Goal: Task Accomplishment & Management: Manage account settings

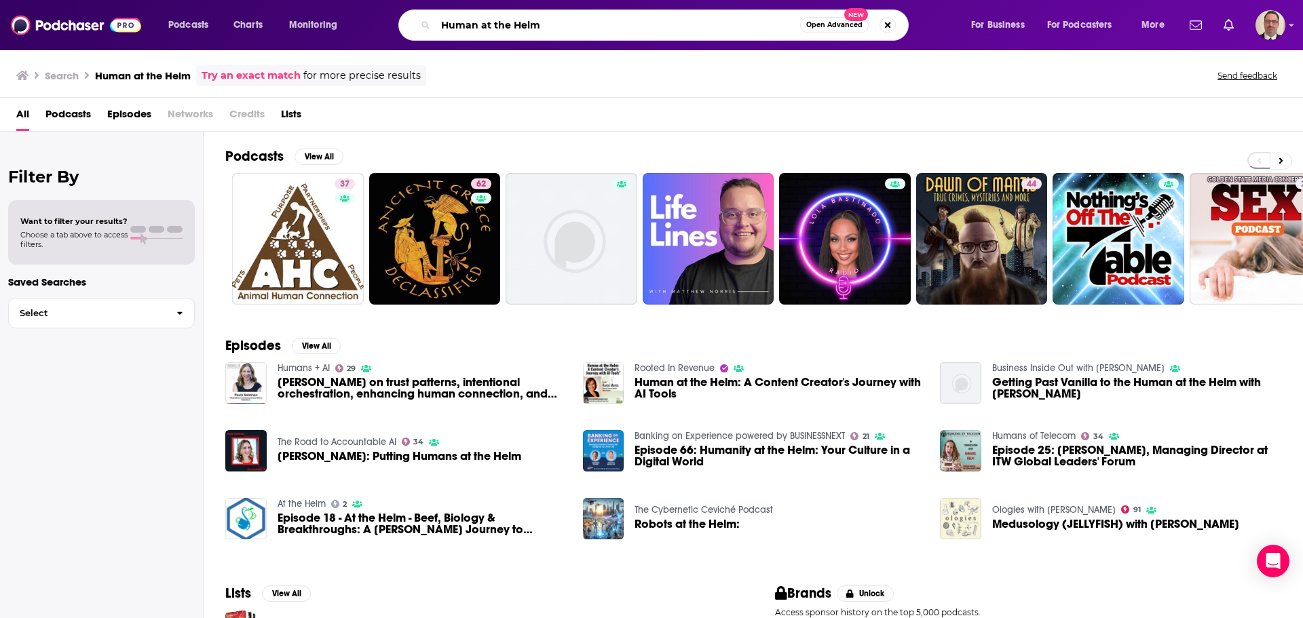
click at [605, 28] on input "Human at the Helm" at bounding box center [618, 25] width 364 height 22
drag, startPoint x: 594, startPoint y: 28, endPoint x: 291, endPoint y: 24, distance: 302.7
click at [310, 25] on div "Podcasts Charts Monitoring Human at the Helm Open Advanced New For Business For…" at bounding box center [668, 24] width 1019 height 31
type input "angels exits and acquisitions"
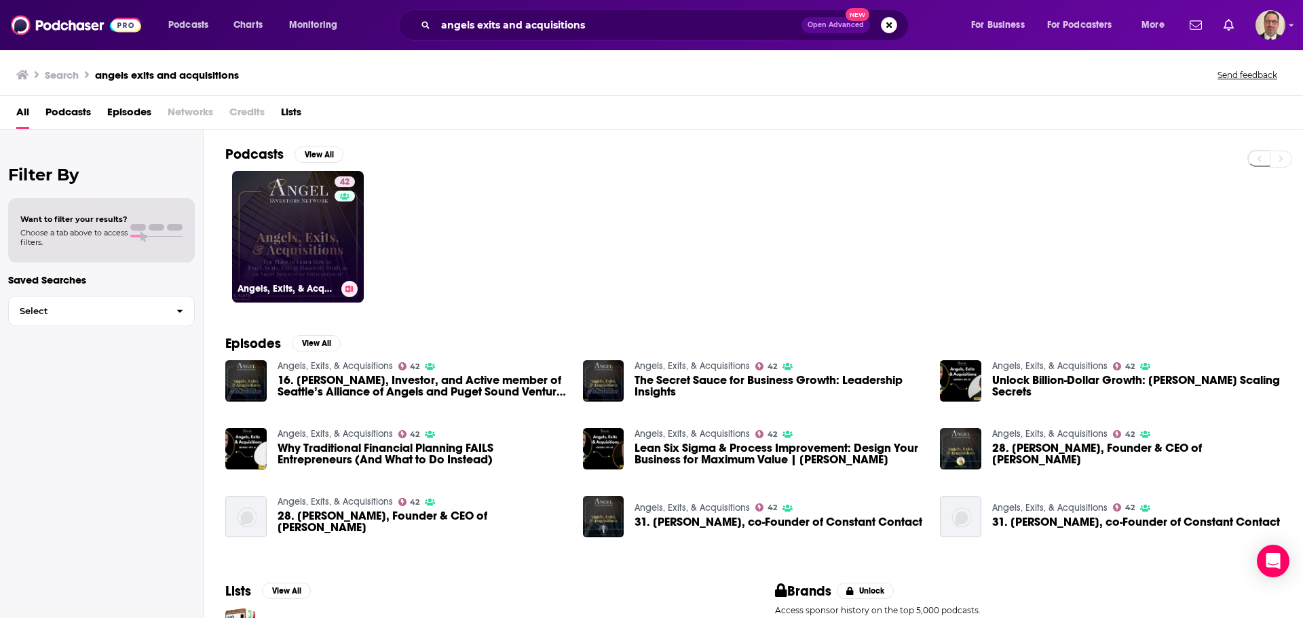
click at [317, 233] on link "42 Angels, Exits, & Acquisitions" at bounding box center [298, 237] width 132 height 132
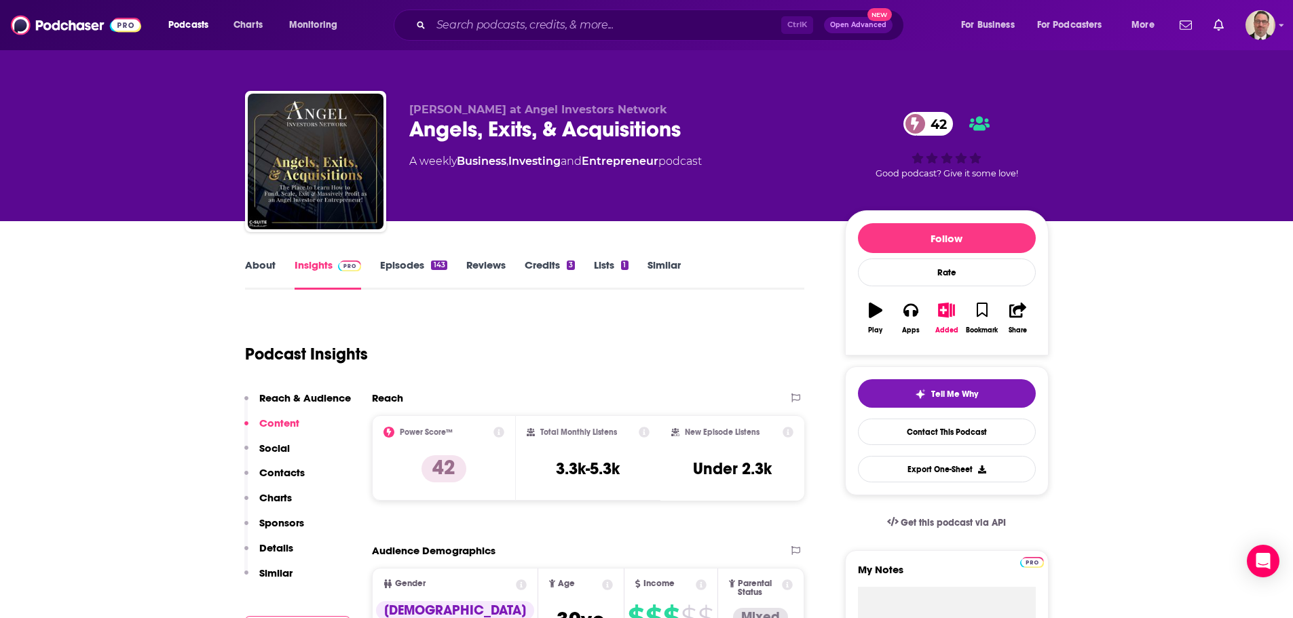
click at [274, 261] on link "About" at bounding box center [260, 274] width 31 height 31
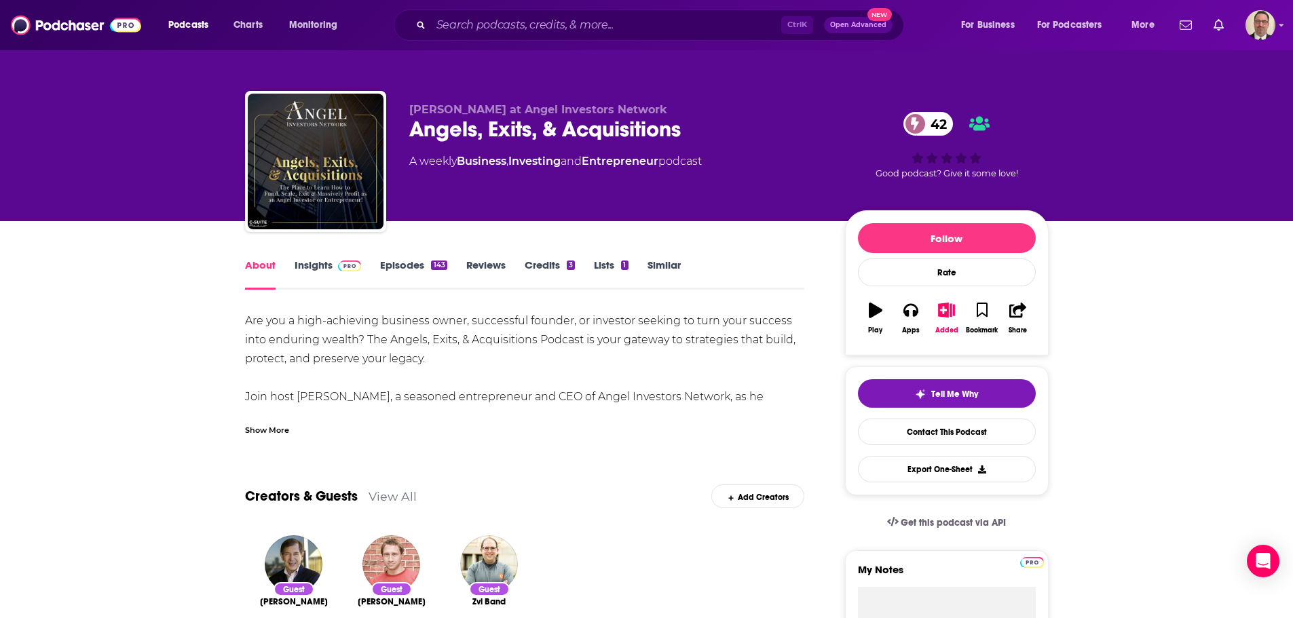
click at [256, 425] on div "Show More" at bounding box center [267, 429] width 44 height 13
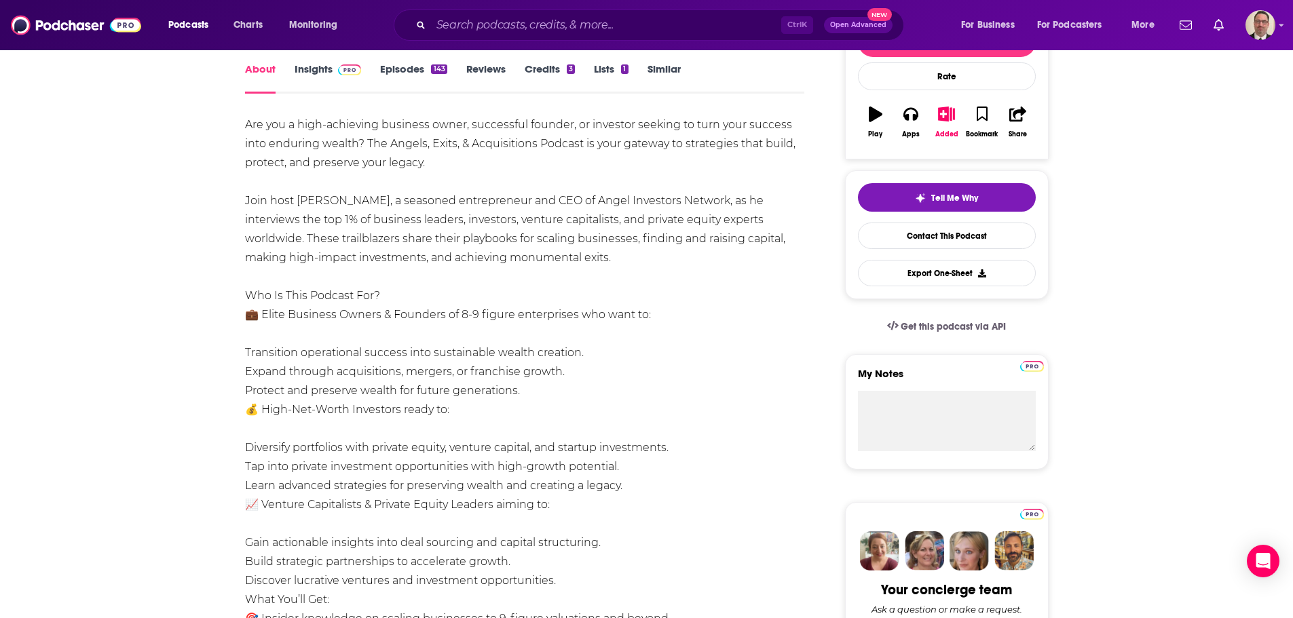
scroll to position [68, 0]
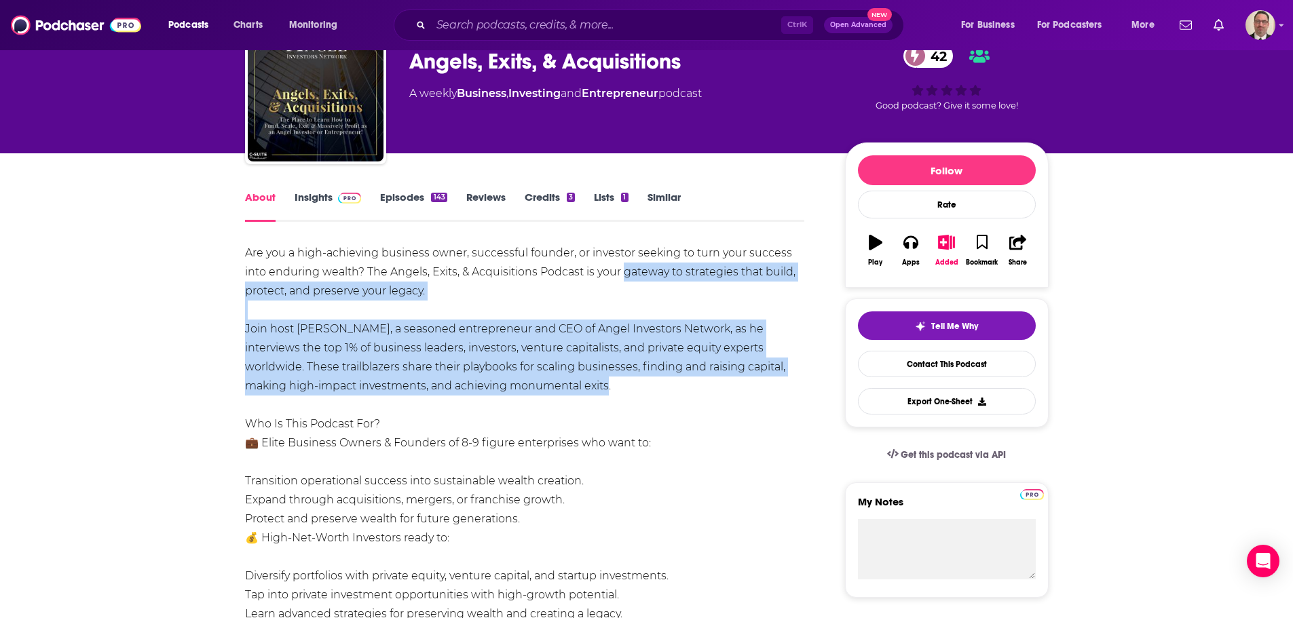
drag, startPoint x: 623, startPoint y: 273, endPoint x: 503, endPoint y: 390, distance: 167.5
copy div "gateway to strategies that build, protect, and preserve your legacy. Join host …"
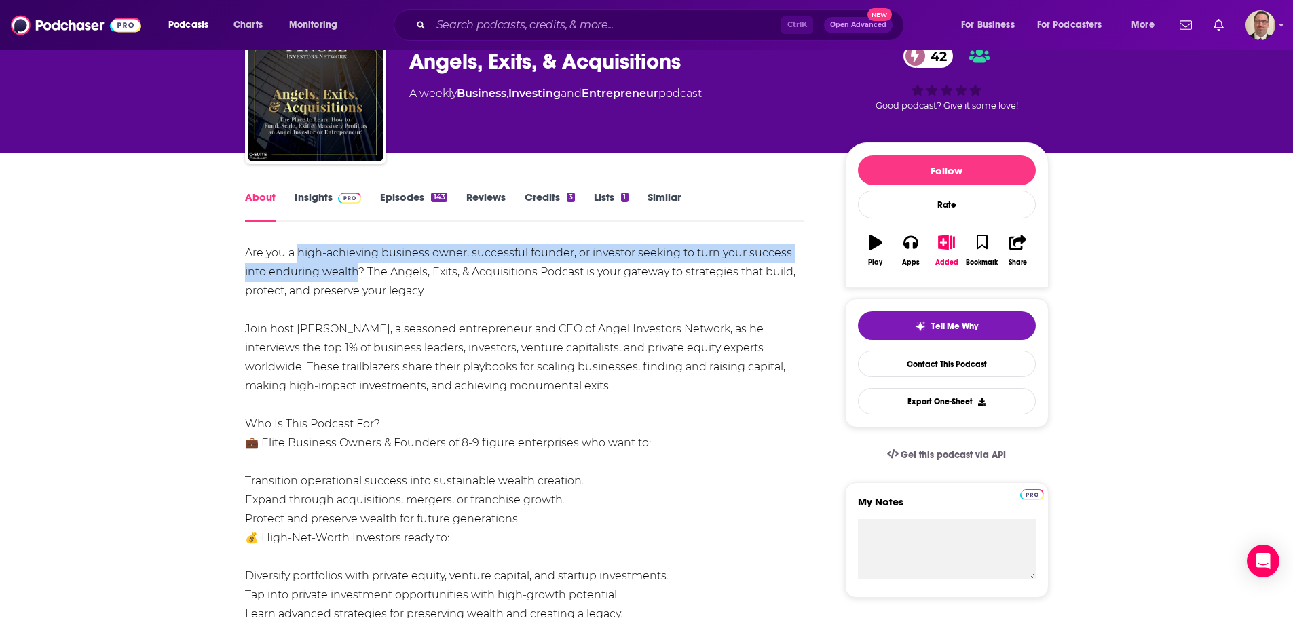
drag, startPoint x: 299, startPoint y: 252, endPoint x: 354, endPoint y: 277, distance: 60.4
copy div "high-achieving business owner, successful founder, or investor seeking to turn …"
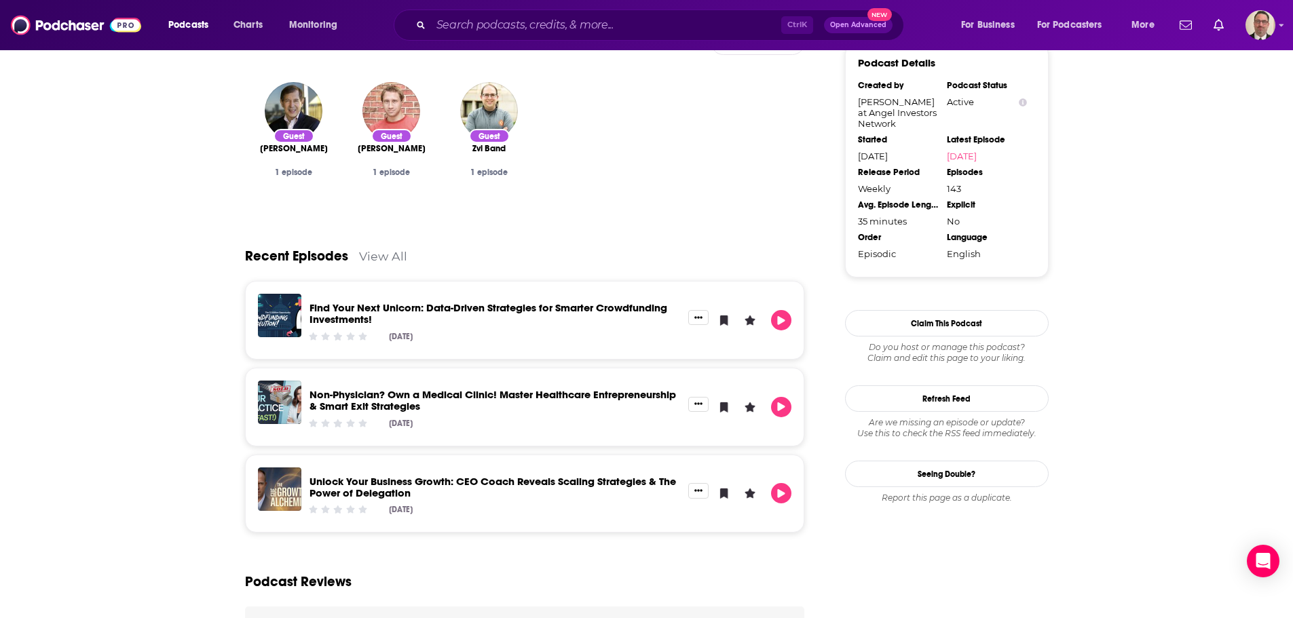
scroll to position [1493, 0]
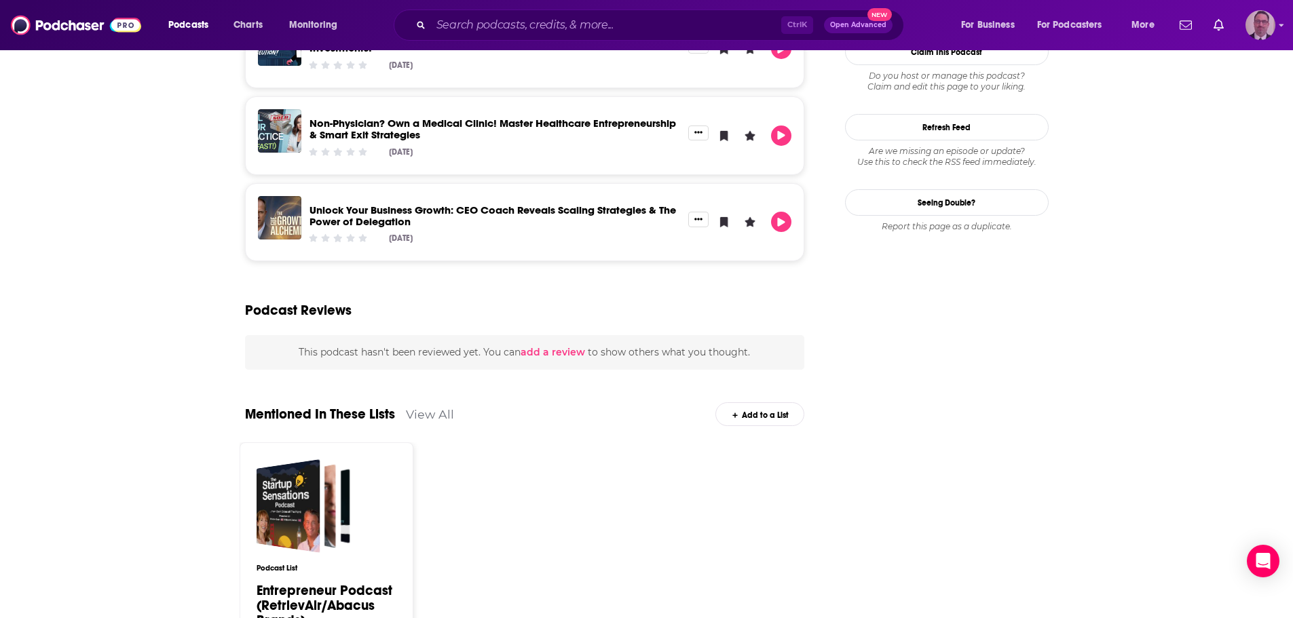
click at [1264, 30] on img "Logged in as PercPodcast" at bounding box center [1260, 25] width 30 height 30
click at [1187, 167] on span "My Creators" at bounding box center [1200, 165] width 50 height 10
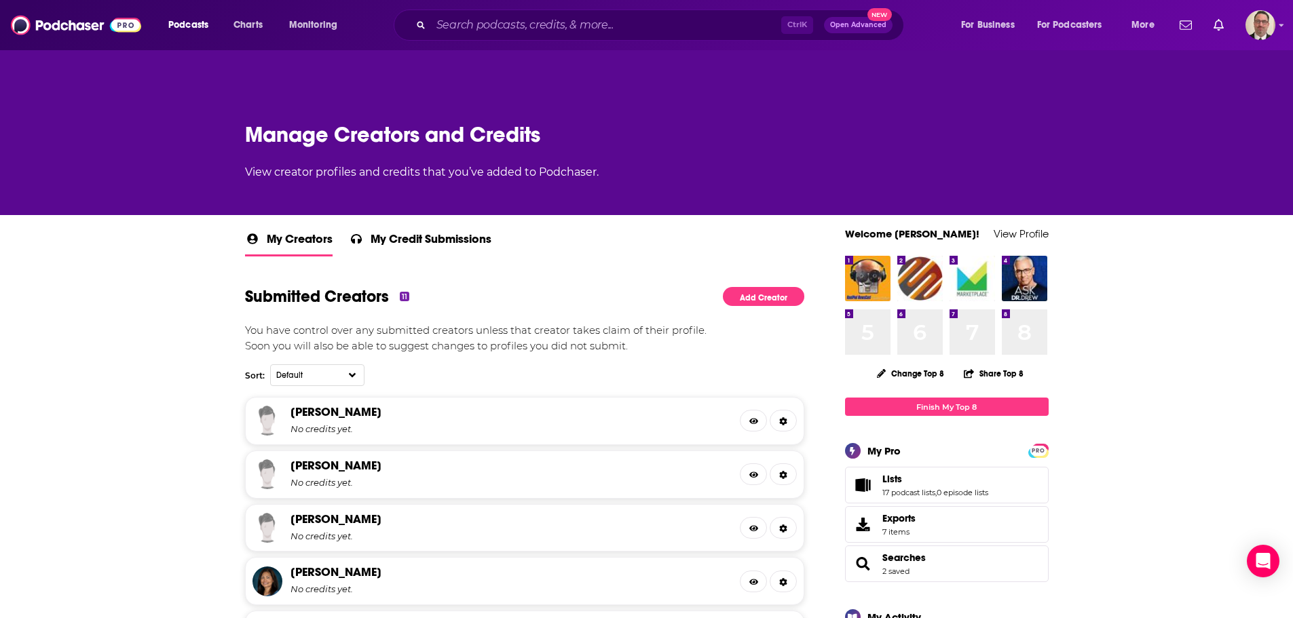
scroll to position [68, 0]
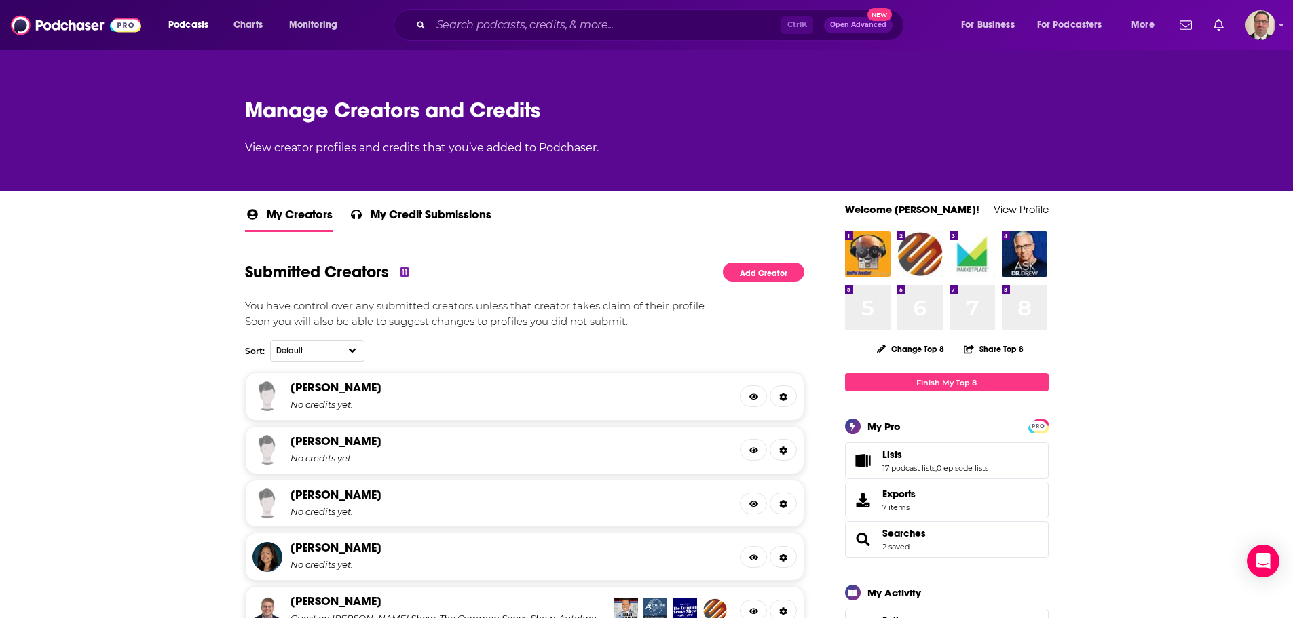
click at [351, 448] on link "[PERSON_NAME]" at bounding box center [335, 441] width 91 height 15
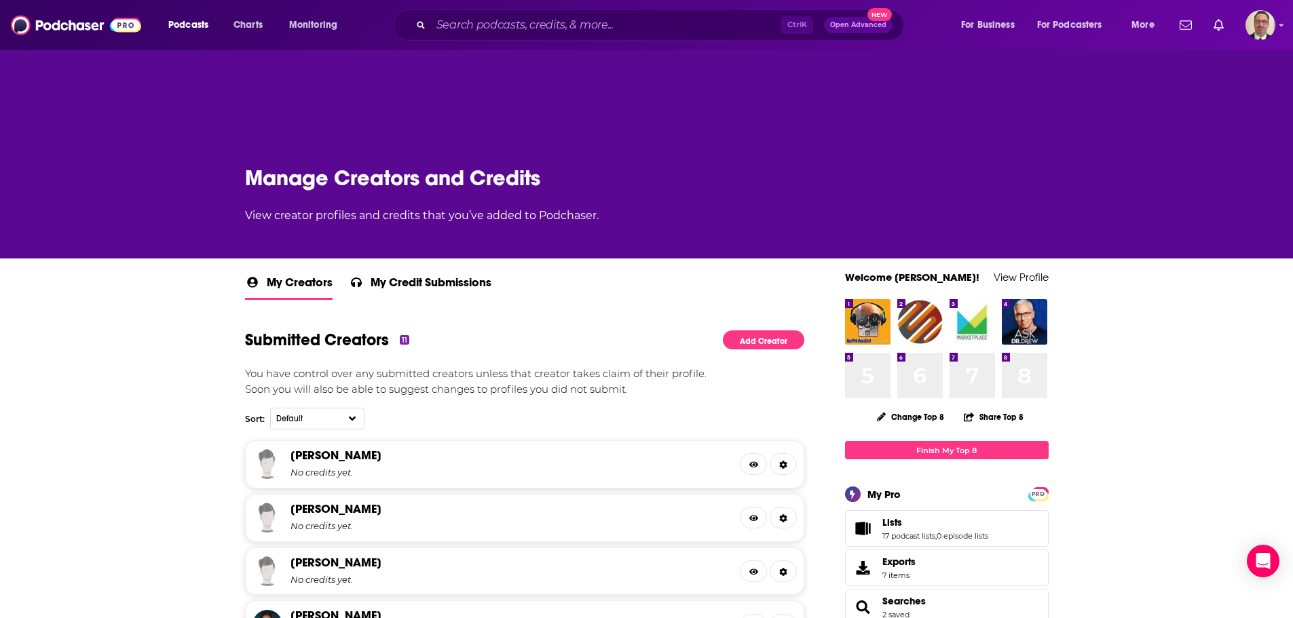
click at [341, 465] on div "[PERSON_NAME] No credits yet." at bounding box center [506, 463] width 432 height 30
click at [348, 455] on link "[PERSON_NAME]" at bounding box center [335, 455] width 91 height 15
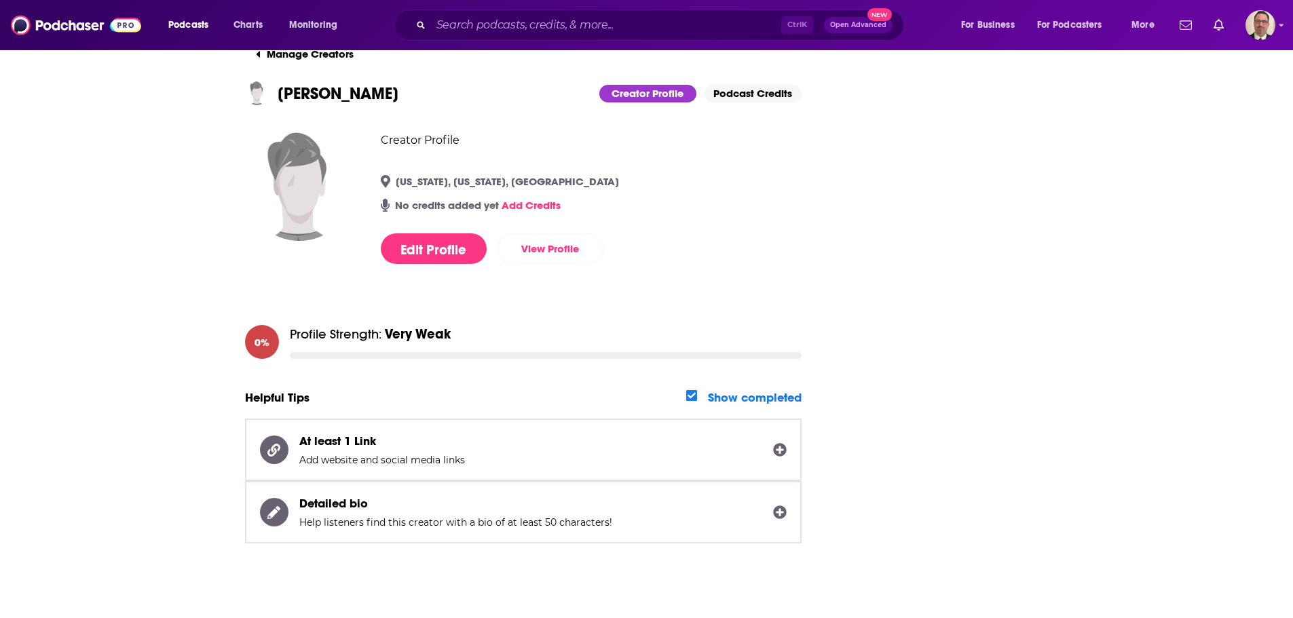
scroll to position [66, 0]
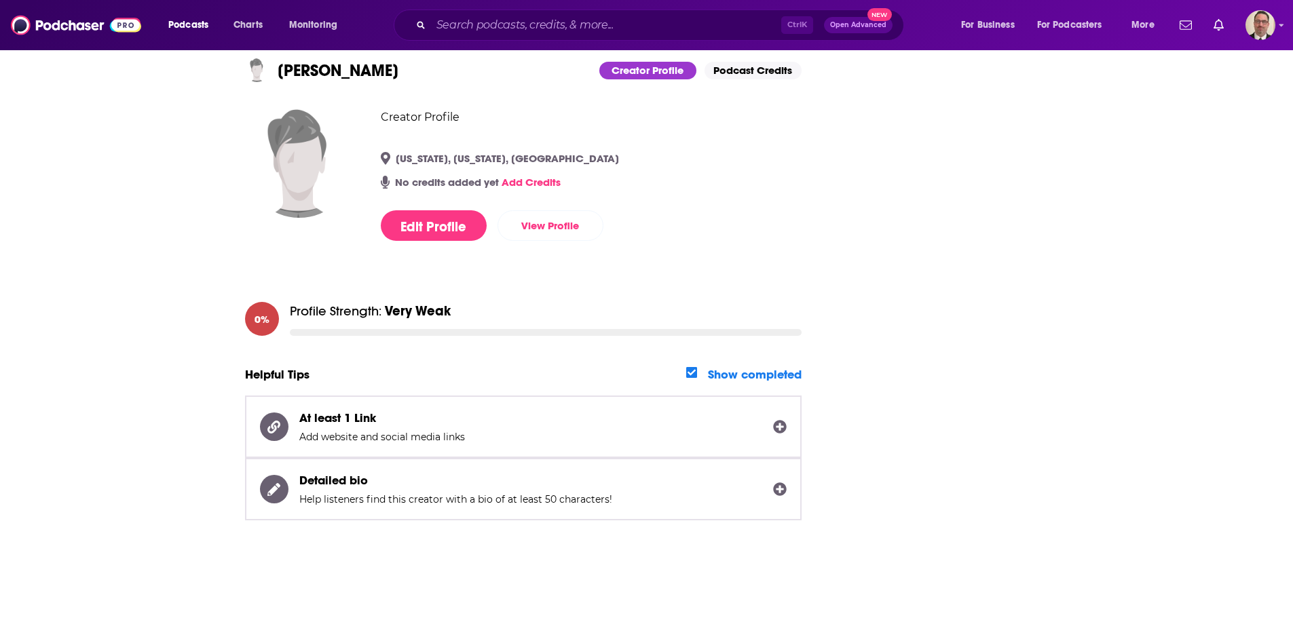
drag, startPoint x: 778, startPoint y: 427, endPoint x: 616, endPoint y: 427, distance: 162.2
click at [616, 427] on span "At least 1 Link Add website and social media links" at bounding box center [523, 427] width 556 height 62
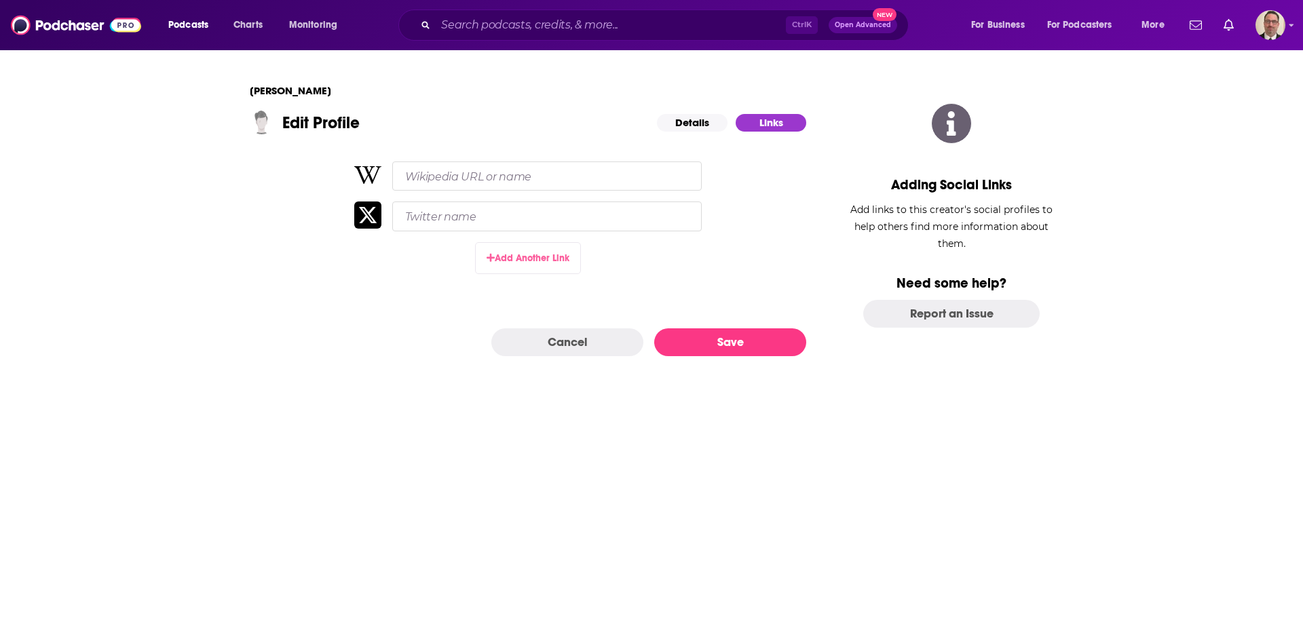
click at [518, 259] on button "Add Another Link" at bounding box center [528, 258] width 106 height 32
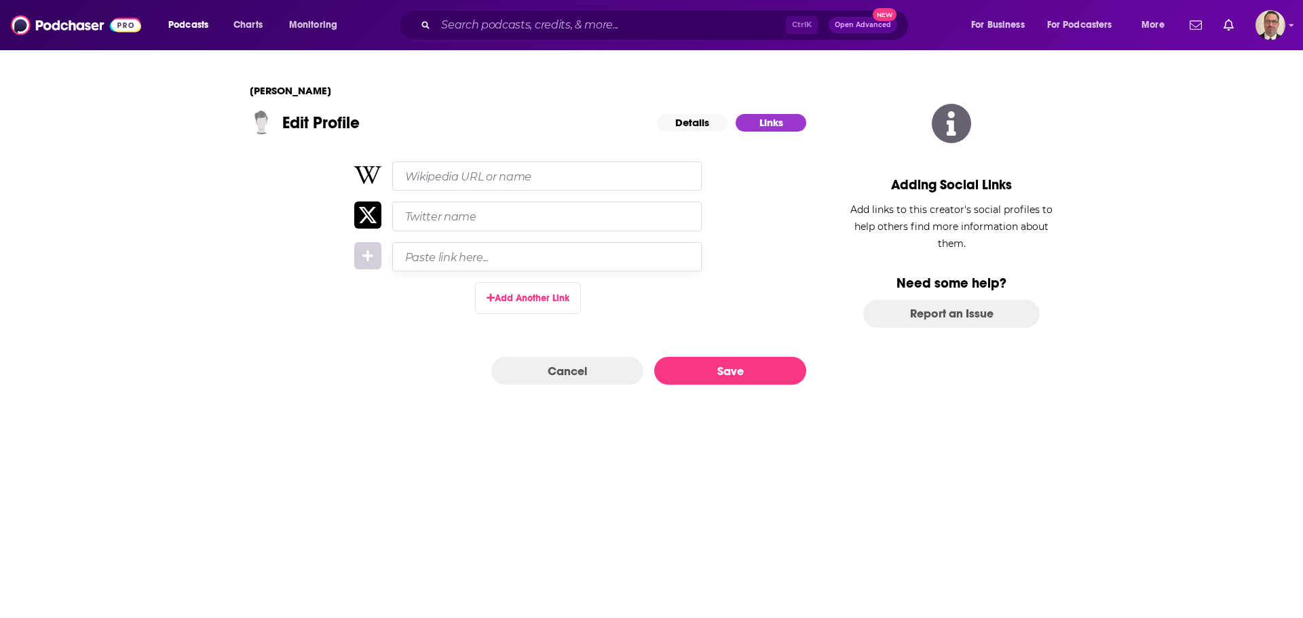
click at [455, 248] on input "Paste link here..." at bounding box center [546, 256] width 309 height 29
paste input "https://www.linkedin.com/in/chris-zona-3a46b5147?lipi=urn%3Ali%3Apage%3Ad_flags…"
drag, startPoint x: 668, startPoint y: 263, endPoint x: 567, endPoint y: 261, distance: 101.1
click at [567, 261] on input "https://www.linkedin.com/in/chris-zona-3a46b5147?lipi=urn%3Ali%3Apage%3Ad_flags…" at bounding box center [534, 256] width 284 height 29
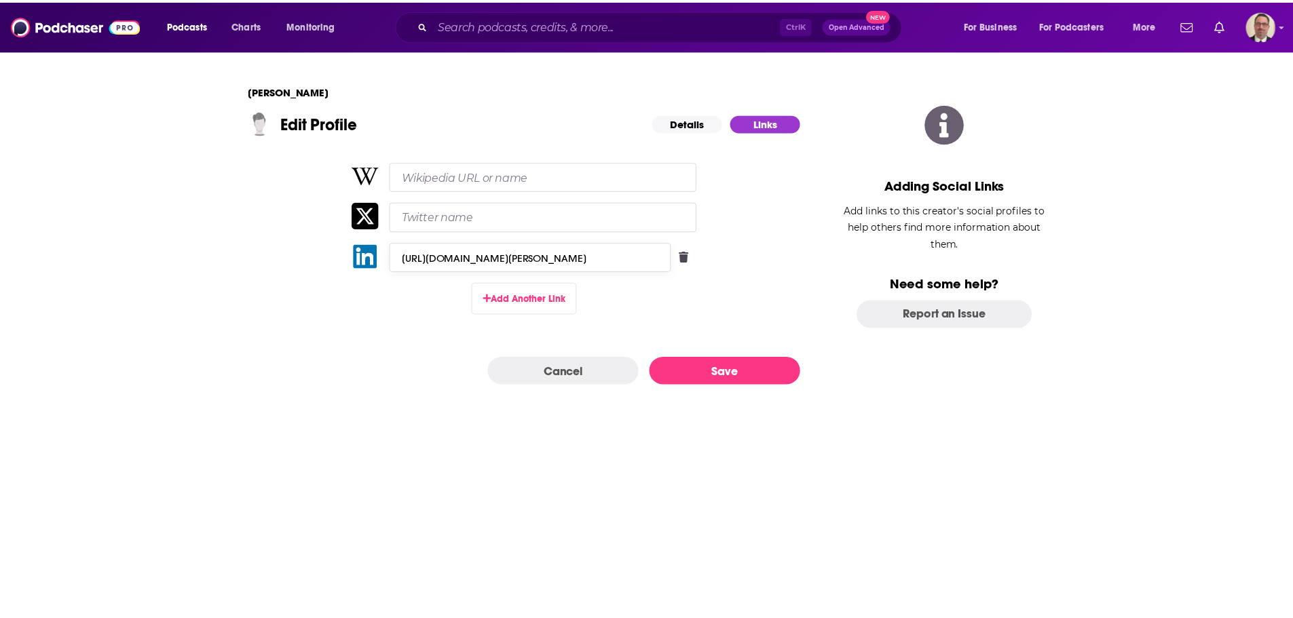
scroll to position [0, 0]
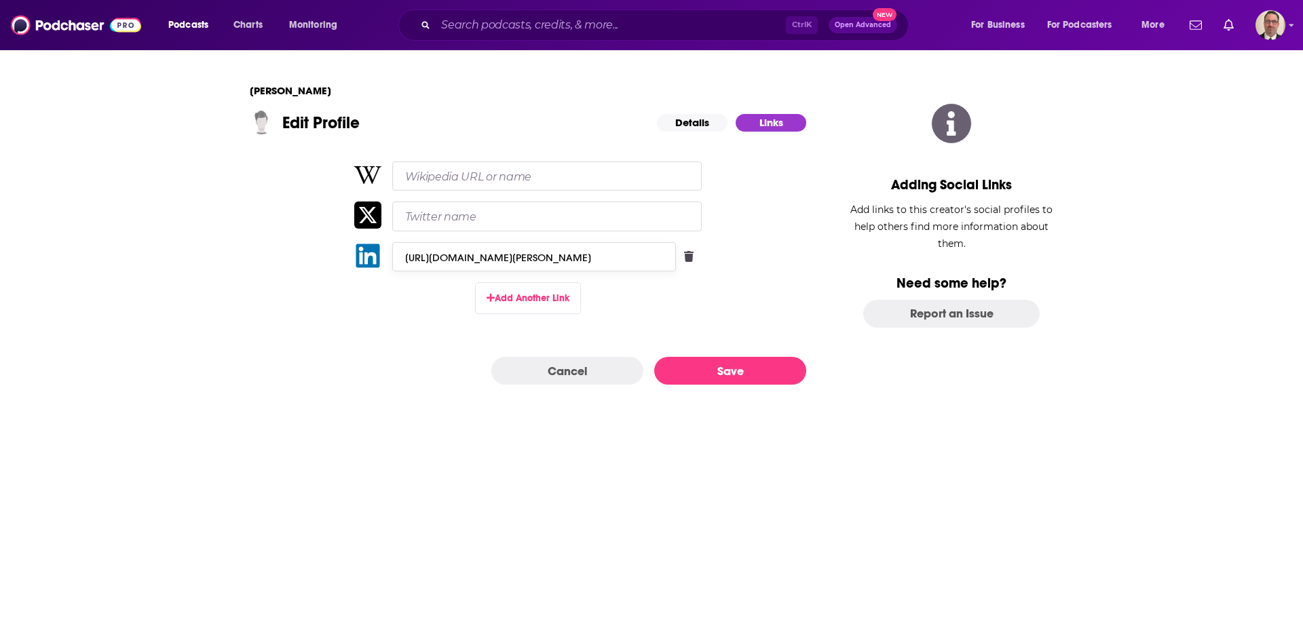
type input "https://www.linkedin.com/in/chris-zona-3a46b5147"
click at [706, 375] on button "Save" at bounding box center [730, 371] width 152 height 28
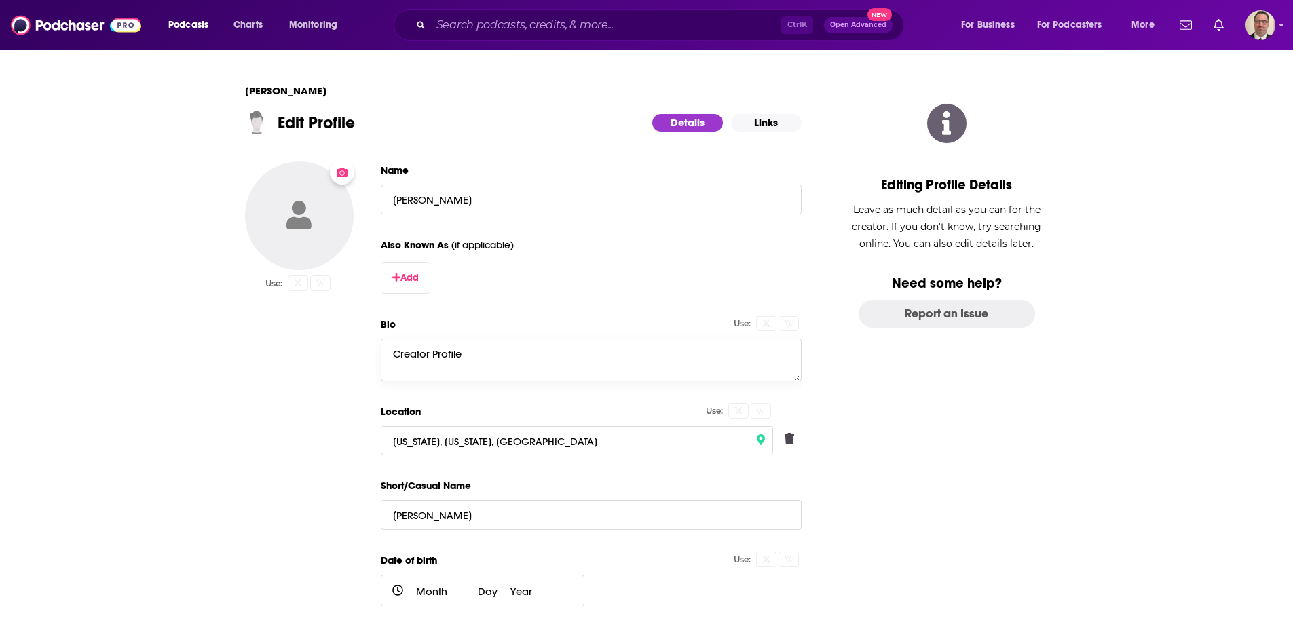
click at [406, 351] on textarea "Creator Profile" at bounding box center [591, 360] width 421 height 42
drag, startPoint x: 486, startPoint y: 360, endPoint x: 303, endPoint y: 354, distance: 182.6
click at [303, 354] on div "Use: Name Christopher Zona Also Known As (if applicable) Add Bio Use: Creator P…" at bounding box center [523, 424] width 556 height 527
paste textarea "hris Zona is a Partner in the Firm’s Litigation Department, Healthcare Litigati…"
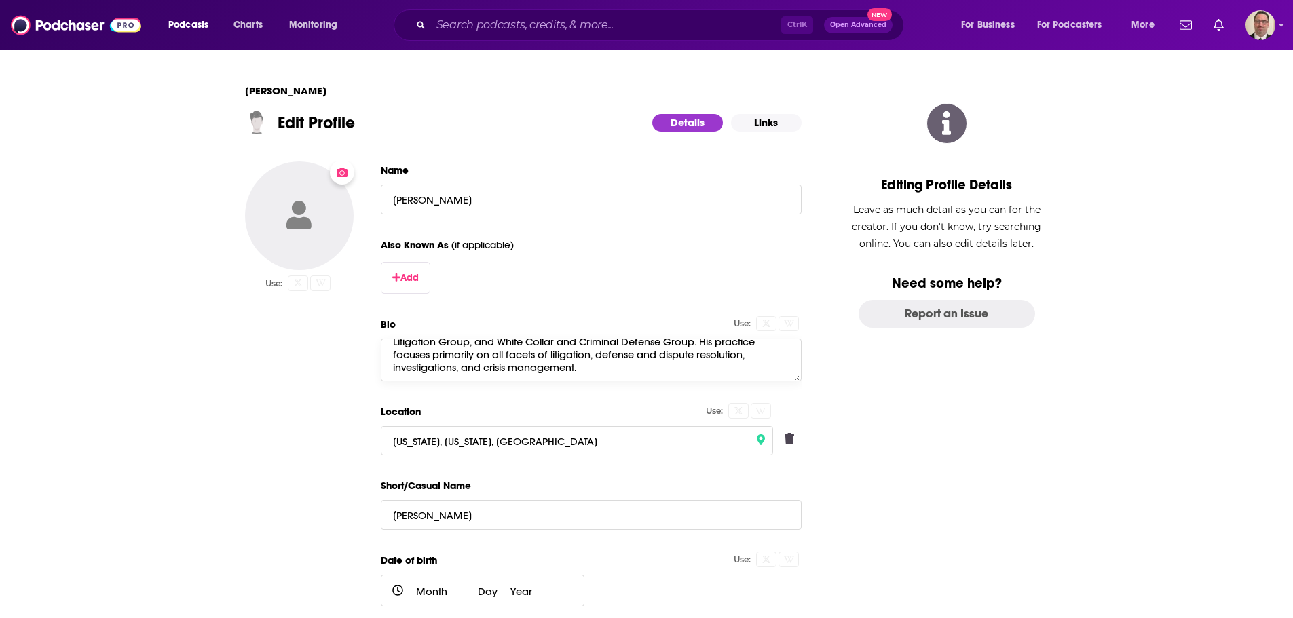
click at [593, 374] on textarea "Chris Zona is a Partner in the Firm’s Litigation Department, Healthcare Litigat…" at bounding box center [591, 360] width 421 height 42
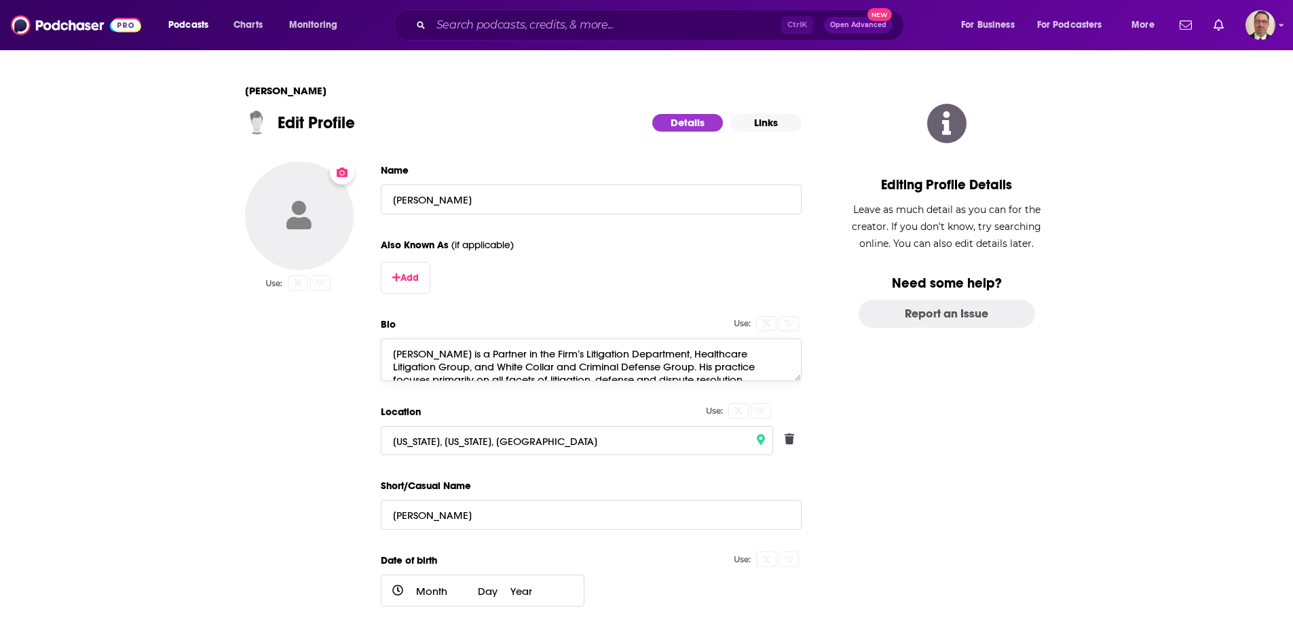
drag, startPoint x: 518, startPoint y: 353, endPoint x: 556, endPoint y: 356, distance: 38.8
click at [556, 356] on textarea "Chris Zona is a Partner in the Firm’s Litigation Department, Healthcare Litigat…" at bounding box center [591, 360] width 421 height 42
paste textarea "Mandelbaum Barrett"
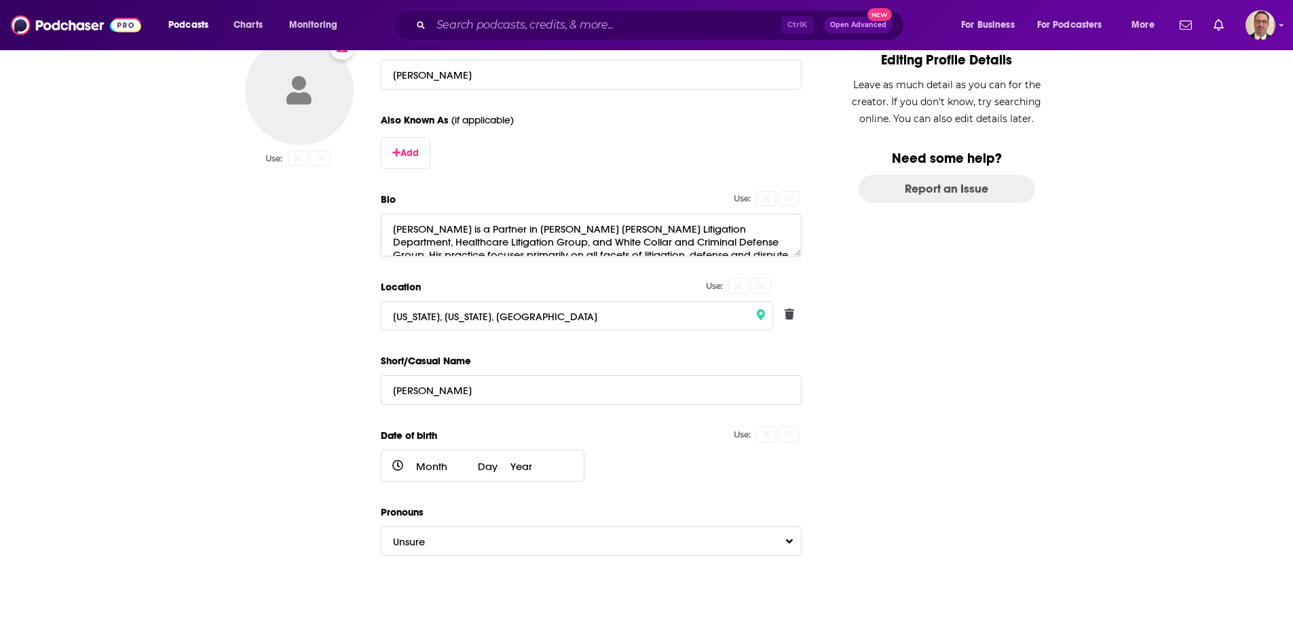
scroll to position [199, 0]
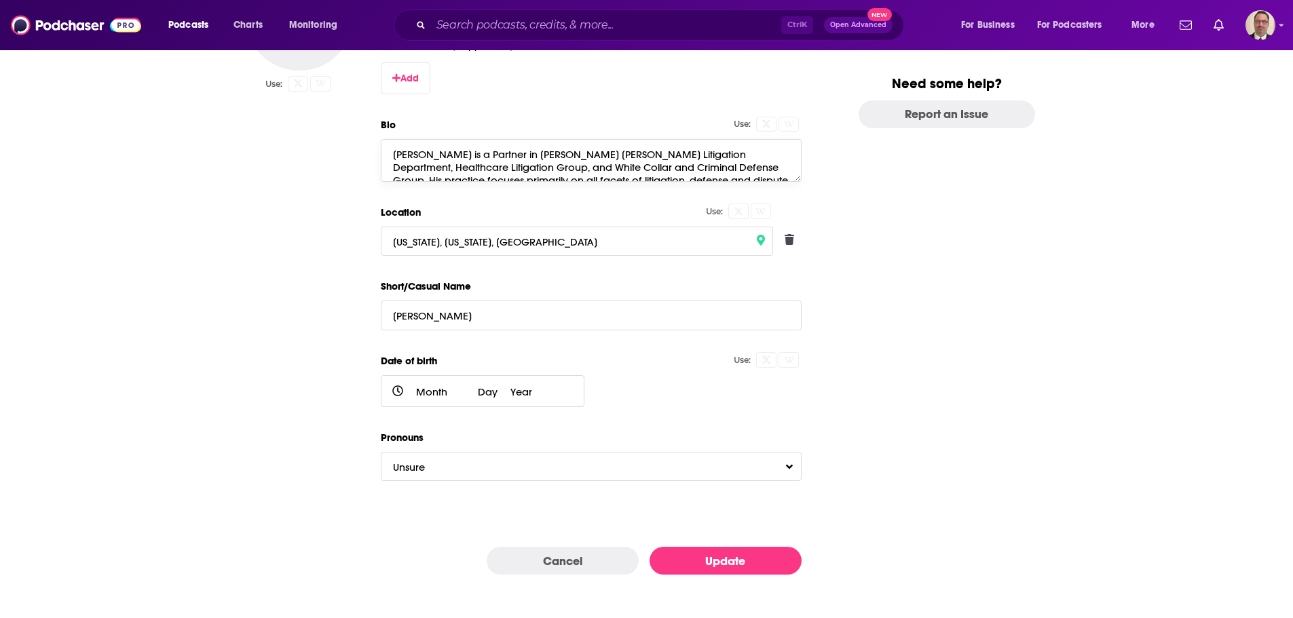
type textarea "Chris Zona is a Partner in Mandelbaum Barrett’s Litigation Department, Healthca…"
click at [745, 564] on button "Update" at bounding box center [725, 561] width 152 height 28
click at [705, 553] on button "Update" at bounding box center [725, 561] width 152 height 28
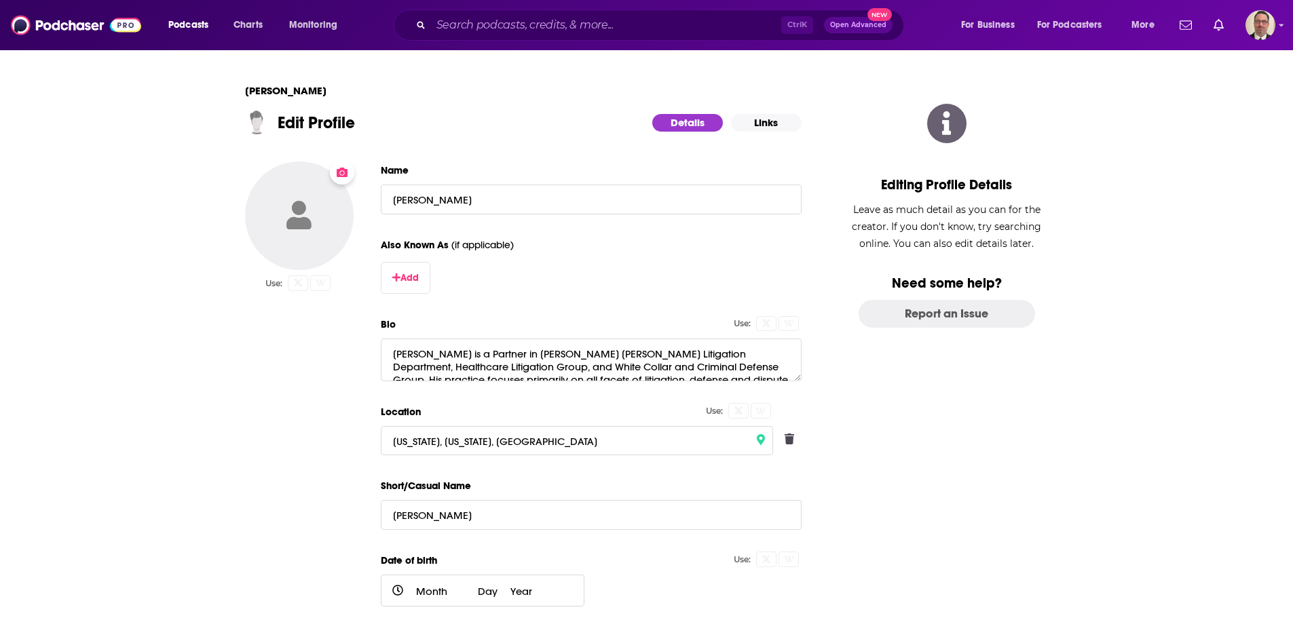
click at [324, 194] on button "Change Photo" at bounding box center [299, 215] width 109 height 109
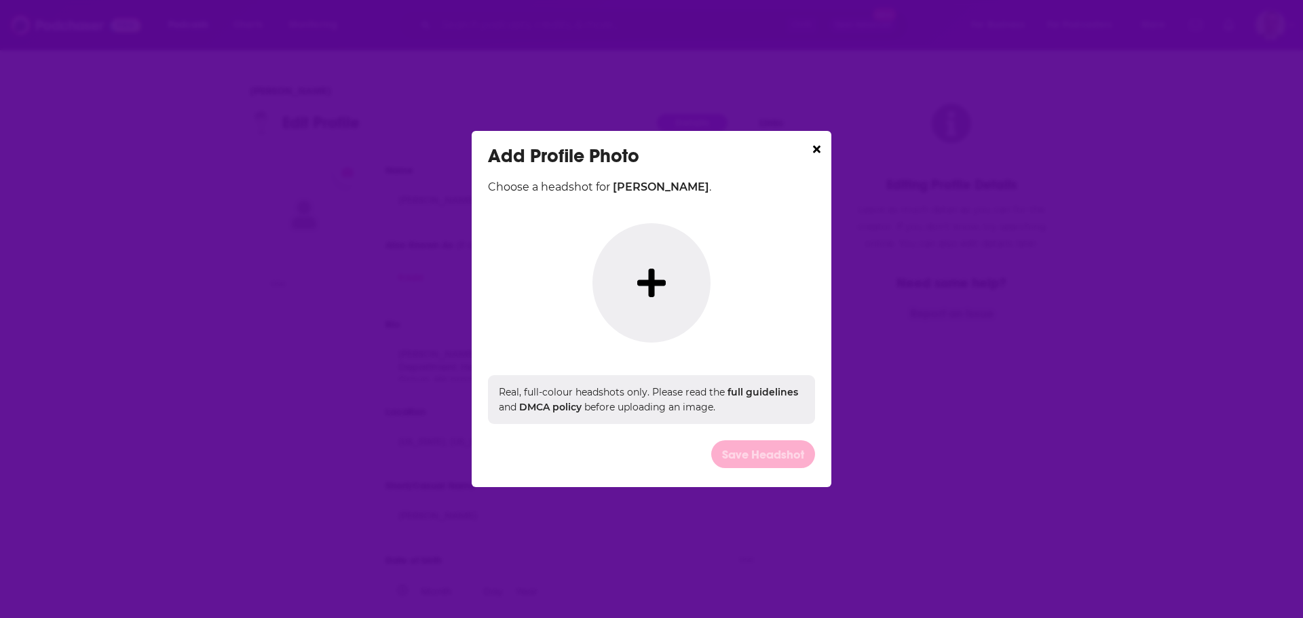
click at [645, 286] on icon "Dialog" at bounding box center [651, 283] width 28 height 33
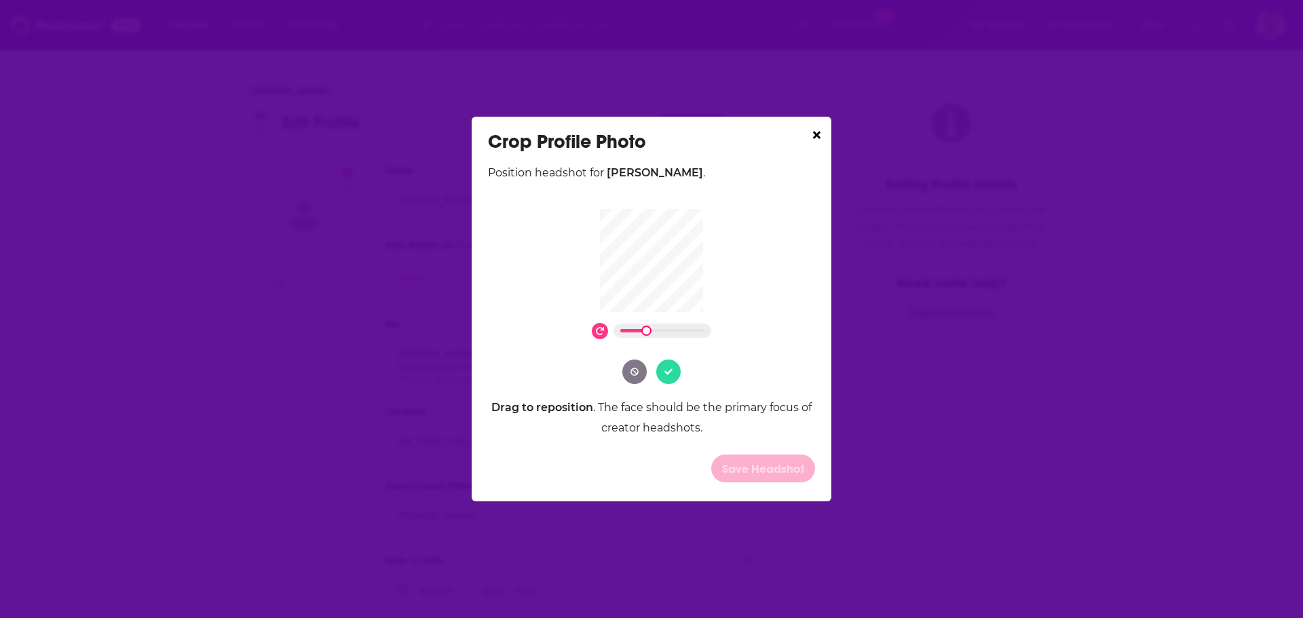
drag, startPoint x: 626, startPoint y: 332, endPoint x: 653, endPoint y: 332, distance: 27.1
click at [653, 332] on div "Dialog" at bounding box center [662, 331] width 98 height 14
click at [675, 378] on button "Dialog" at bounding box center [668, 372] width 24 height 24
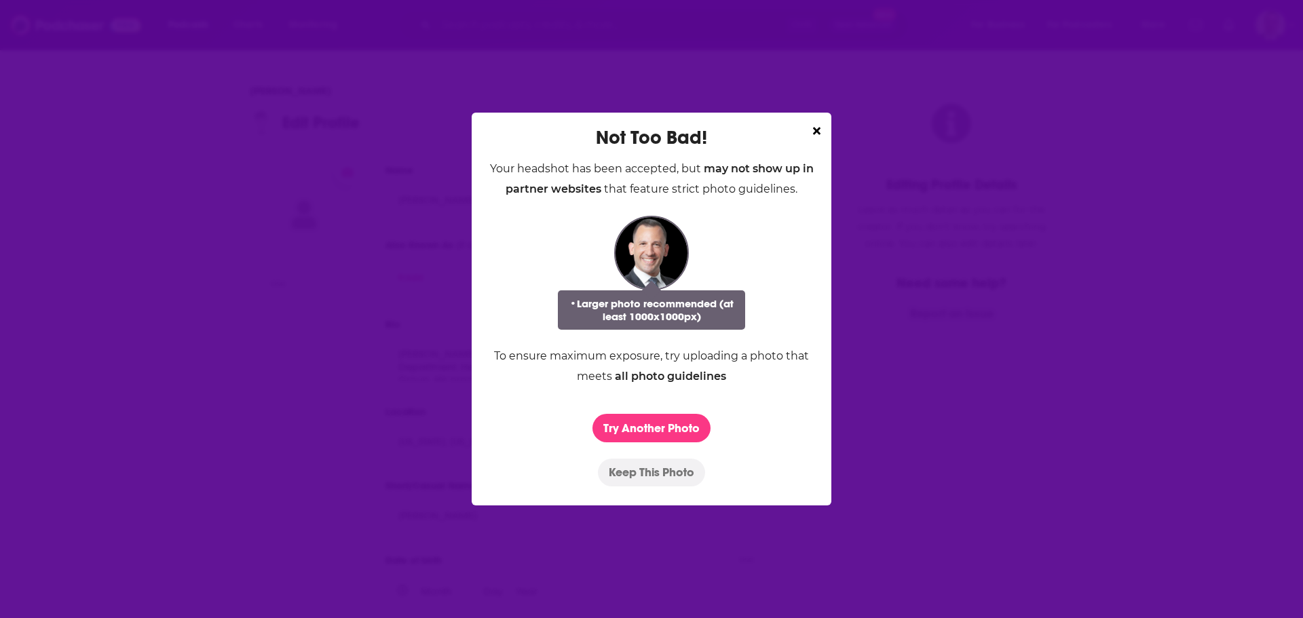
click at [649, 473] on button "Keep This Photo" at bounding box center [651, 473] width 107 height 28
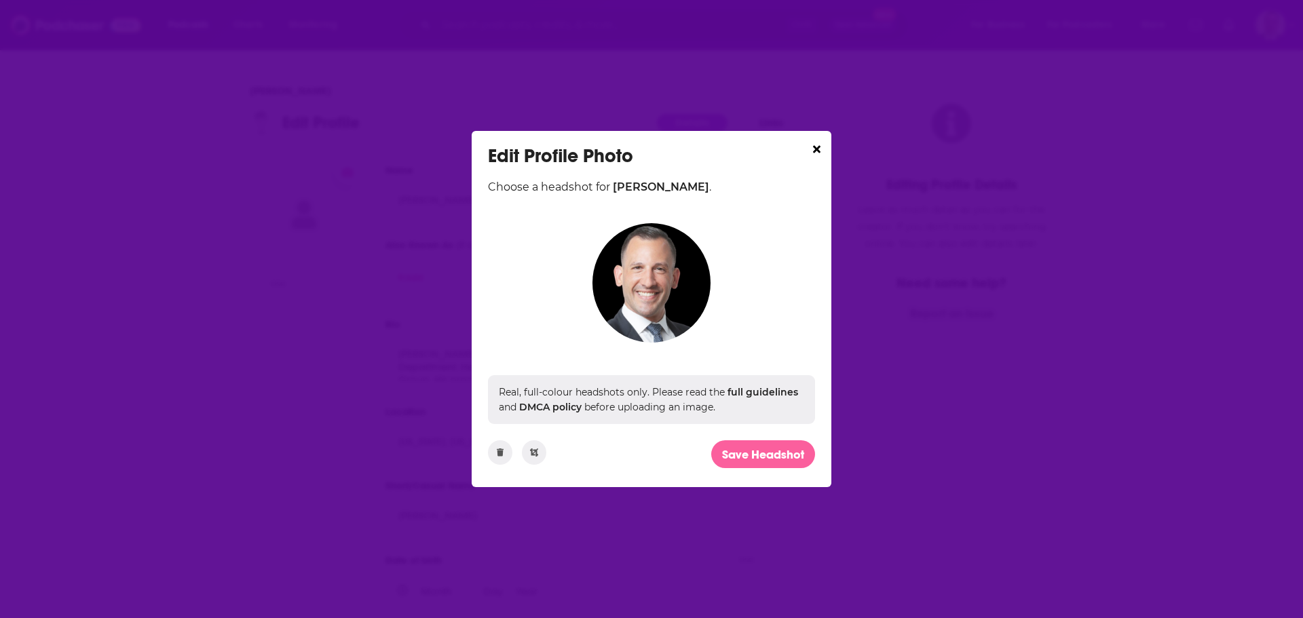
click at [766, 454] on button "Save Headshot" at bounding box center [763, 454] width 104 height 28
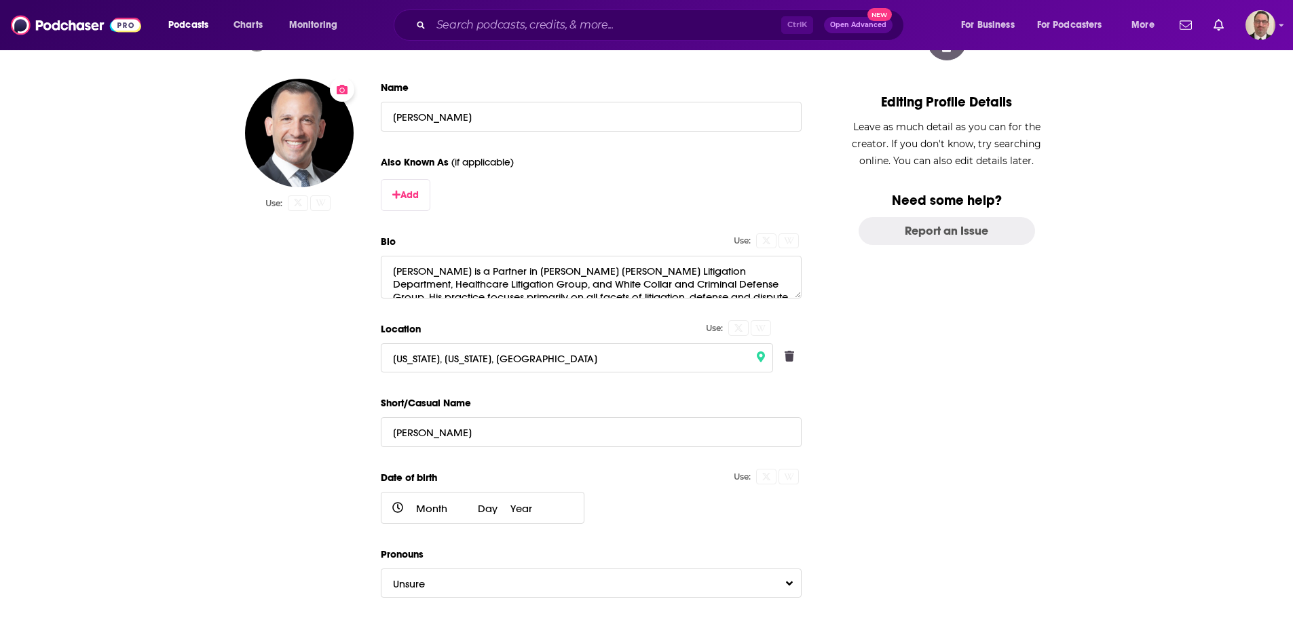
scroll to position [199, 0]
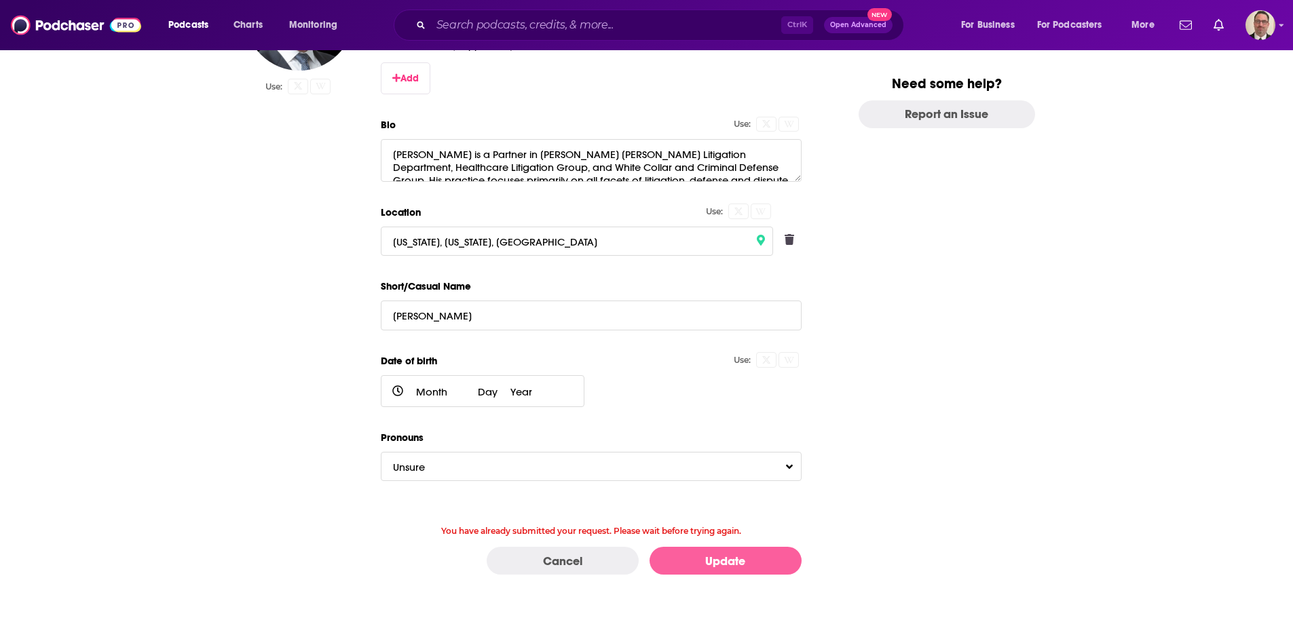
click at [704, 552] on button "Update" at bounding box center [725, 561] width 152 height 28
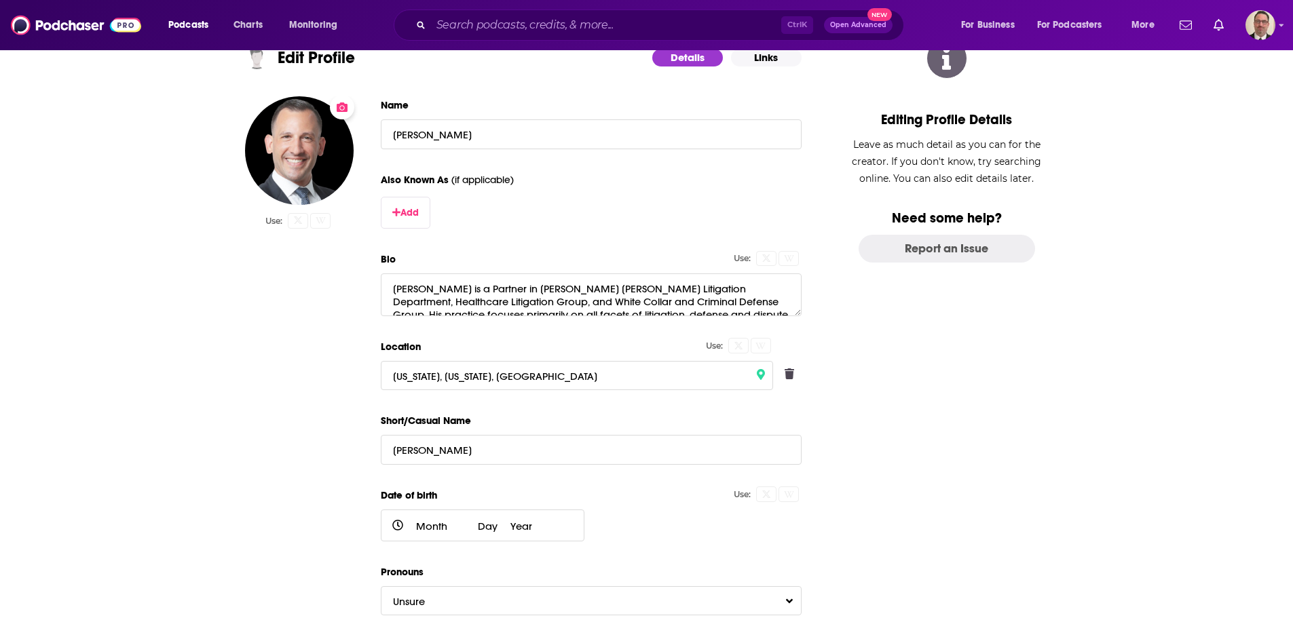
scroll to position [64, 0]
click at [560, 304] on textarea "Chris Zona is a Partner in Mandelbaum Barrett’s Litigation Department, Healthca…" at bounding box center [591, 296] width 421 height 42
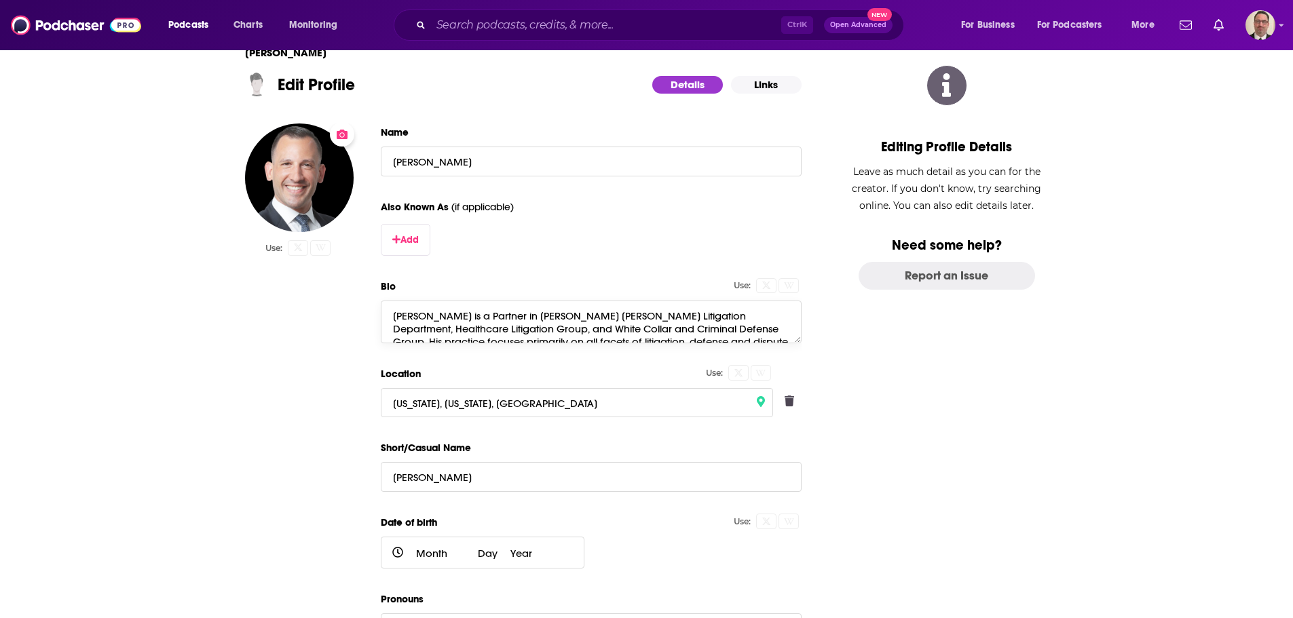
scroll to position [0, 0]
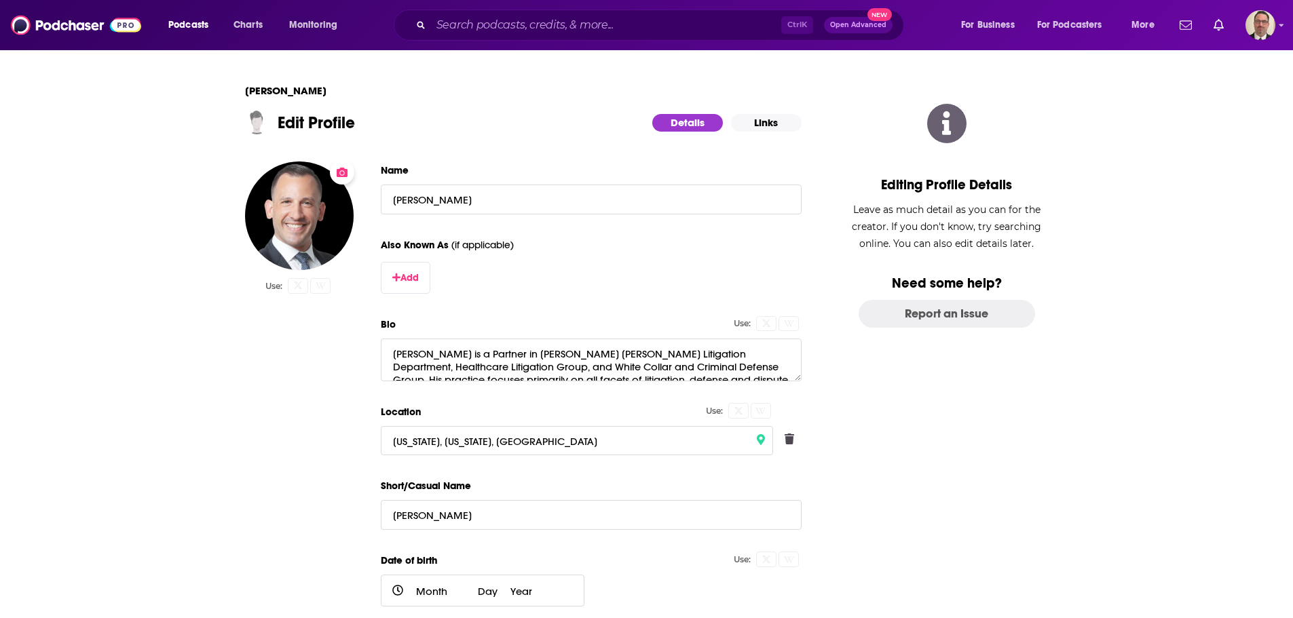
click at [773, 125] on button "Links" at bounding box center [766, 123] width 71 height 18
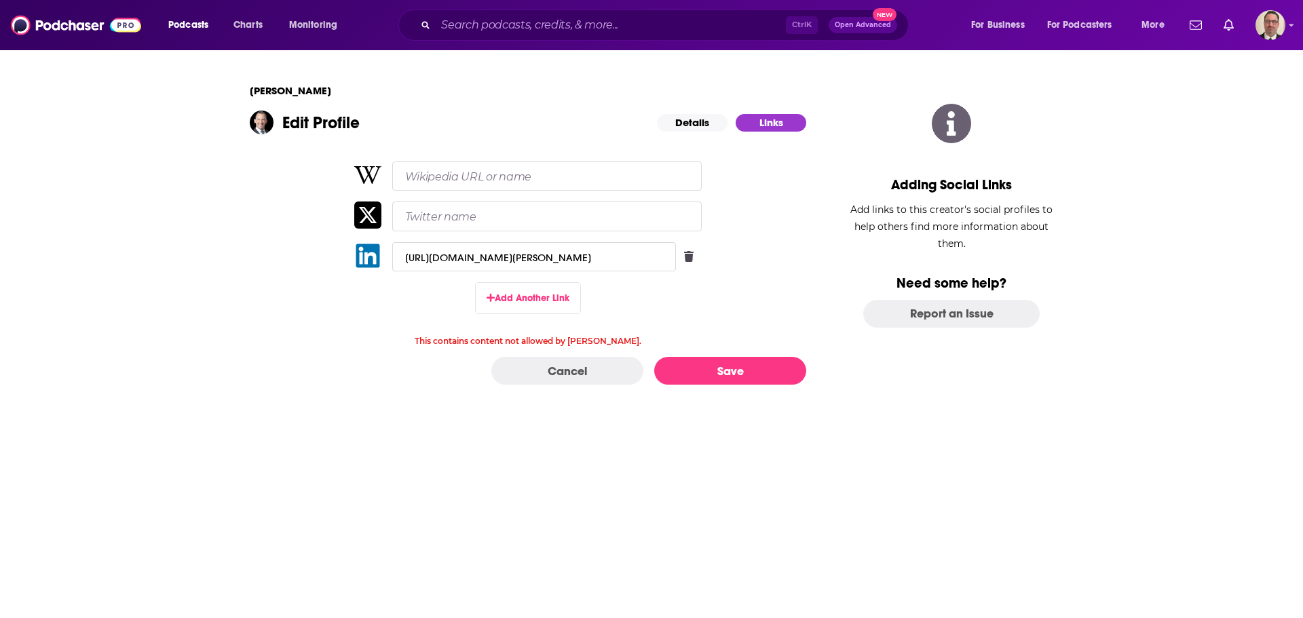
click at [692, 125] on button "Details" at bounding box center [692, 123] width 71 height 18
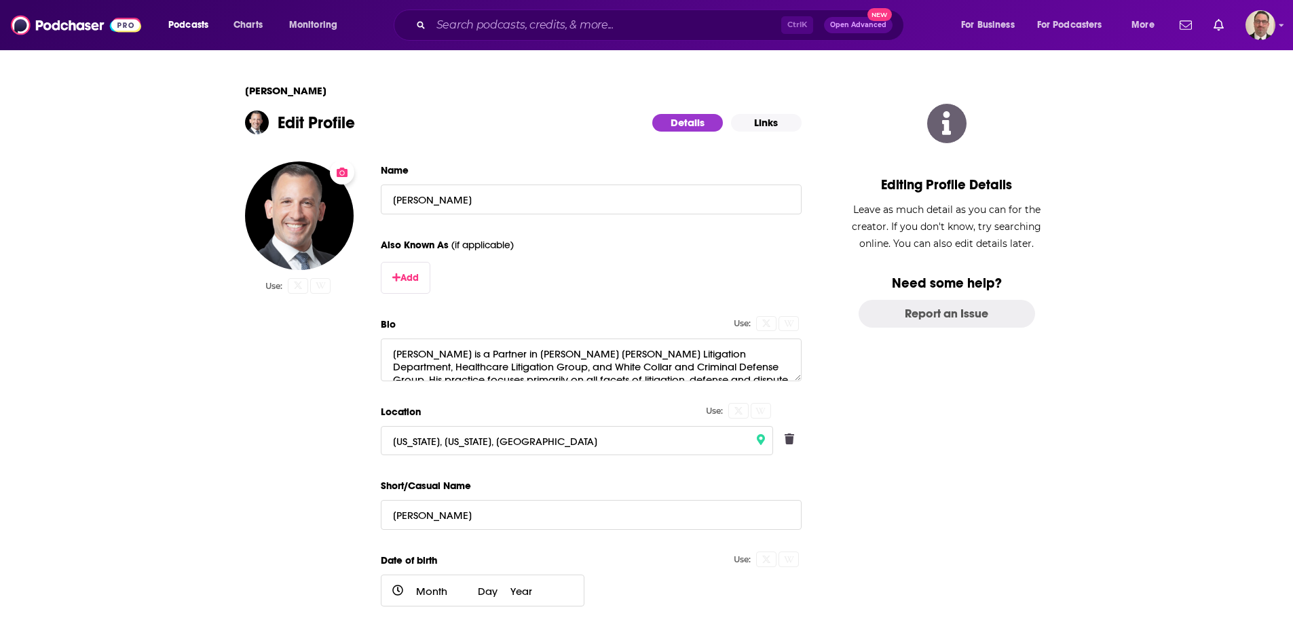
click at [770, 132] on div "Edit Profile Details Links" at bounding box center [523, 123] width 556 height 24
click at [765, 123] on button "Links" at bounding box center [766, 123] width 71 height 18
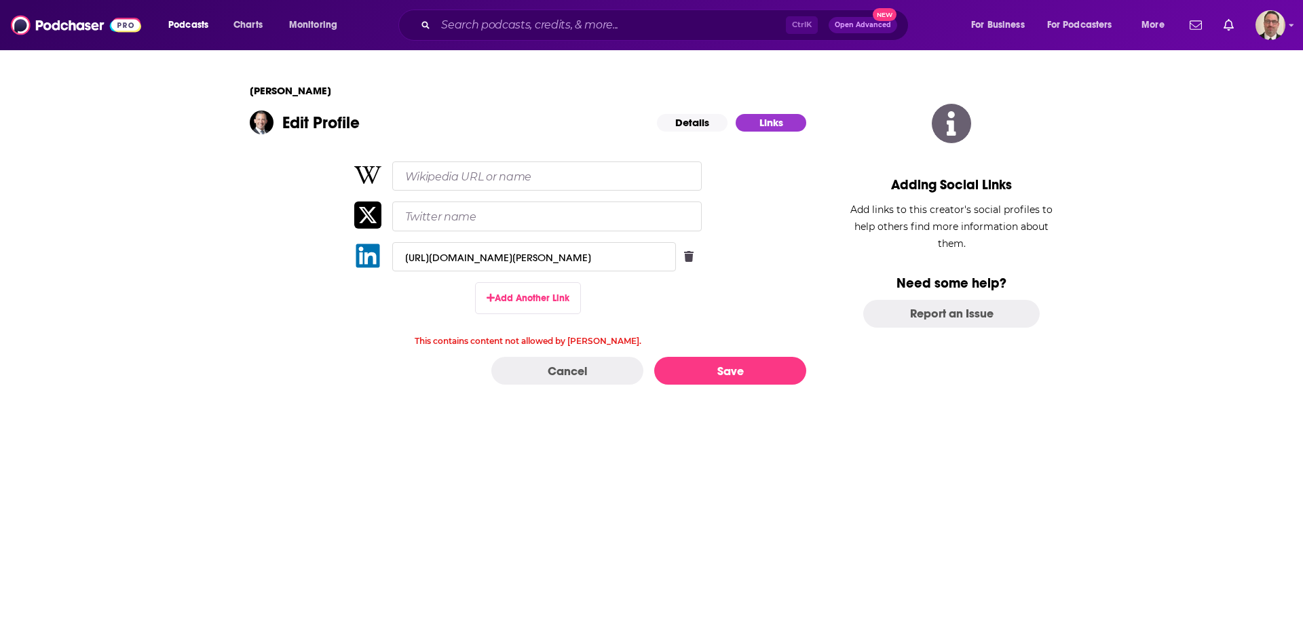
click at [681, 126] on button "Details" at bounding box center [692, 123] width 71 height 18
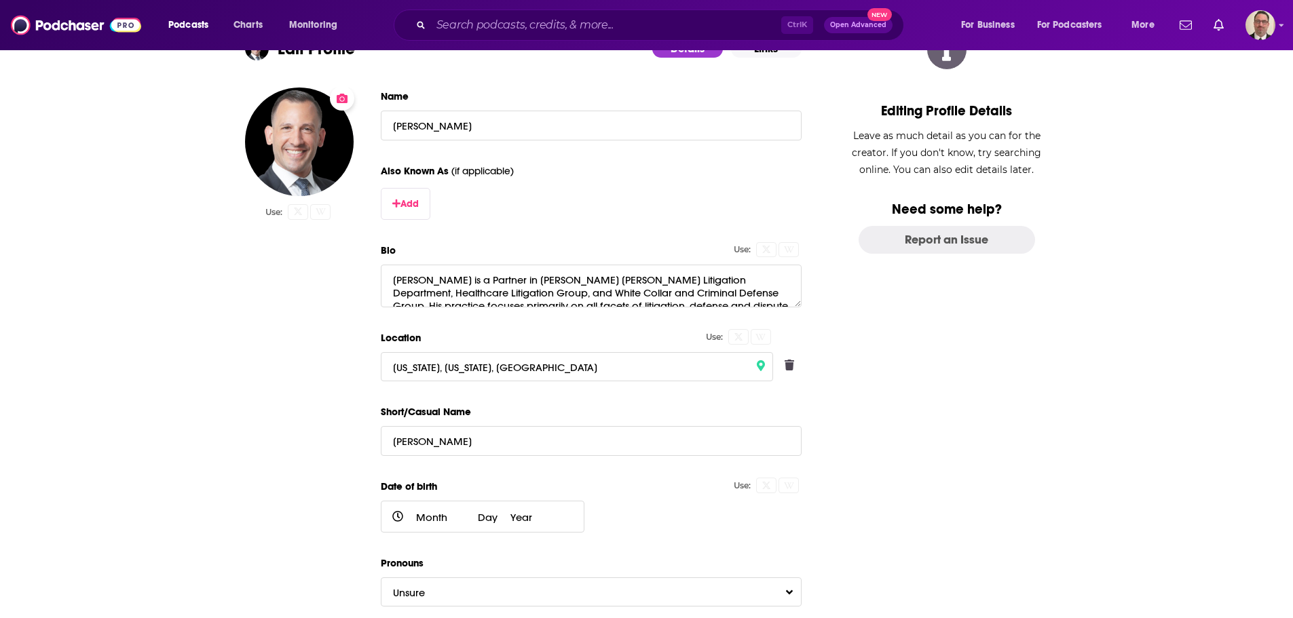
scroll to position [199, 0]
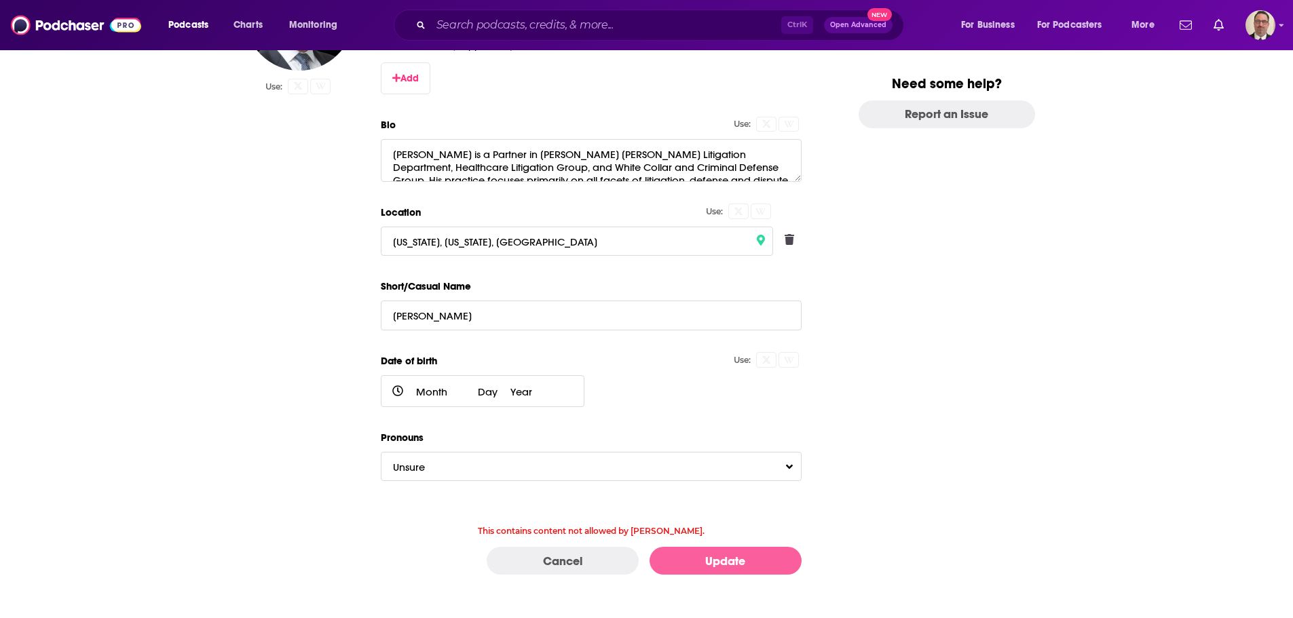
click at [721, 558] on button "Update" at bounding box center [725, 561] width 152 height 28
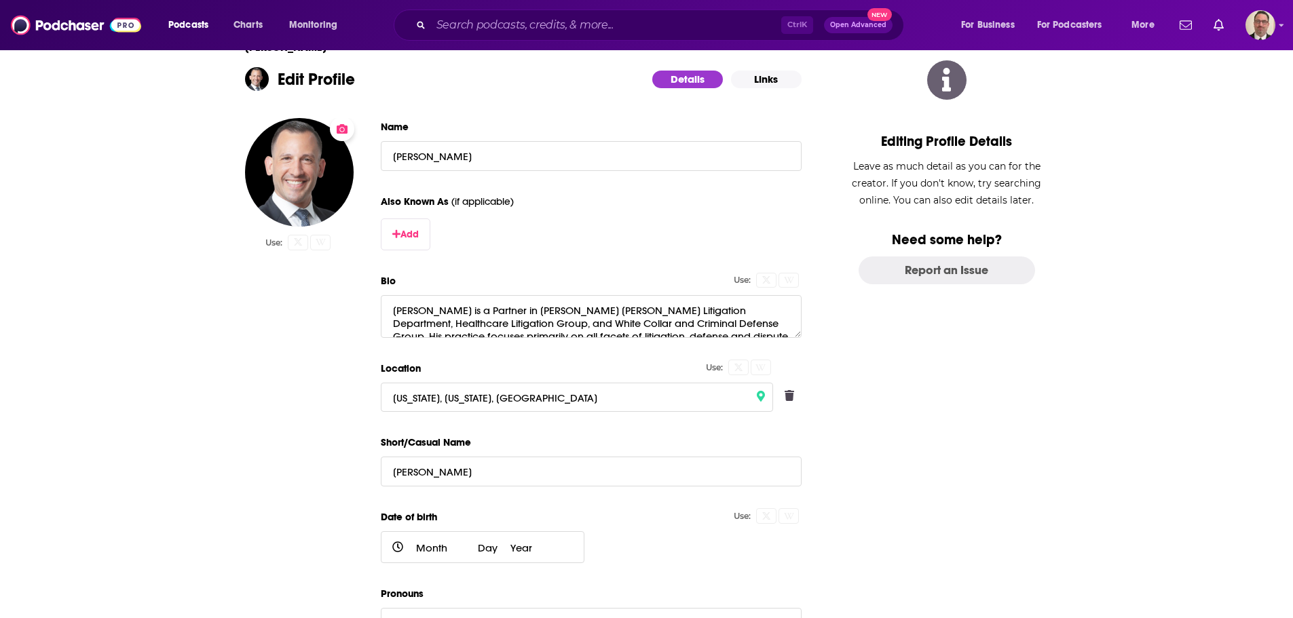
scroll to position [0, 0]
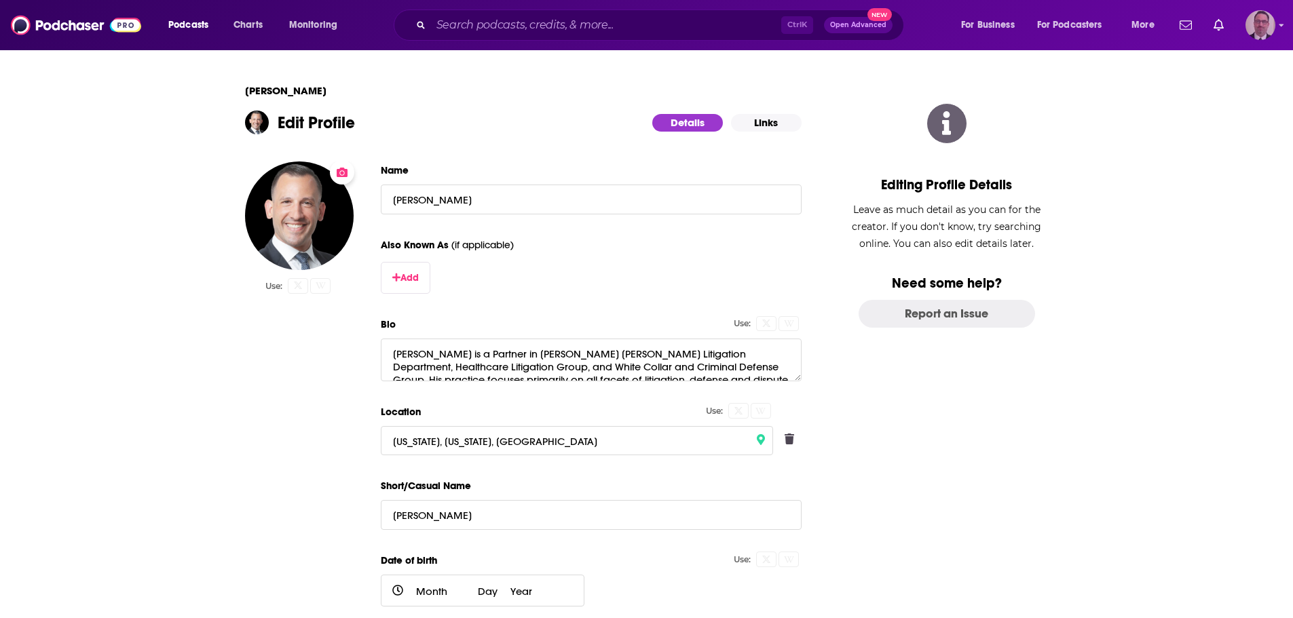
click at [1269, 11] on div "Logged in as PercPodcast" at bounding box center [1260, 25] width 30 height 30
click at [1203, 161] on span "My Creators" at bounding box center [1200, 165] width 50 height 10
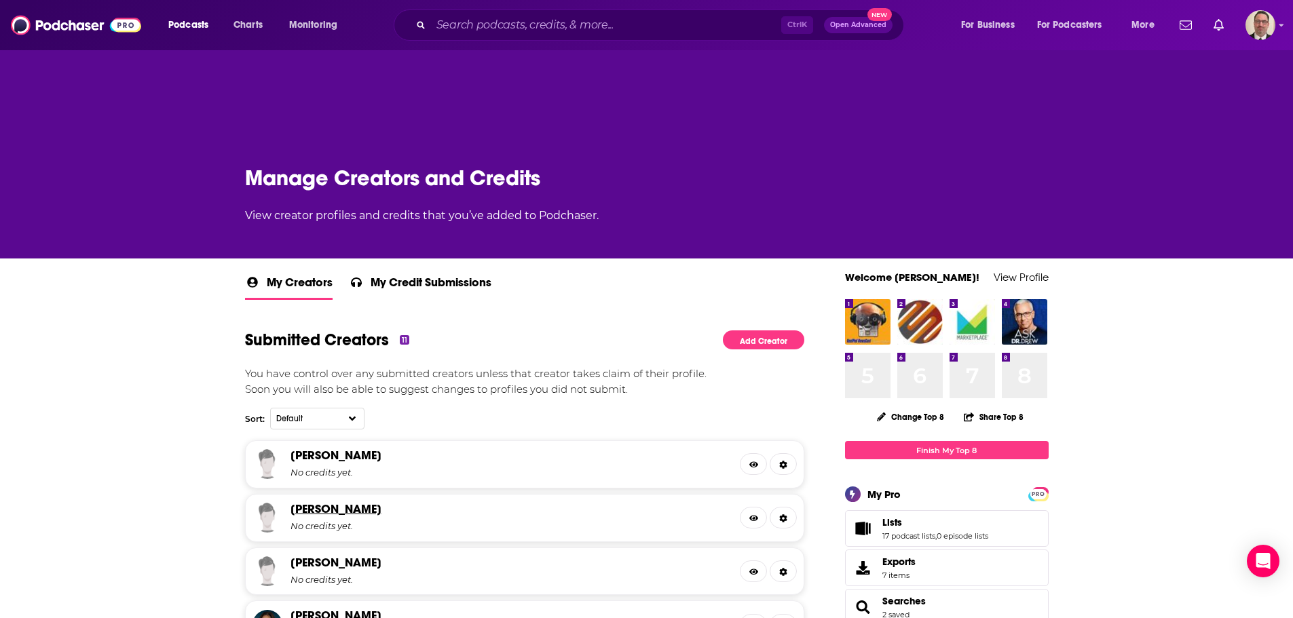
click at [346, 512] on link "[PERSON_NAME]" at bounding box center [335, 508] width 91 height 15
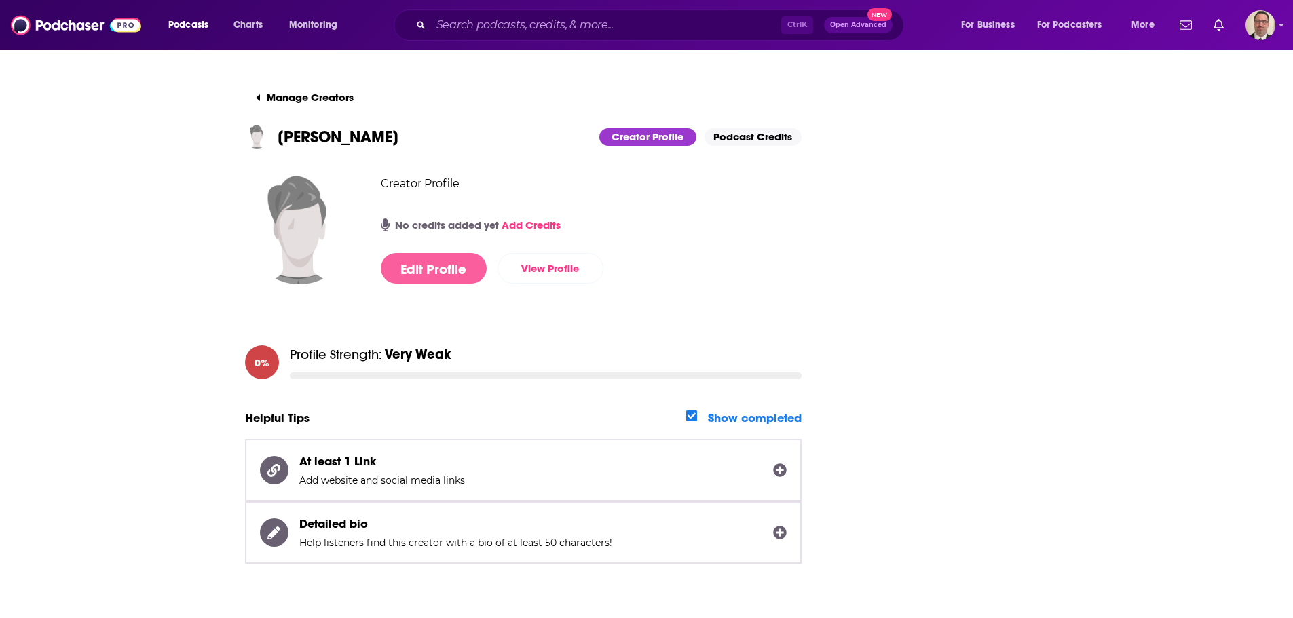
click at [454, 271] on button "Edit Profile" at bounding box center [434, 268] width 106 height 31
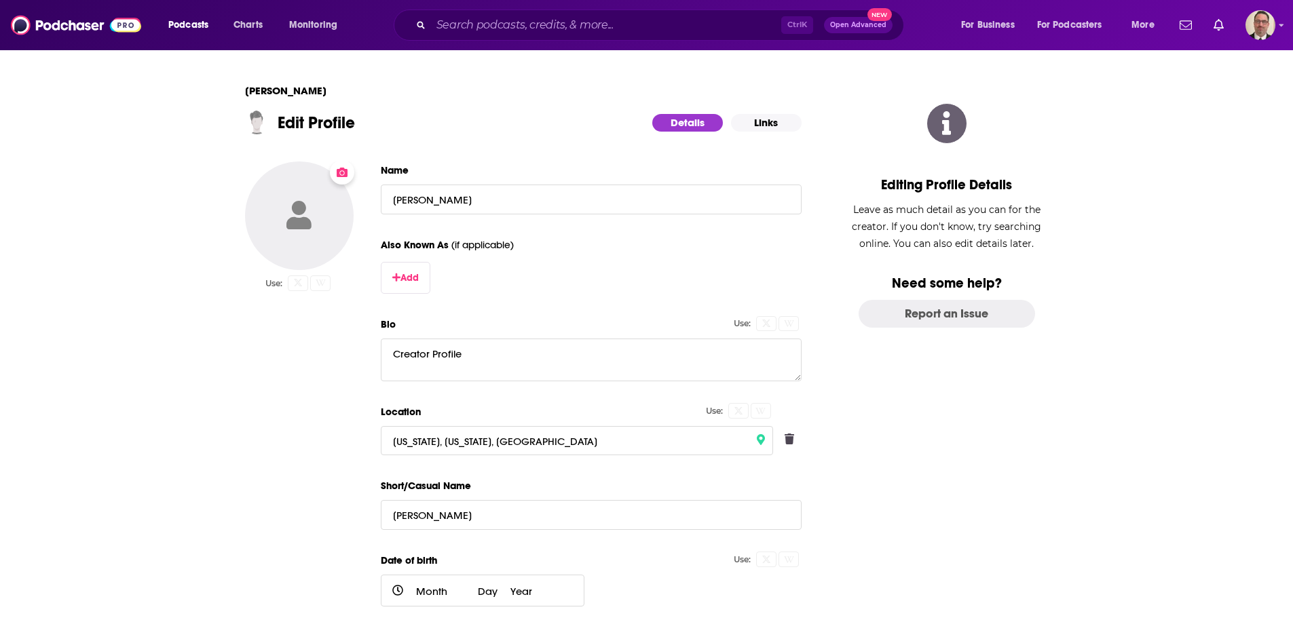
click at [341, 177] on icon "Change Photo" at bounding box center [342, 172] width 11 height 11
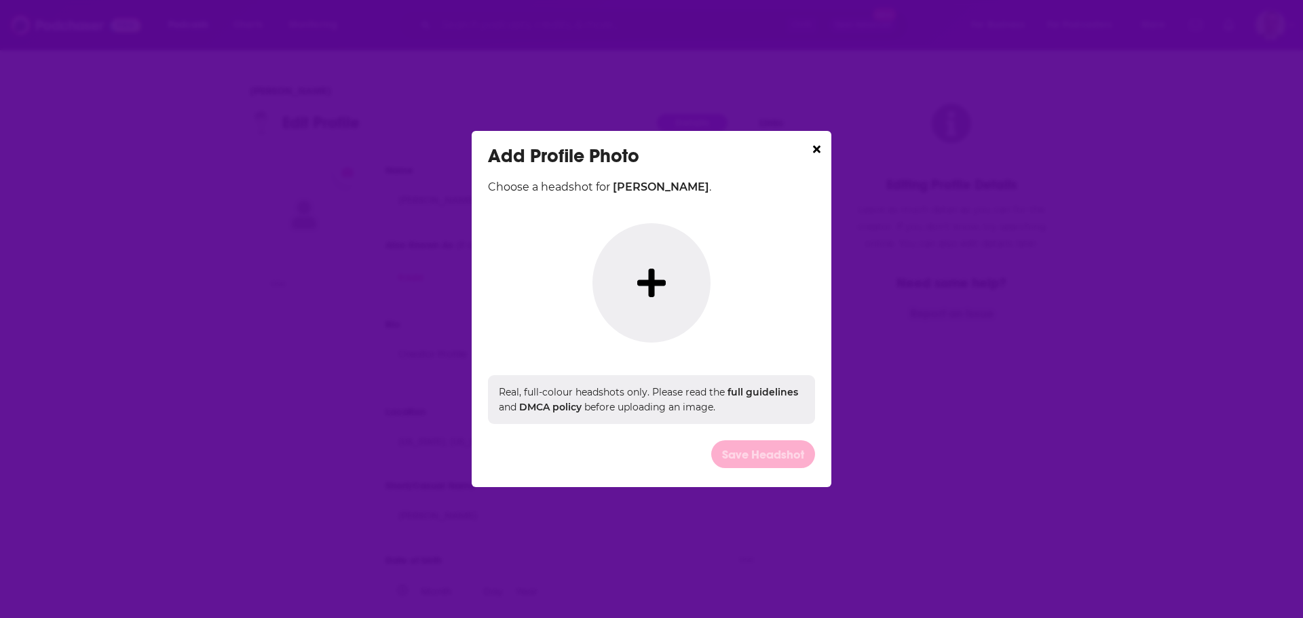
click at [664, 315] on button "Dialog" at bounding box center [651, 282] width 118 height 119
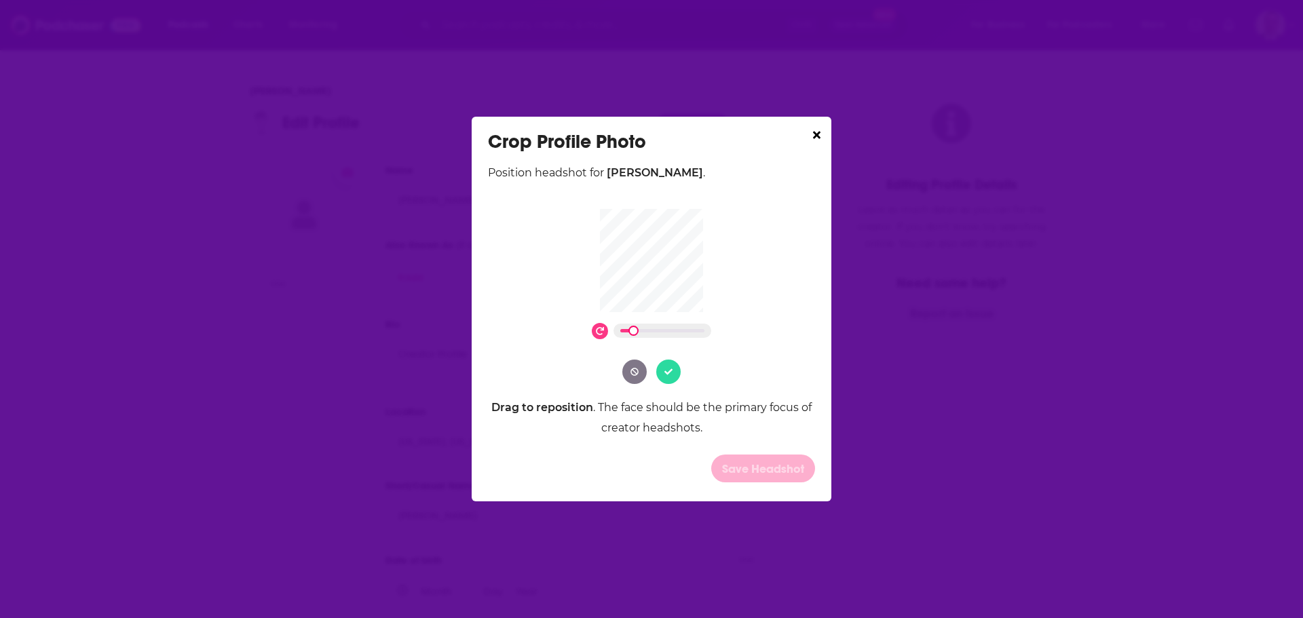
drag, startPoint x: 626, startPoint y: 331, endPoint x: 640, endPoint y: 331, distance: 14.2
click at [640, 331] on div "Dialog" at bounding box center [662, 331] width 98 height 14
click at [670, 375] on icon "Dialog" at bounding box center [668, 372] width 8 height 8
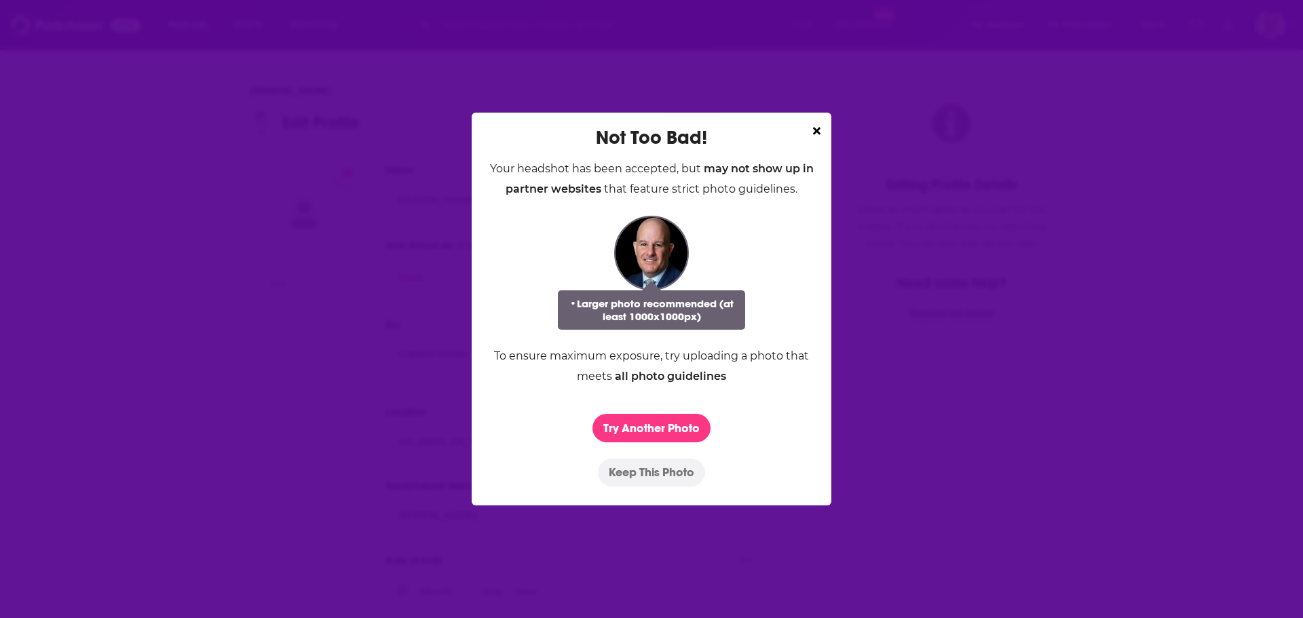
click at [643, 472] on button "Keep This Photo" at bounding box center [651, 473] width 107 height 28
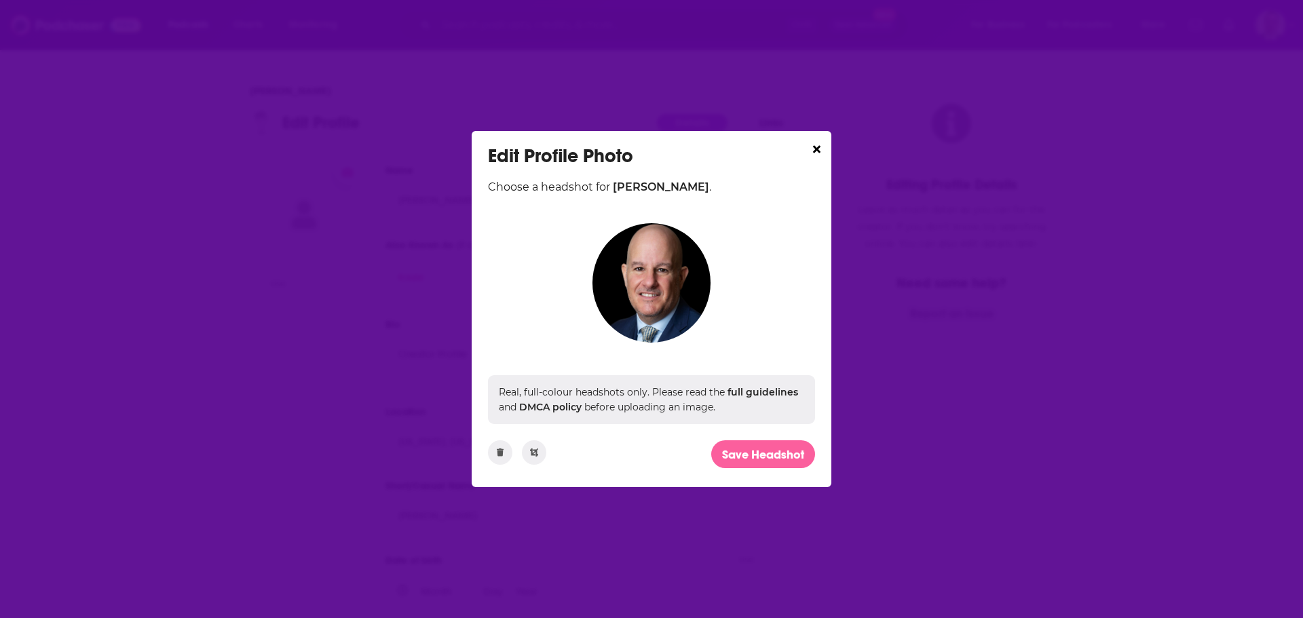
click at [719, 453] on button "Save Headshot" at bounding box center [763, 454] width 104 height 28
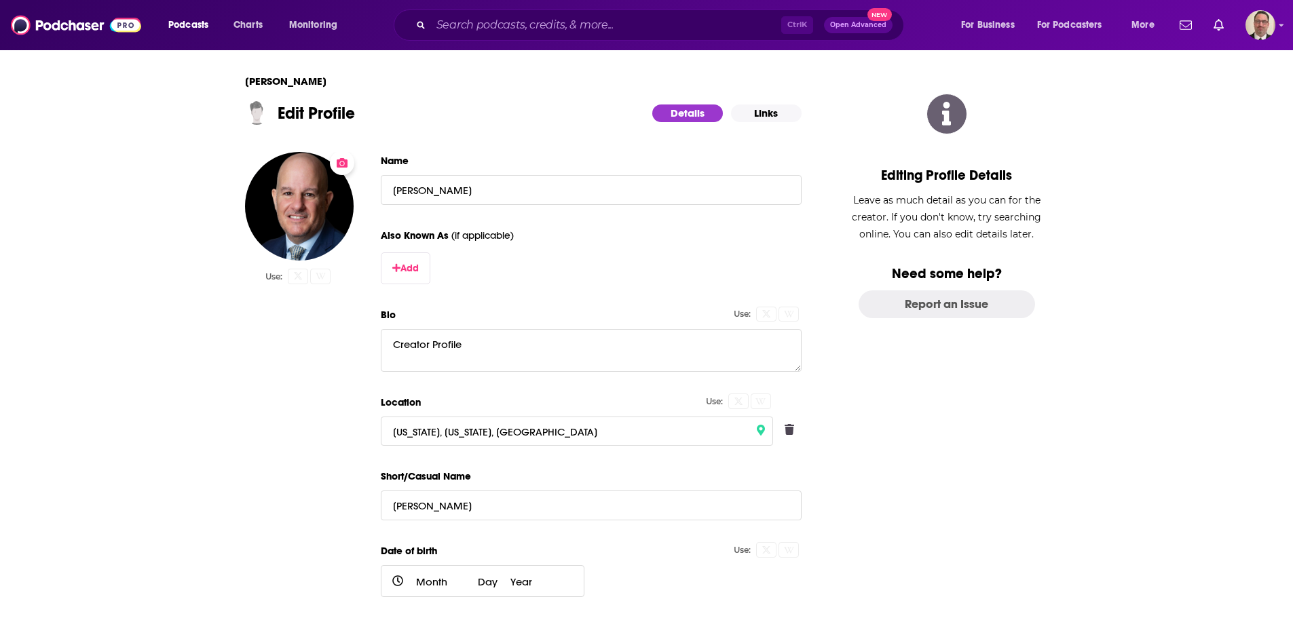
scroll to position [199, 0]
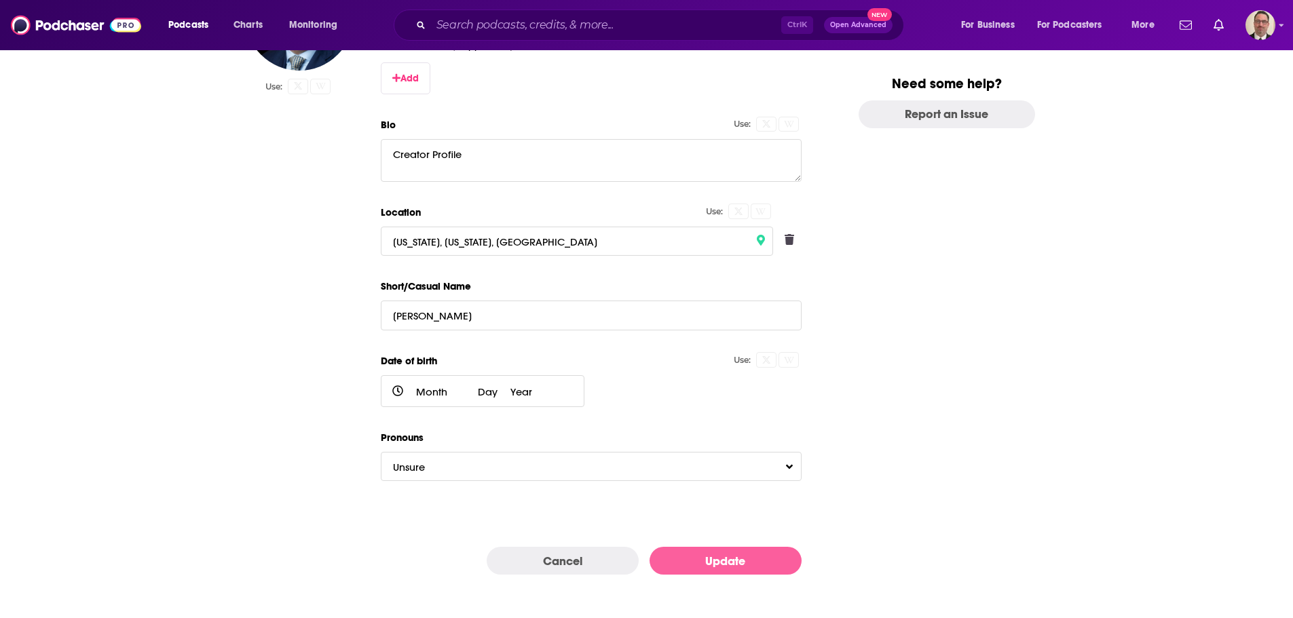
click at [717, 552] on button "Update" at bounding box center [725, 561] width 152 height 28
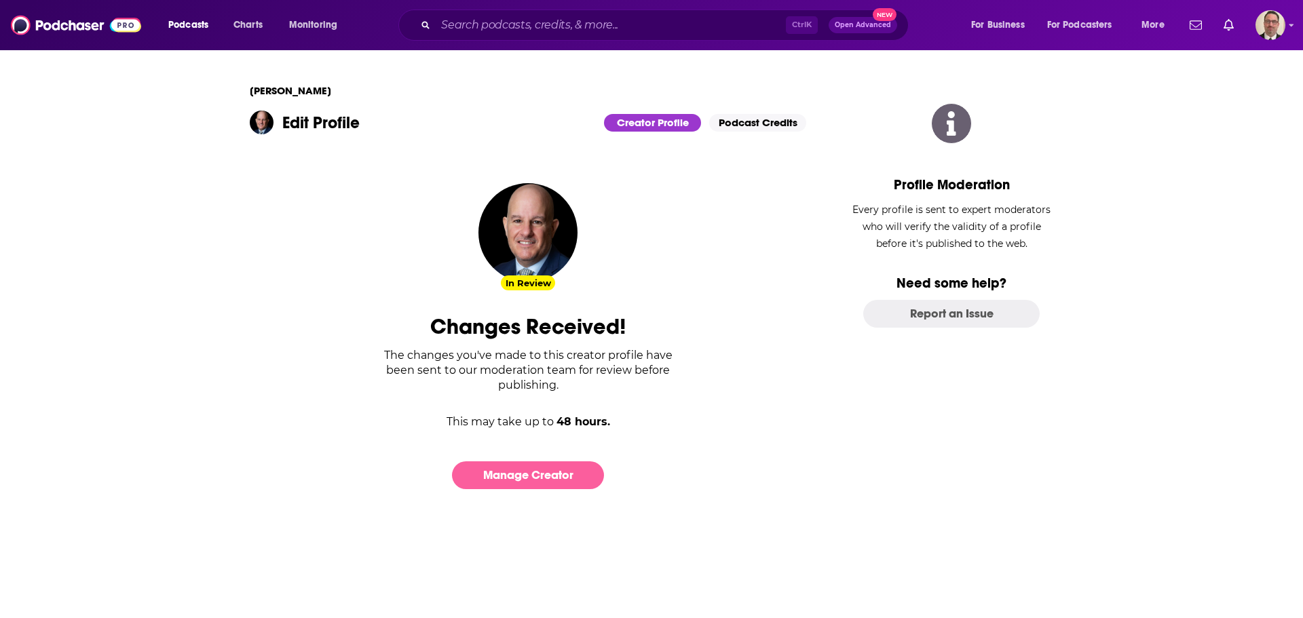
click at [523, 484] on link "Manage Creator" at bounding box center [528, 475] width 152 height 28
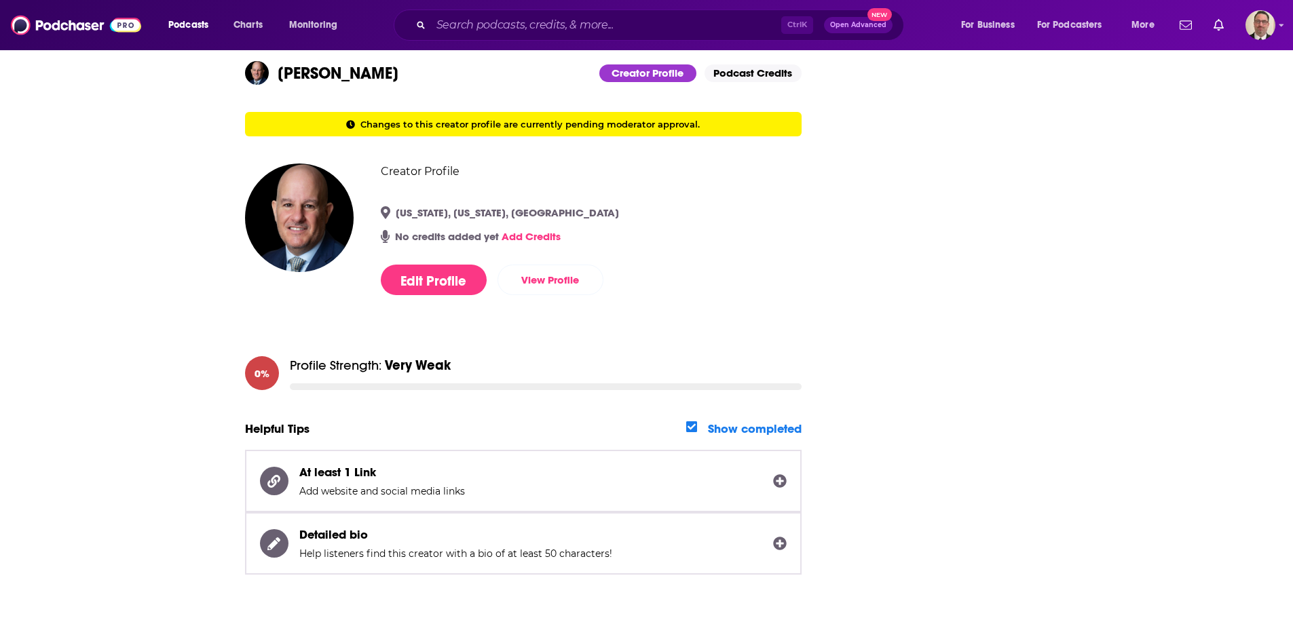
scroll to position [118, 0]
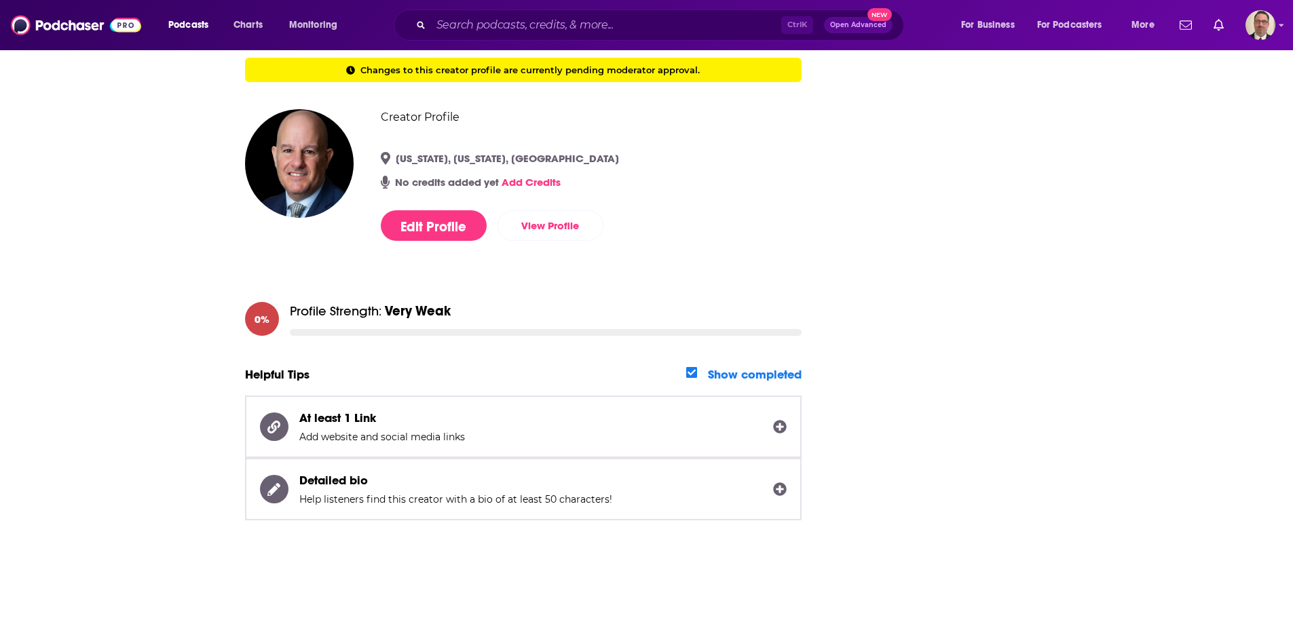
click at [350, 419] on span "At least 1 Link" at bounding box center [337, 418] width 77 height 15
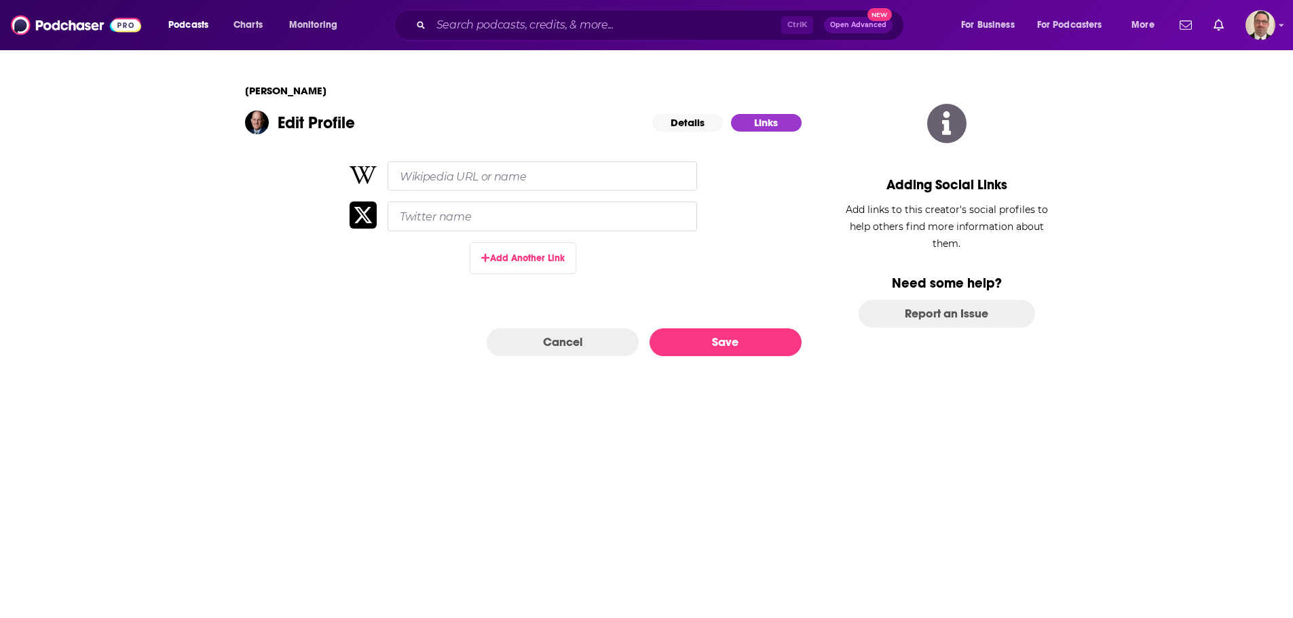
scroll to position [0, 0]
click at [425, 217] on input "Twitter name" at bounding box center [546, 216] width 309 height 29
click at [344, 295] on div "Add Another Link" at bounding box center [528, 233] width 556 height 145
click at [502, 266] on button "Add Another Link" at bounding box center [528, 258] width 106 height 32
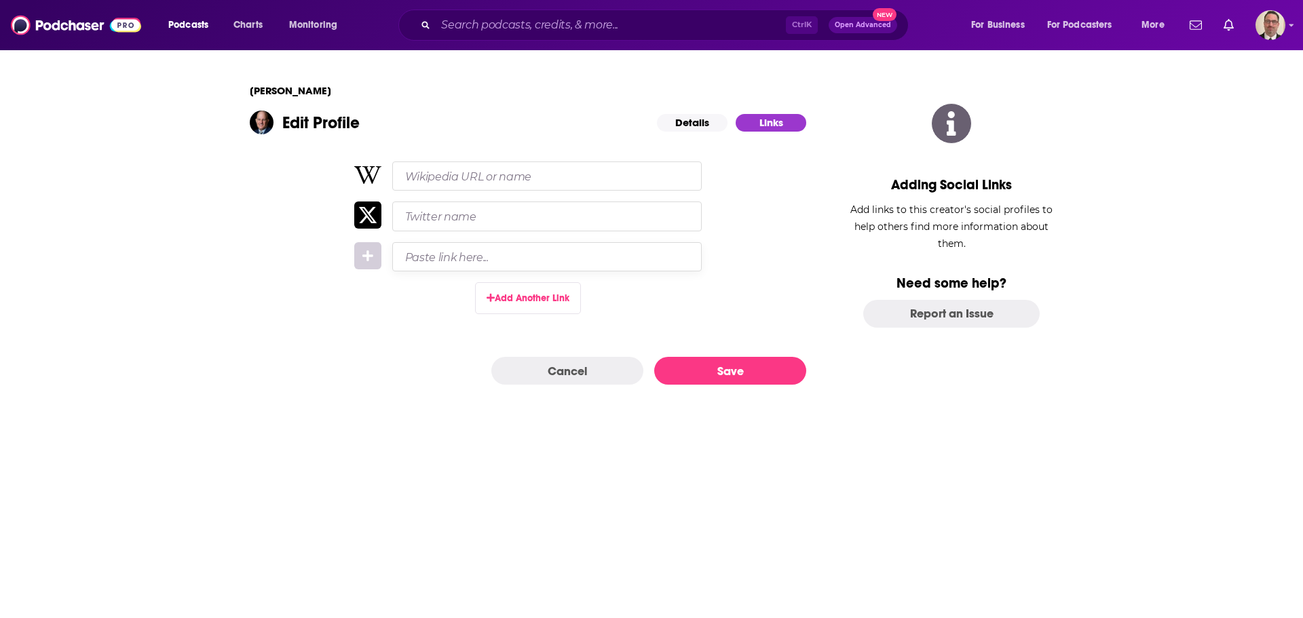
click at [454, 265] on input "Paste link here..." at bounding box center [546, 256] width 309 height 29
paste input "https://www.linkedin.com/in/joshuabauchner/"
type input "https://www.linkedin.com/in/joshuabauchner/"
click at [696, 374] on button "Save" at bounding box center [730, 371] width 152 height 28
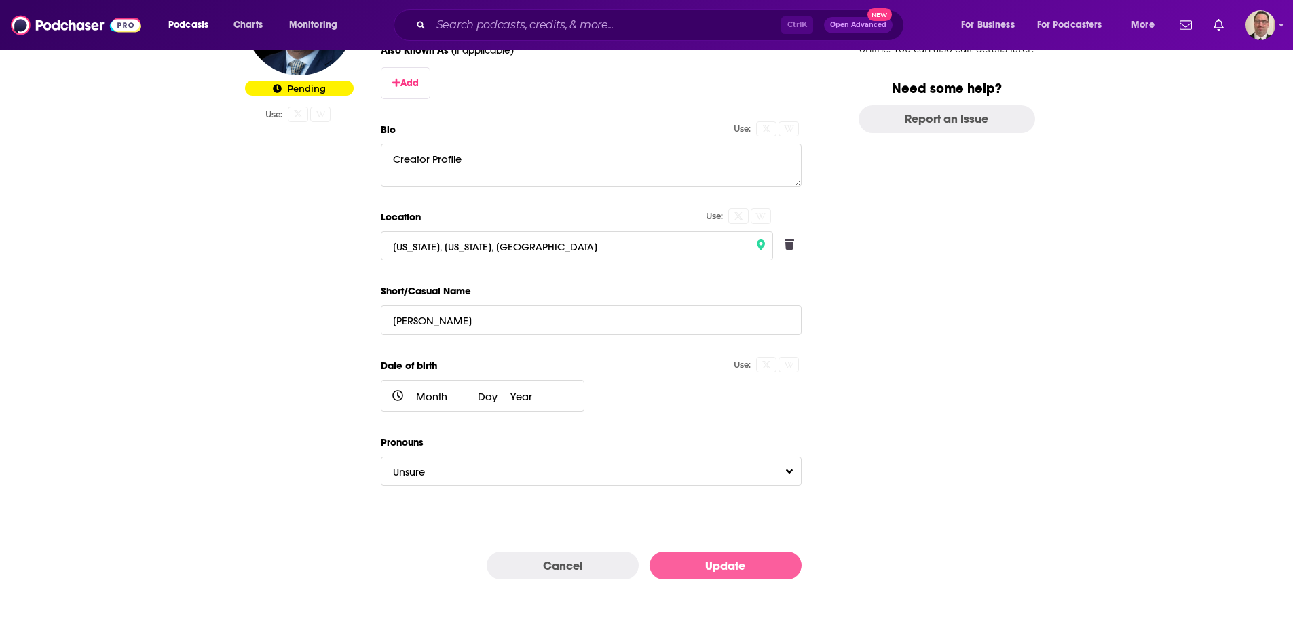
scroll to position [199, 0]
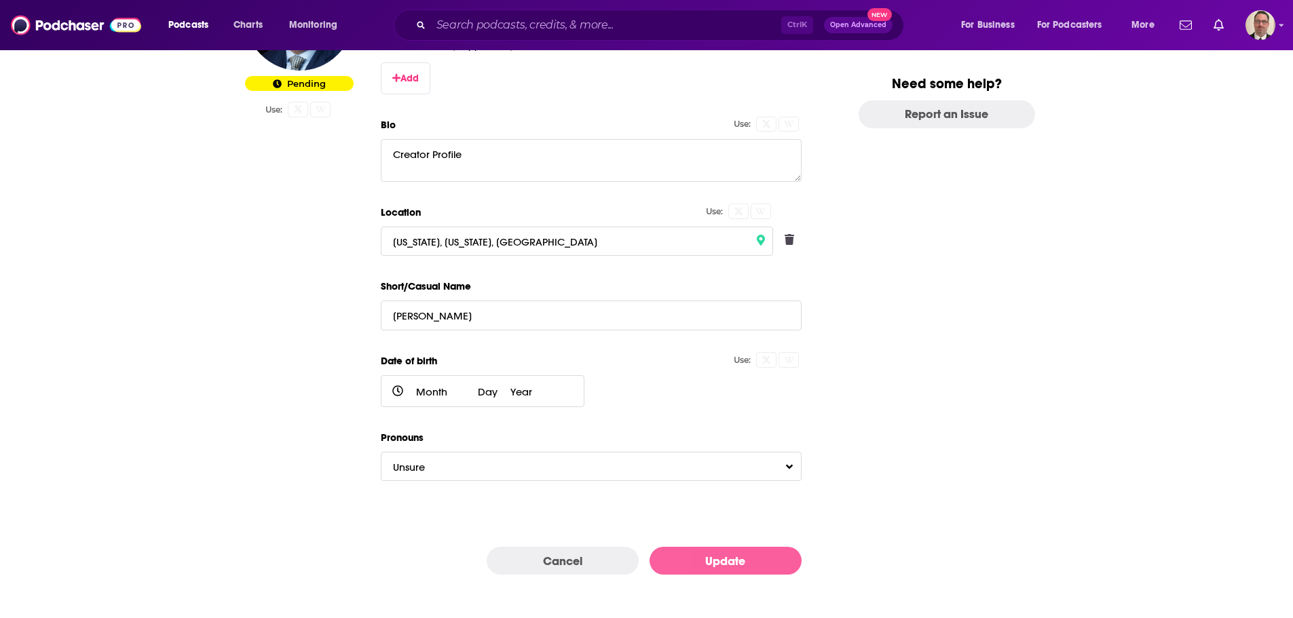
click at [698, 567] on button "Update" at bounding box center [725, 561] width 152 height 28
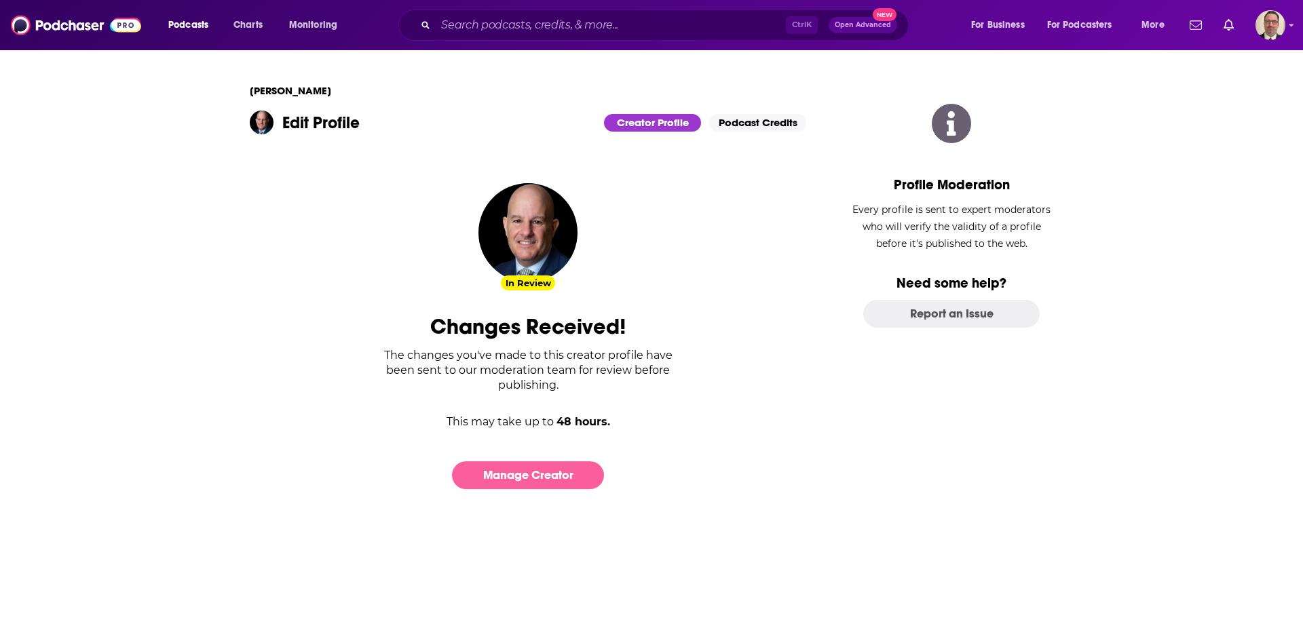
click at [554, 469] on link "Manage Creator" at bounding box center [528, 475] width 152 height 28
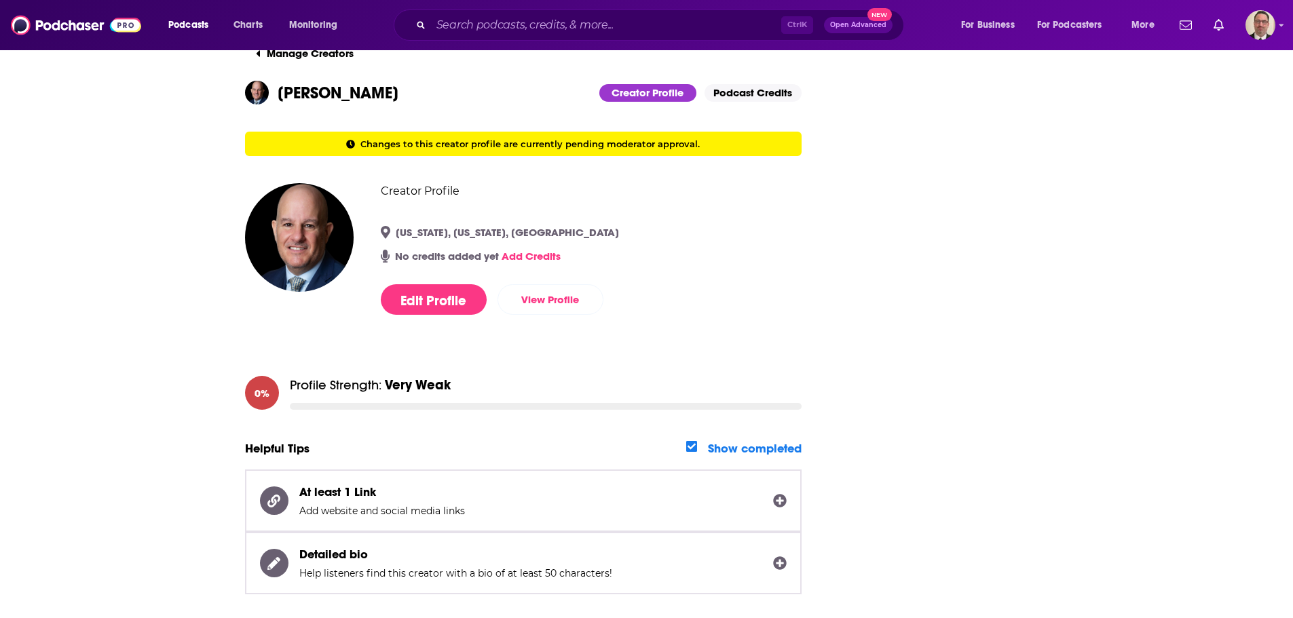
scroll to position [118, 0]
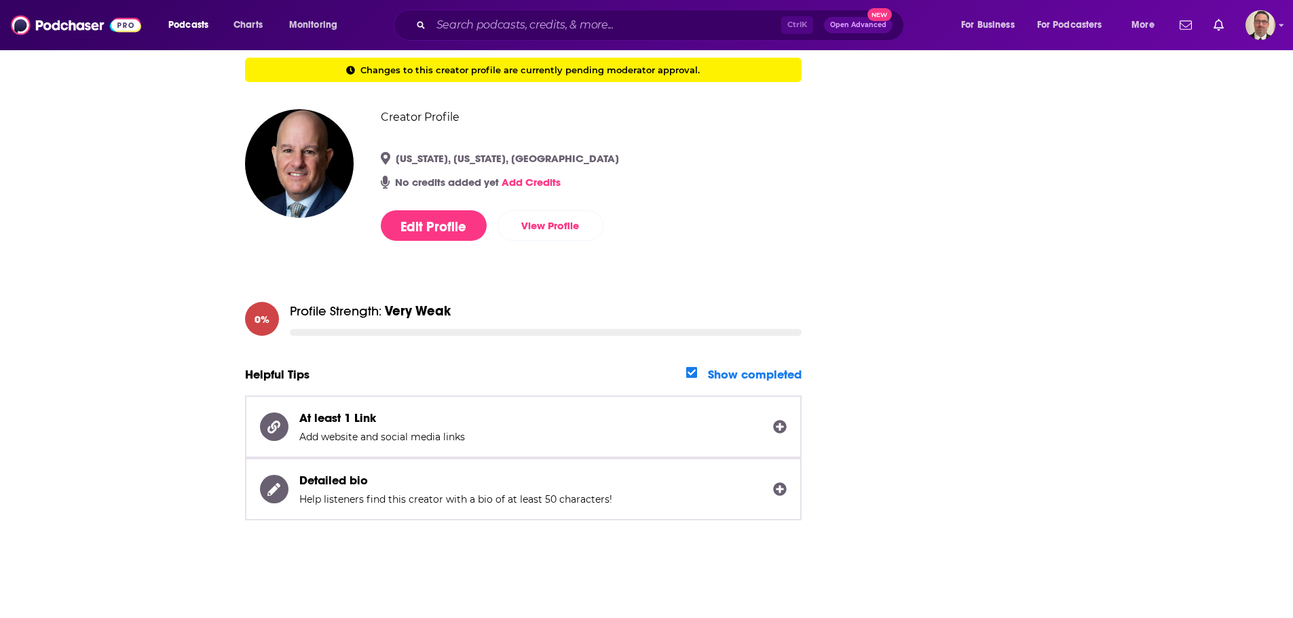
click at [415, 420] on span "At least 1 Link Add website and social media links" at bounding box center [530, 427] width 463 height 33
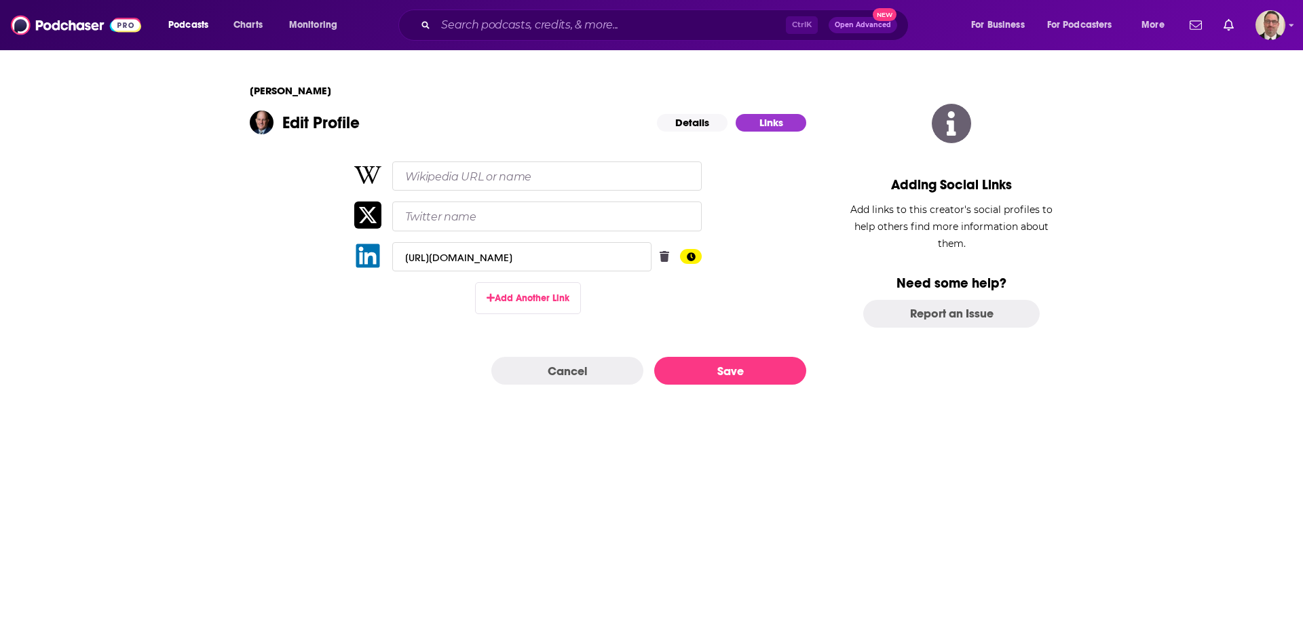
click at [419, 344] on div "https://www.linkedin.com/in/joshuabauchner/ Pending Add Another Link" at bounding box center [528, 253] width 556 height 185
click at [328, 130] on h1 "Edit Profile" at bounding box center [320, 123] width 77 height 20
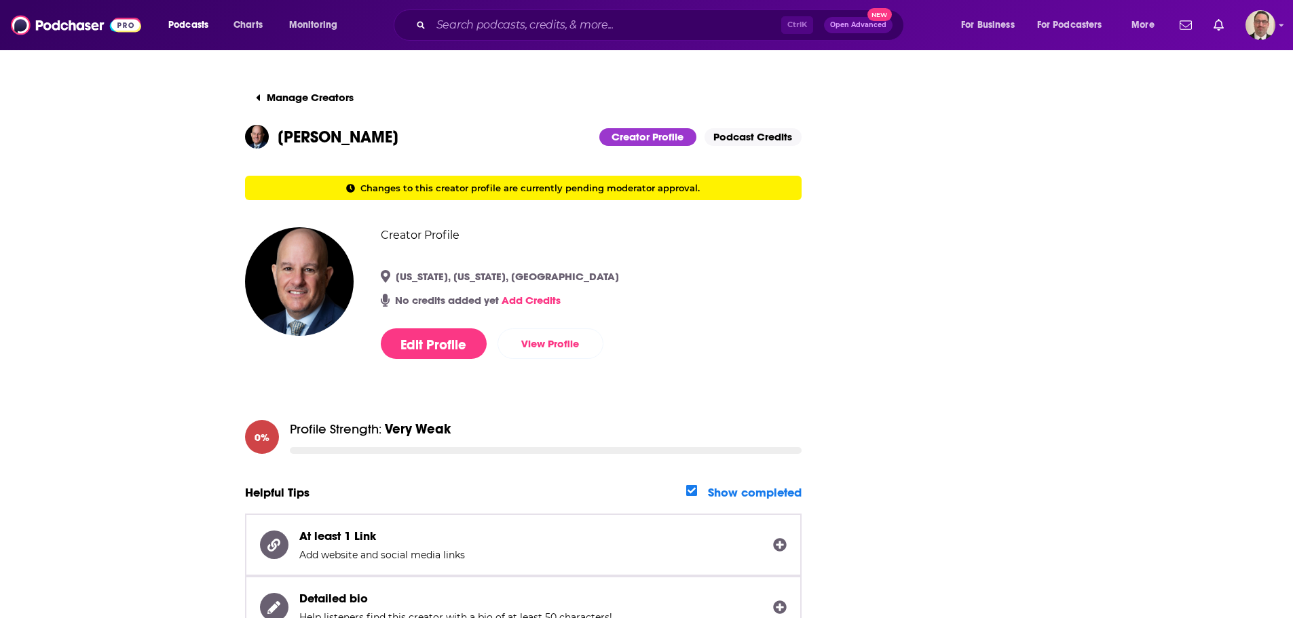
scroll to position [118, 0]
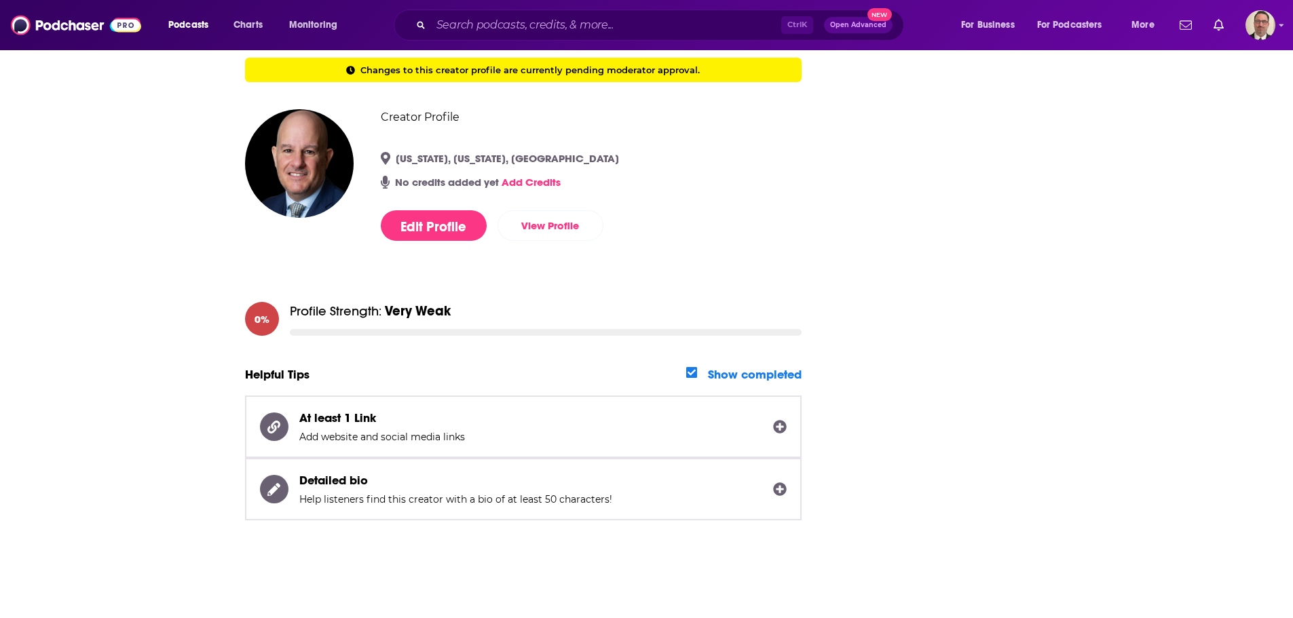
click at [358, 492] on span "Detailed bio Help listeners find this creator with a bio of at least 50 charact…" at bounding box center [530, 489] width 463 height 33
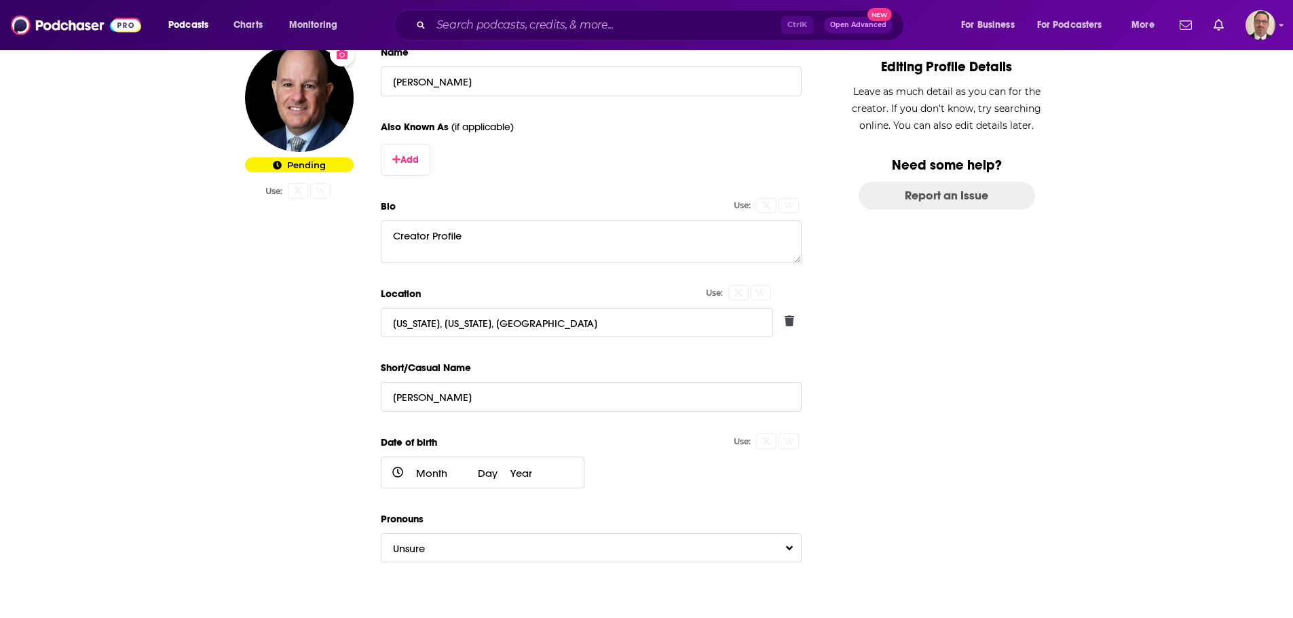
scroll to position [0, 0]
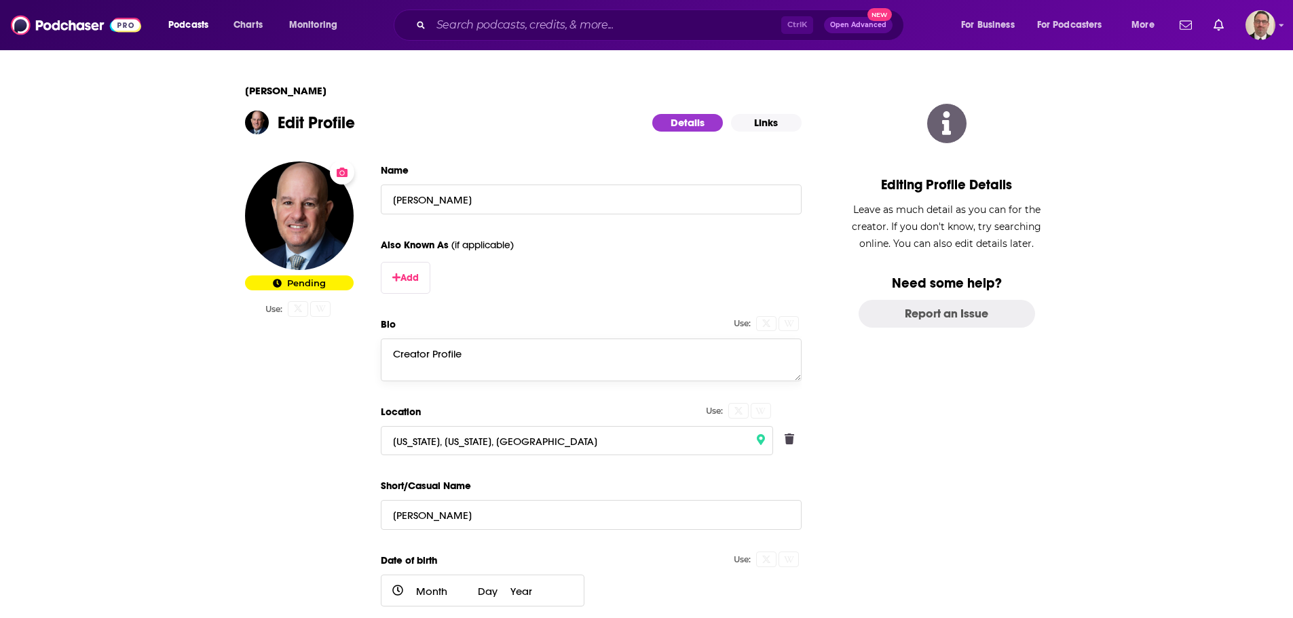
click at [461, 355] on textarea "Creator Profile" at bounding box center [591, 360] width 421 height 42
drag, startPoint x: 490, startPoint y: 358, endPoint x: 309, endPoint y: 362, distance: 180.5
click at [309, 362] on div "Pending Use: Name Joshua Bauchner Also Known As (if applicable) Add Bio Use: Cr…" at bounding box center [523, 424] width 556 height 527
paste textarea "Joshua S. Bauchner serves as the chair of the Cannabis, Hemp and Psychedelics P…"
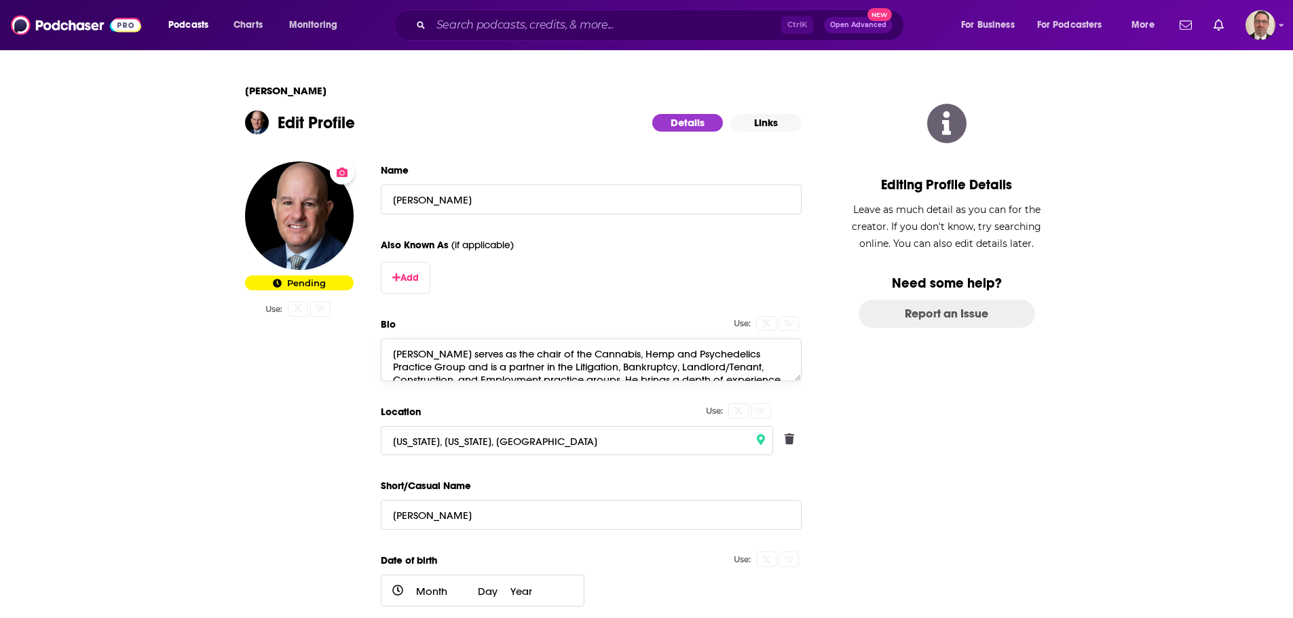
click at [536, 368] on textarea "Joshua S. Bauchner serves as the chair of the Cannabis, Hemp and Psychedelics P…" at bounding box center [591, 360] width 421 height 42
click at [548, 368] on textarea "Joshua S. Bauchner serves as the chair of the Cannabis, Hemp and Psychedelics P…" at bounding box center [591, 360] width 421 height 42
click at [550, 368] on textarea "Joshua S. Bauchner serves as the chair of the Cannabis, Hemp and Psychedelics P…" at bounding box center [591, 360] width 421 height 42
paste textarea "Mandelbaum Barrett"
click at [552, 364] on textarea "Joshua S. Bauchner serves as the chair of the Cannabis, Hemp and Psychedelics P…" at bounding box center [591, 360] width 421 height 42
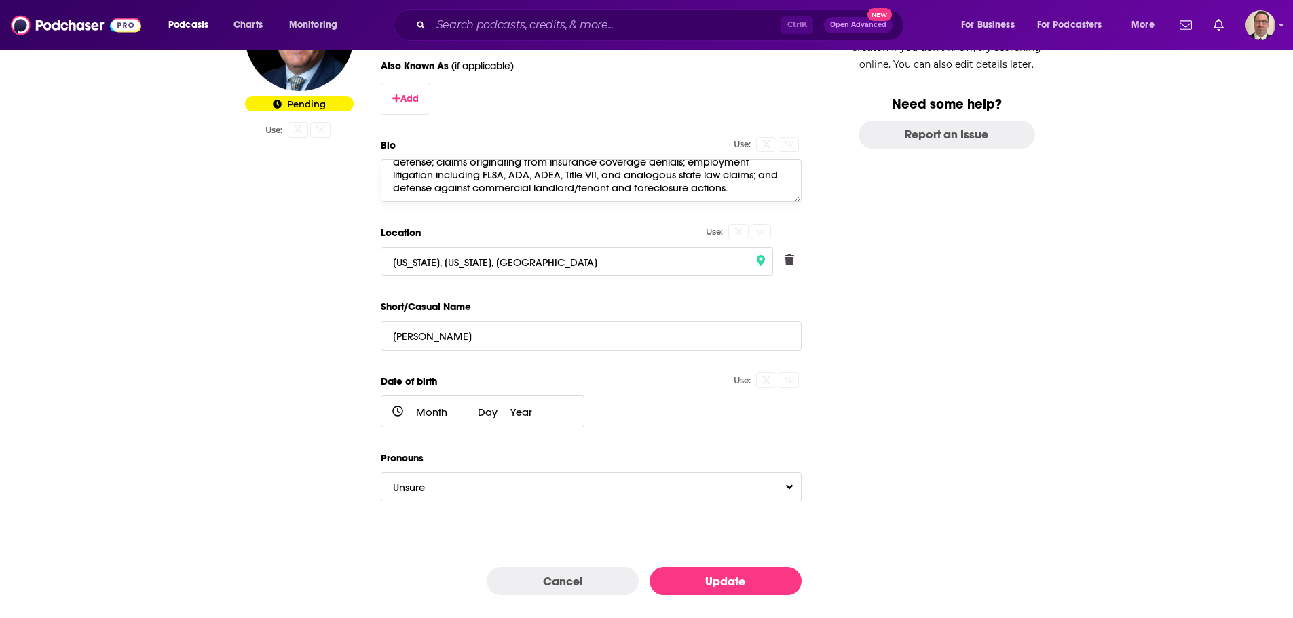
scroll to position [199, 0]
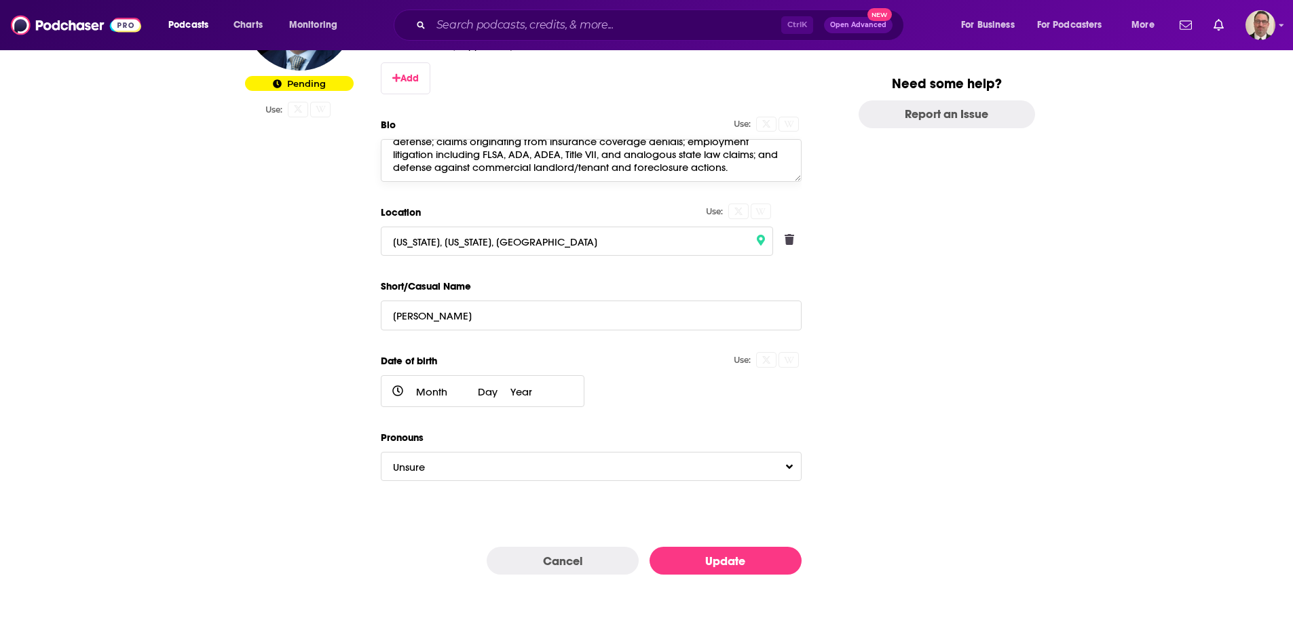
type textarea "Joshua S. Bauchner serves as the chair of the Cannabis, Hemp and Psychedelics P…"
click at [706, 566] on button "Update" at bounding box center [725, 561] width 152 height 28
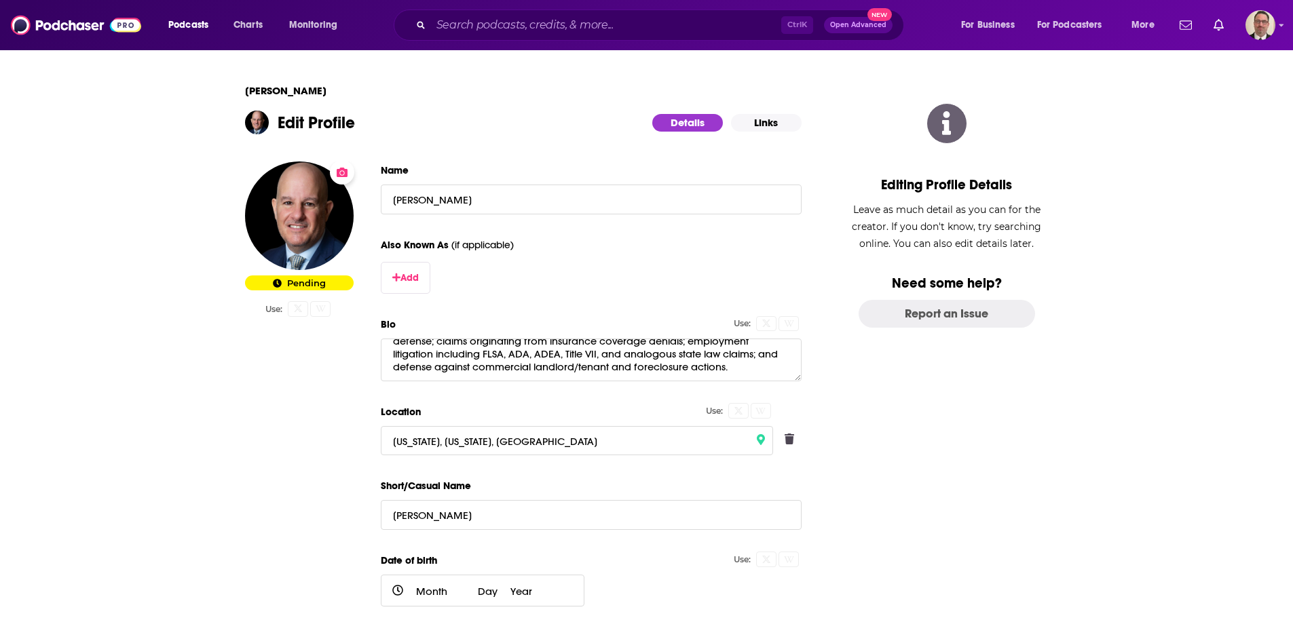
click at [314, 119] on h1 "Edit Profile" at bounding box center [316, 123] width 77 height 20
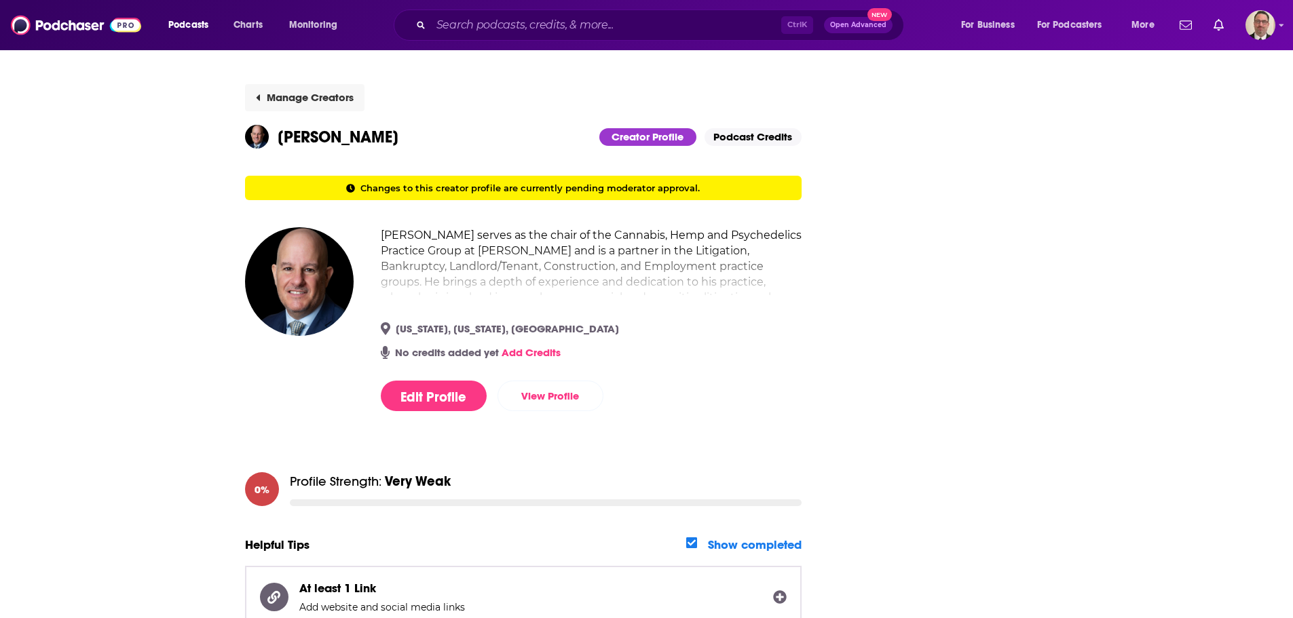
click at [284, 96] on button "Manage Creators" at bounding box center [304, 97] width 119 height 27
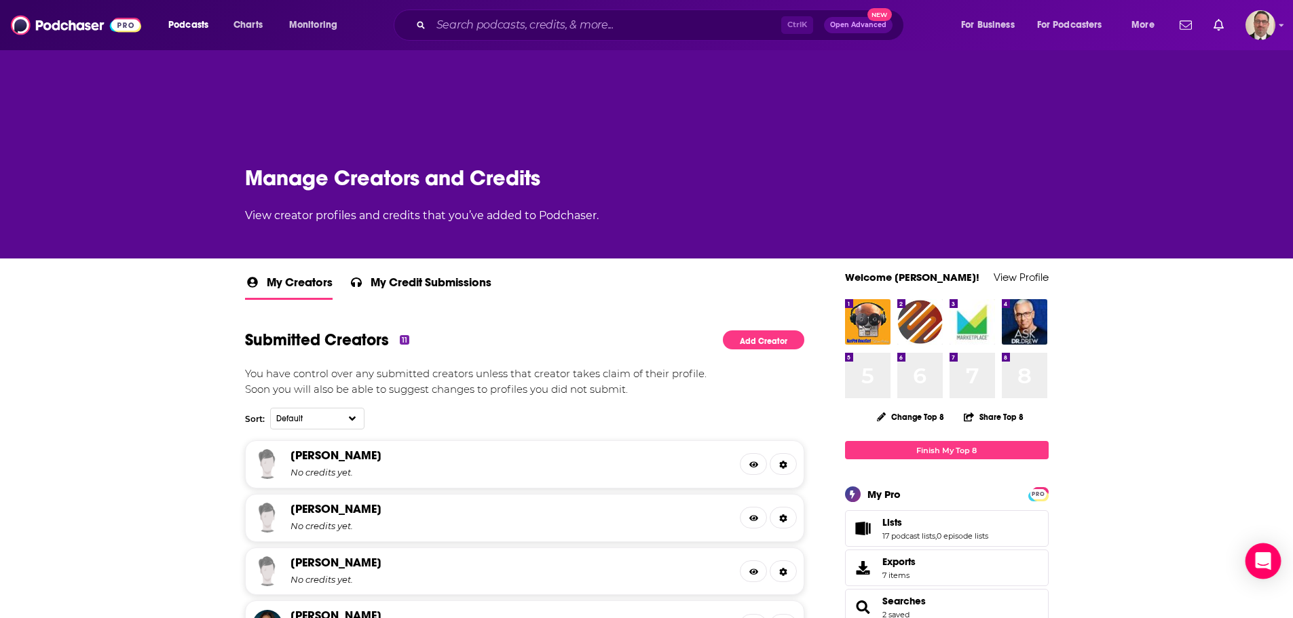
click at [1259, 563] on icon "Open Intercom Messenger" at bounding box center [1263, 561] width 18 height 18
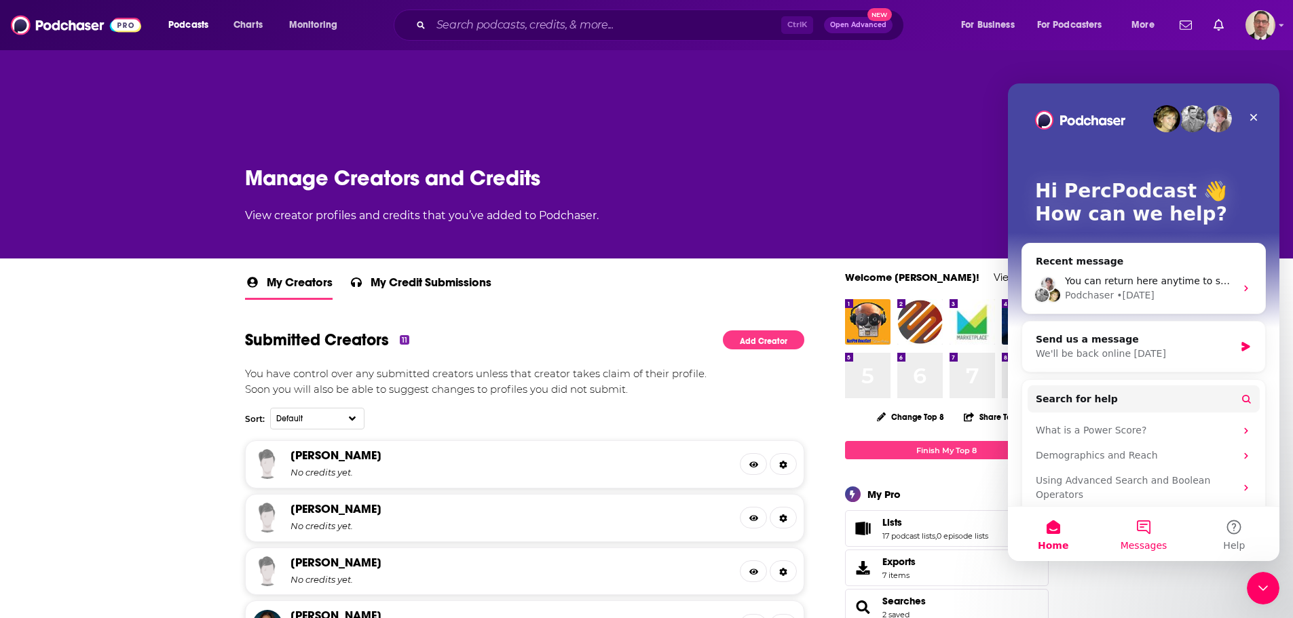
click at [1131, 534] on button "Messages" at bounding box center [1143, 534] width 90 height 54
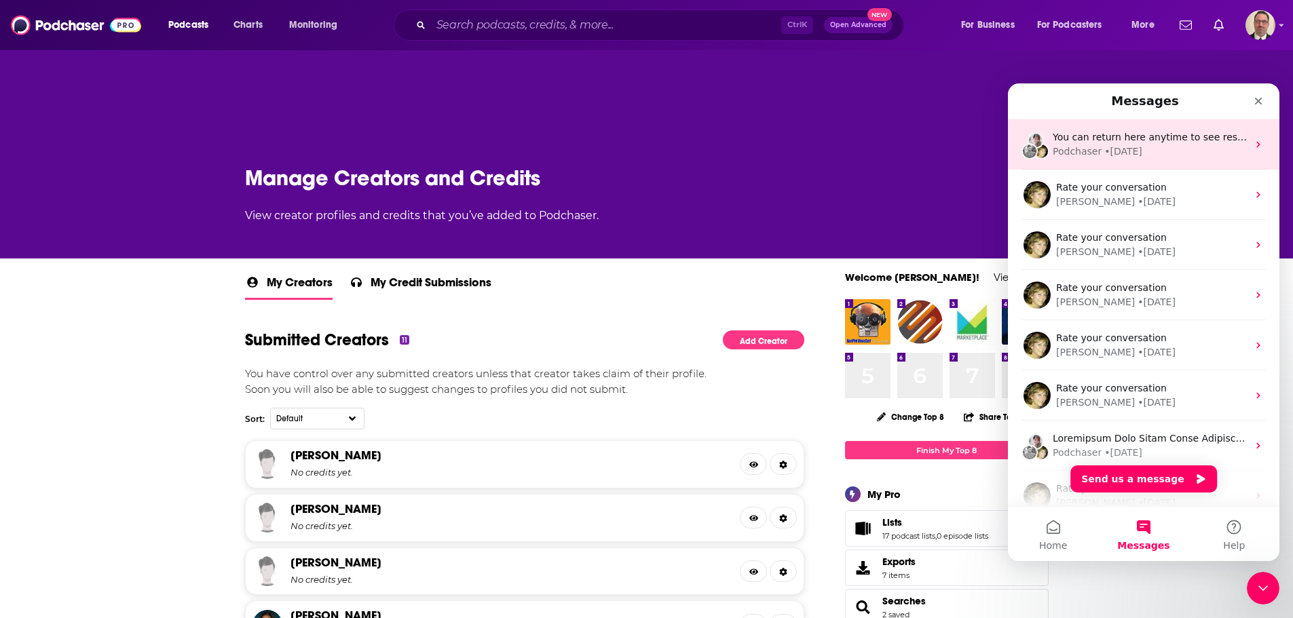
click at [1124, 142] on span "You can return here anytime to see responses and send updates." at bounding box center [1206, 137] width 309 height 11
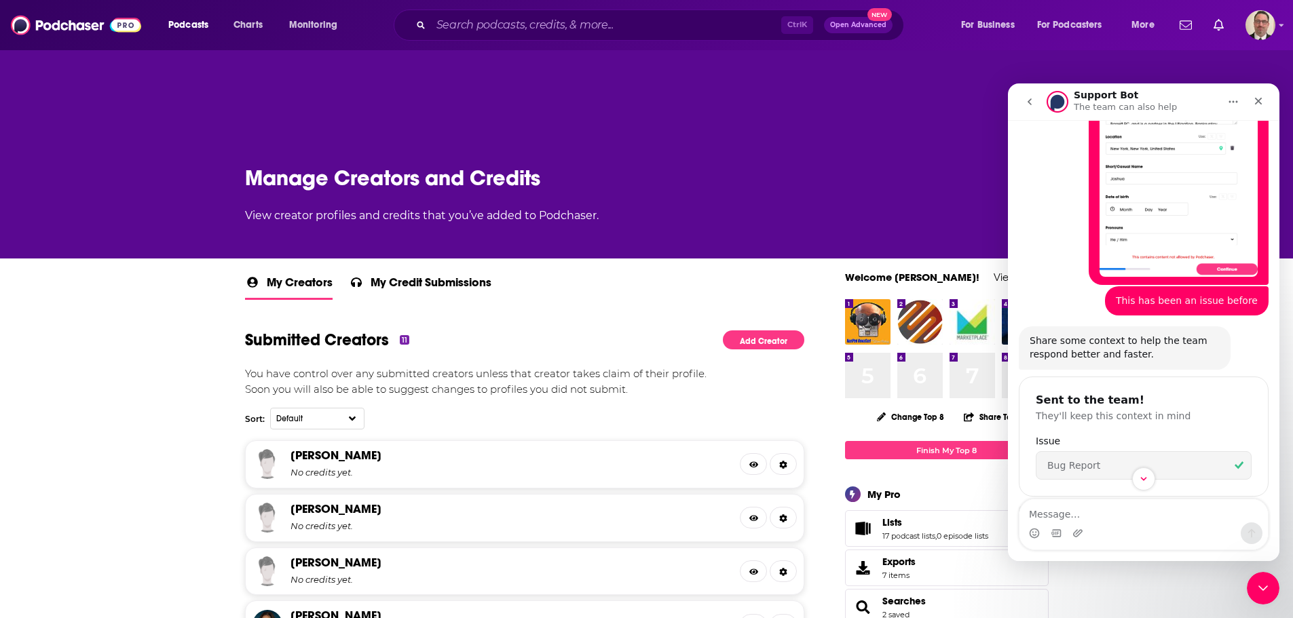
scroll to position [282, 0]
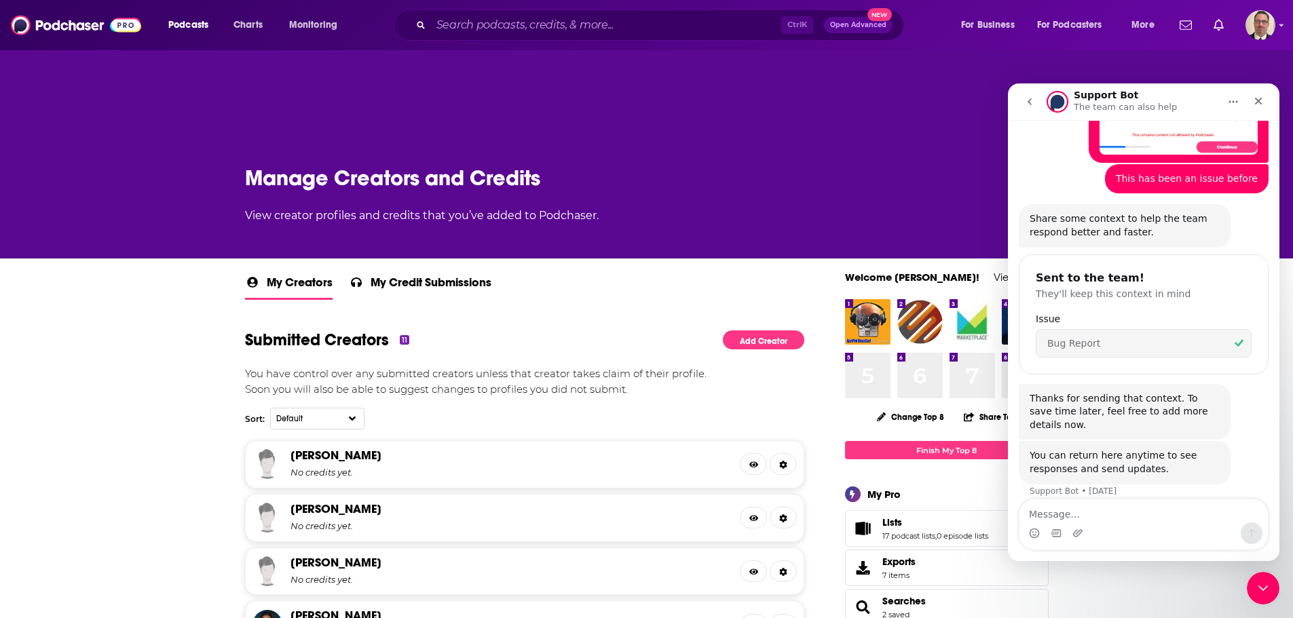
click at [1111, 513] on textarea "Message…" at bounding box center [1143, 510] width 248 height 23
type textarea "still getting this issue when trying to add creators:"
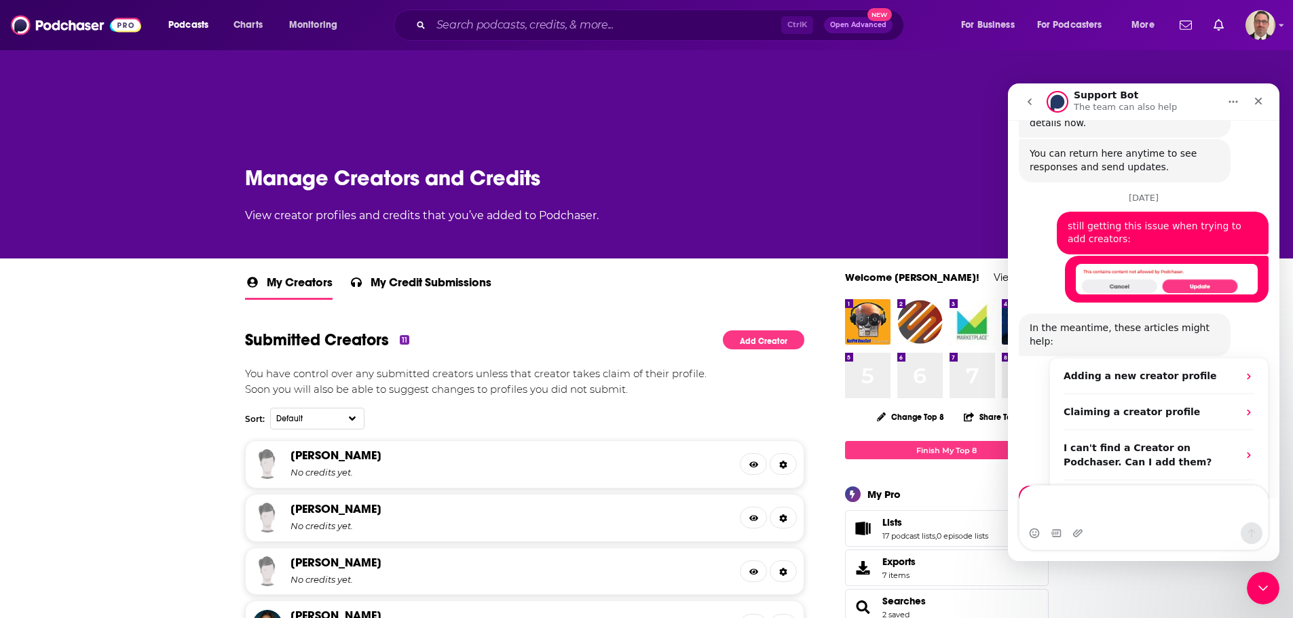
scroll to position [619, 0]
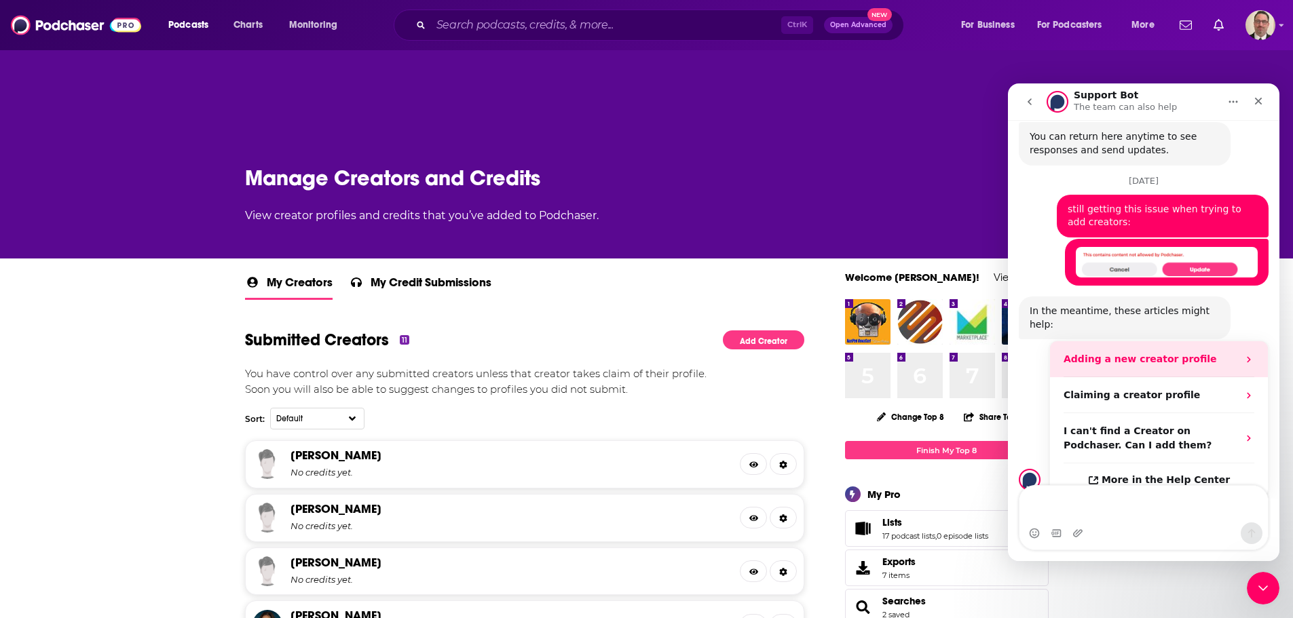
click at [1196, 352] on div "Adding a new creator profile" at bounding box center [1150, 359] width 174 height 14
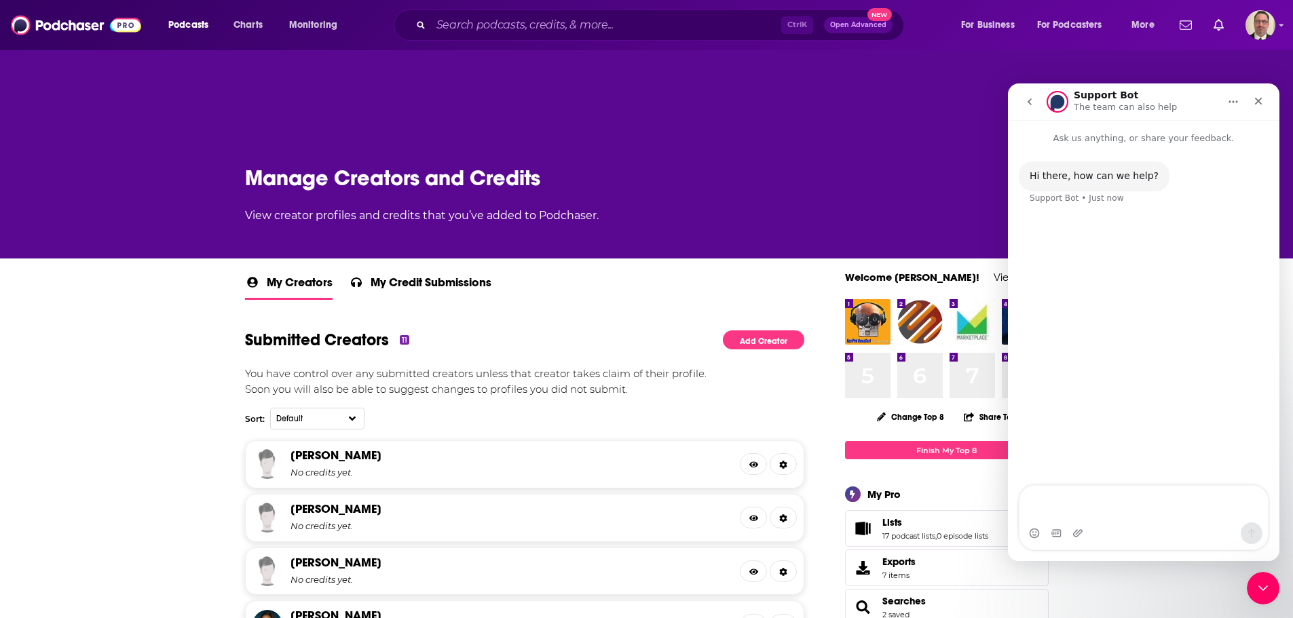
scroll to position [0, 0]
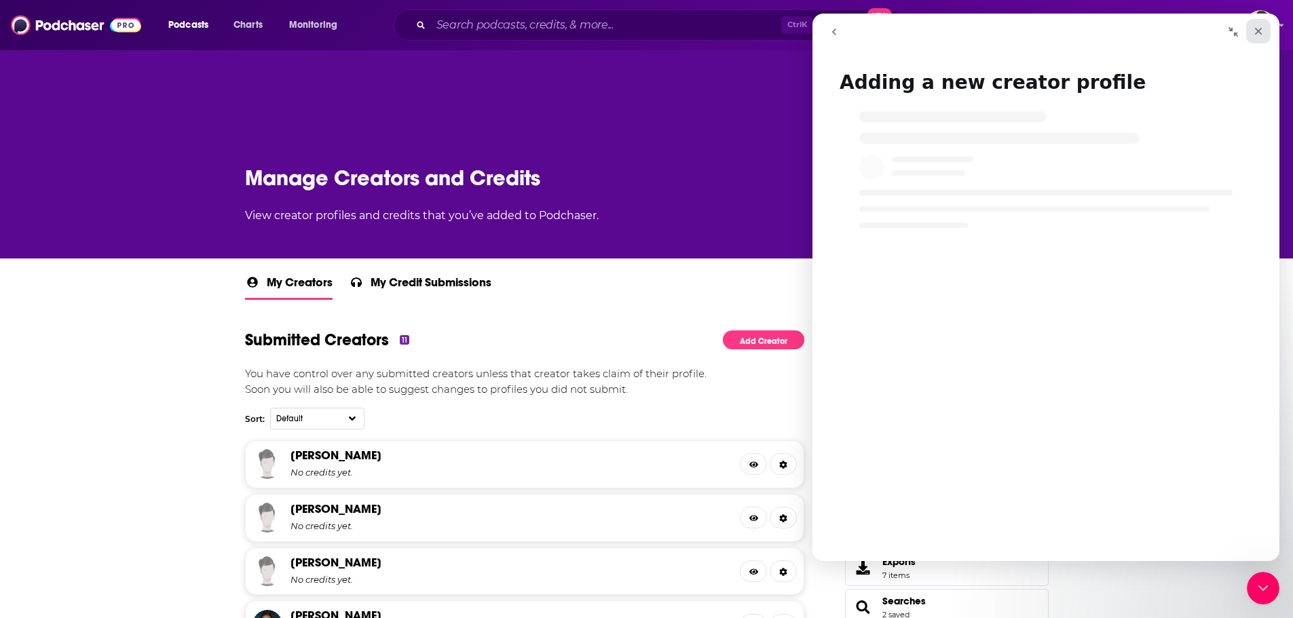
click at [1255, 29] on icon "Close" at bounding box center [1258, 31] width 11 height 11
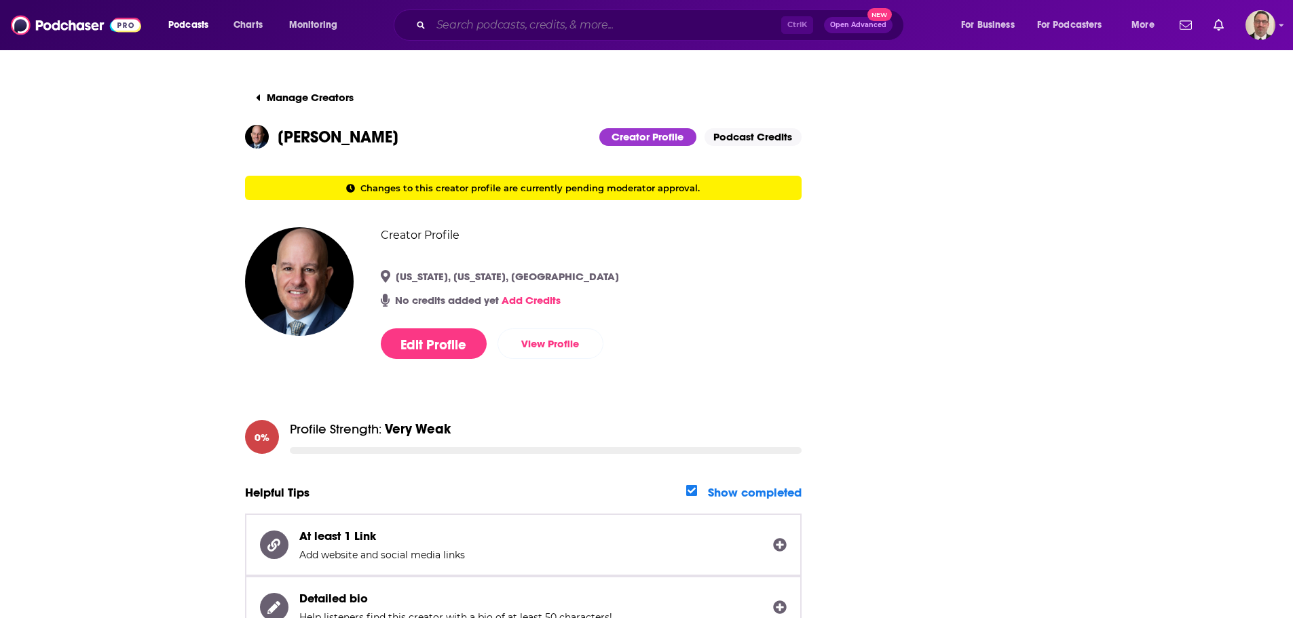
click at [488, 24] on input "Search podcasts, credits, & more..." at bounding box center [606, 25] width 350 height 22
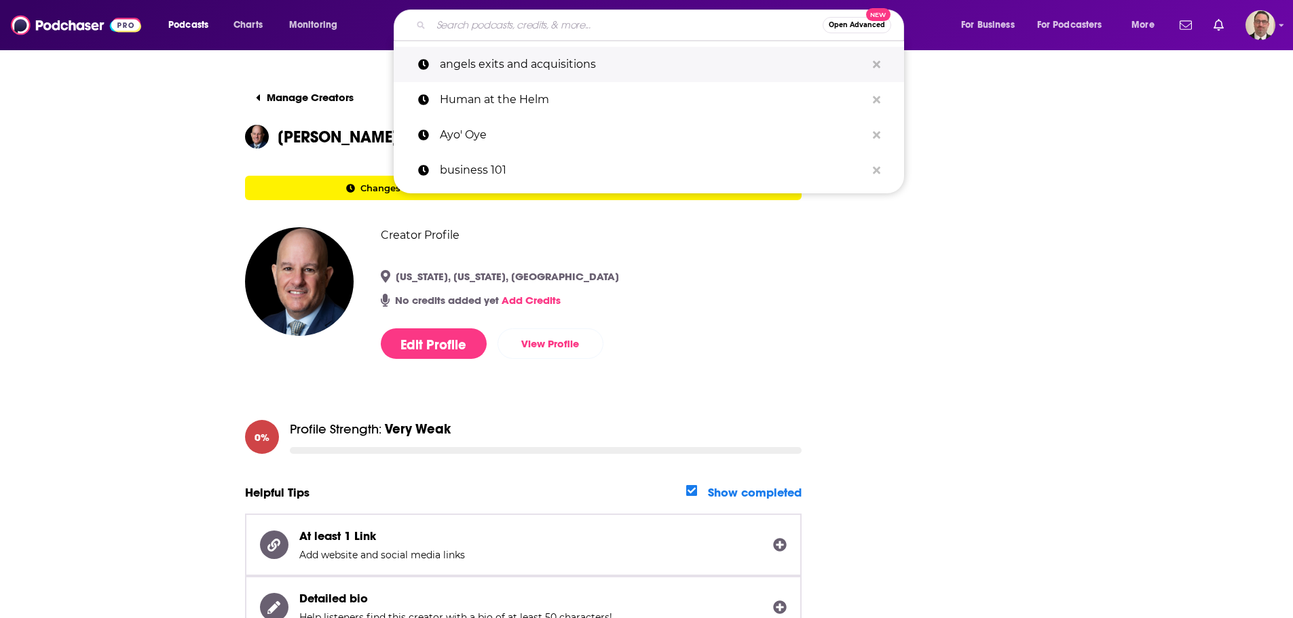
click at [503, 67] on p "angels exits and acquisitions" at bounding box center [653, 64] width 426 height 35
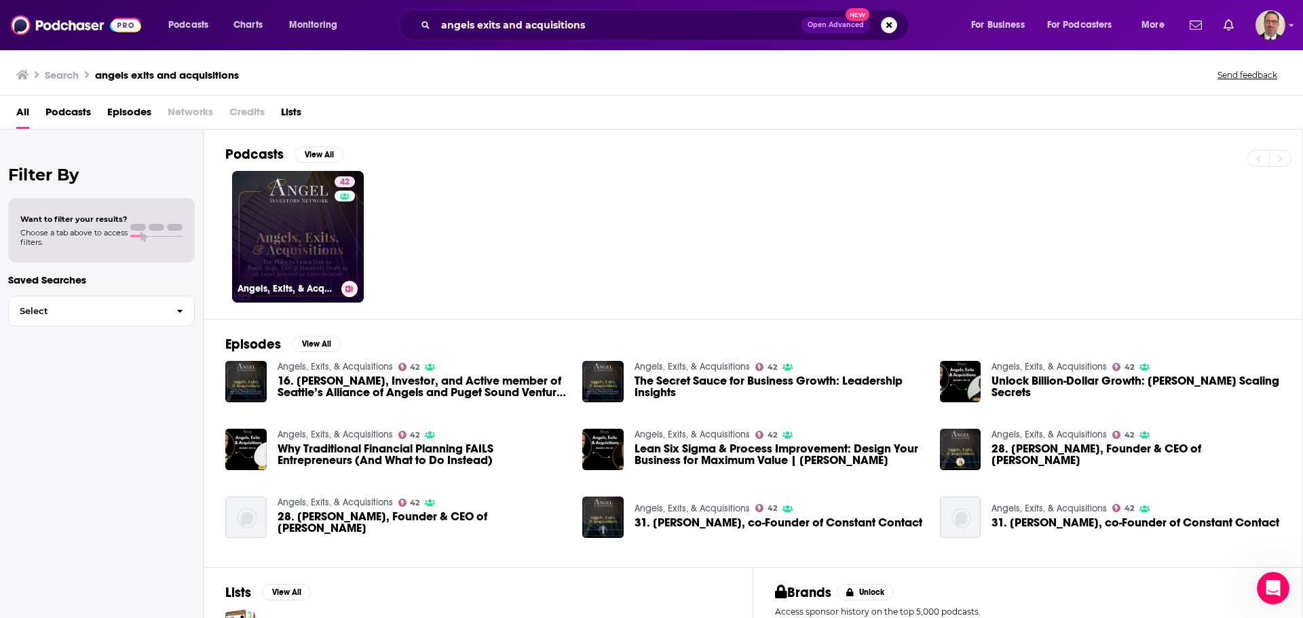
click at [305, 281] on div "Angels, Exits, & Acquisitions" at bounding box center [297, 289] width 121 height 16
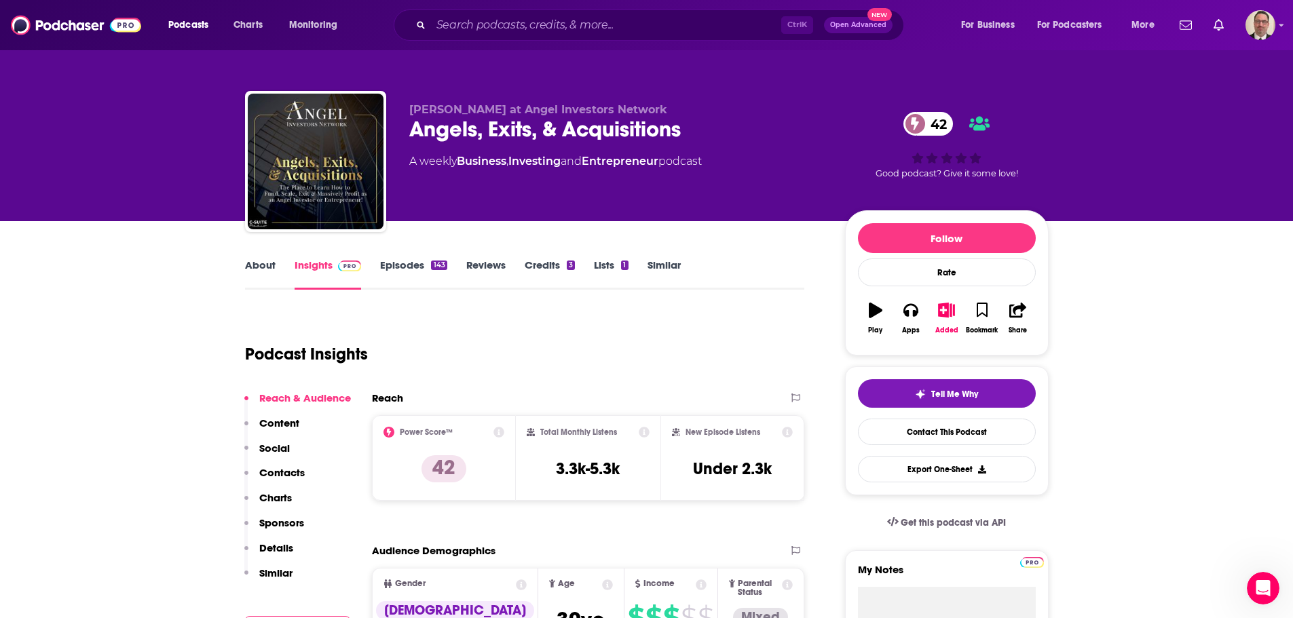
click at [529, 269] on link "Credits 3" at bounding box center [550, 274] width 50 height 31
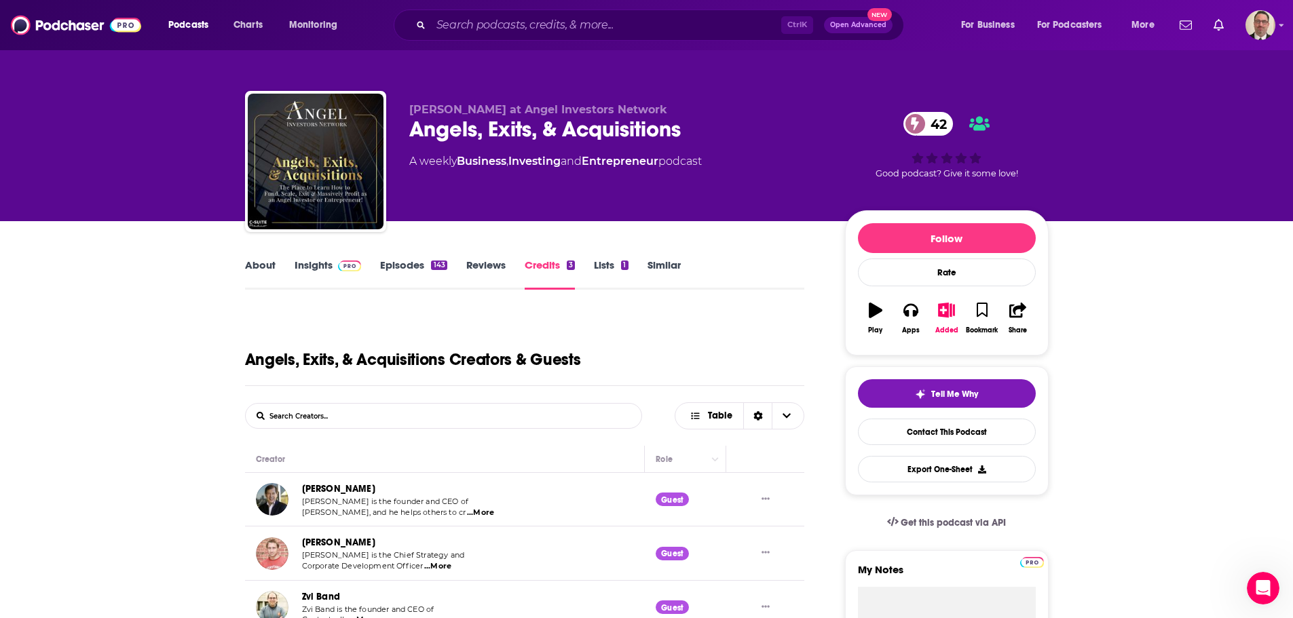
click at [254, 261] on link "About" at bounding box center [260, 274] width 31 height 31
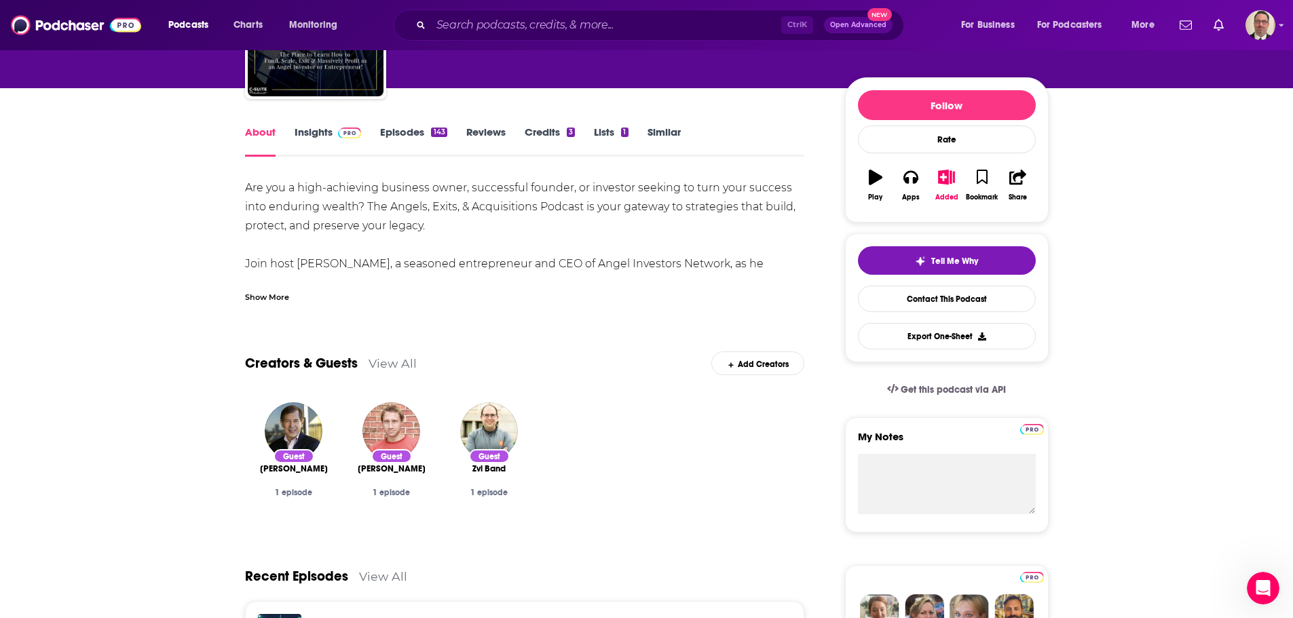
scroll to position [136, 0]
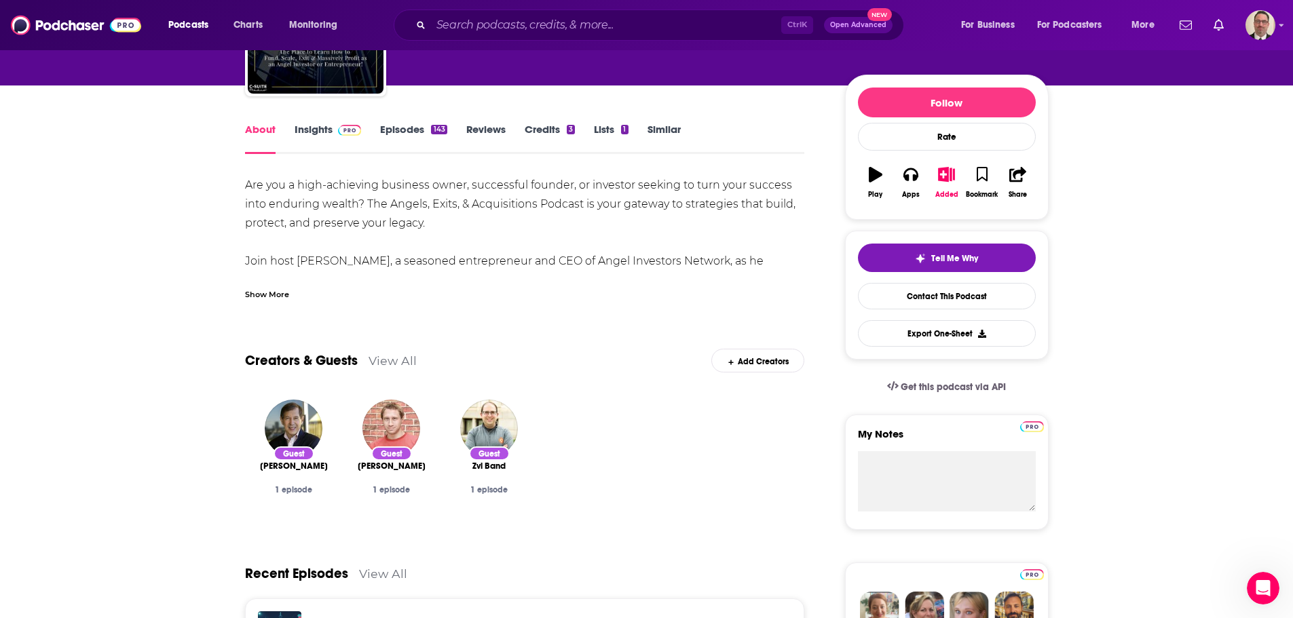
click at [271, 293] on div "Show More" at bounding box center [267, 293] width 44 height 13
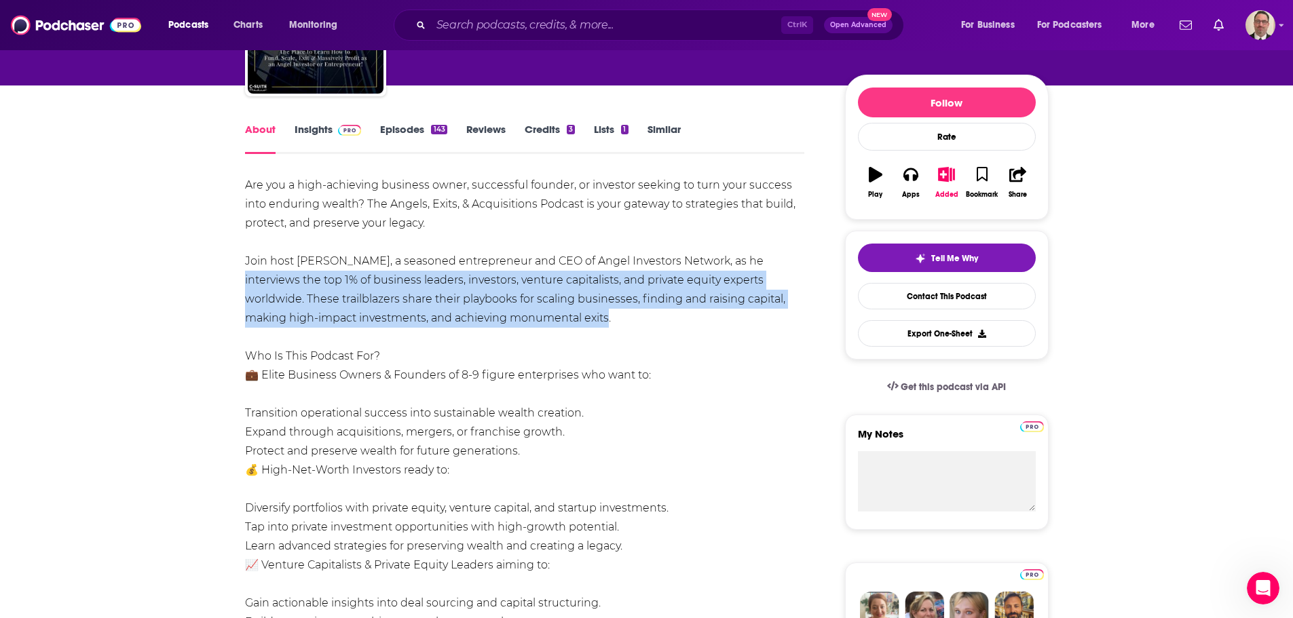
drag, startPoint x: 729, startPoint y: 261, endPoint x: 495, endPoint y: 315, distance: 240.2
click at [495, 315] on div "Are you a high-achieving business owner, successful founder, or investor seekin…" at bounding box center [525, 603] width 560 height 855
copy div "interviews the top 1% of business leaders, investors, venture capitalists, and …"
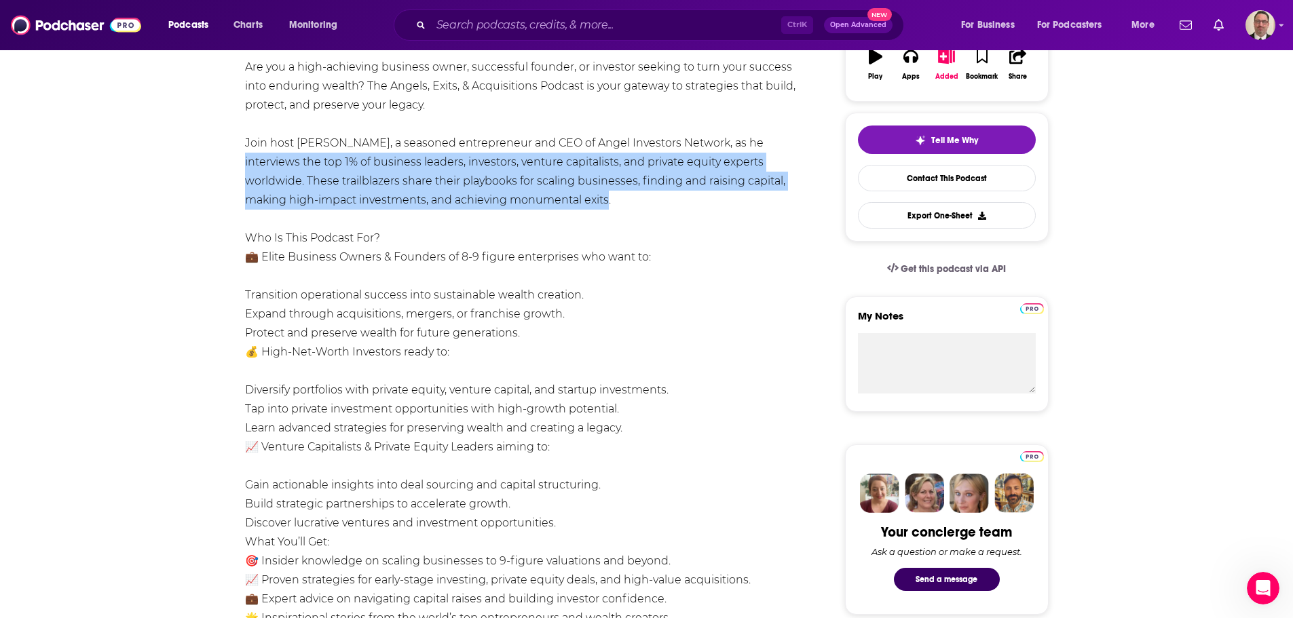
scroll to position [0, 0]
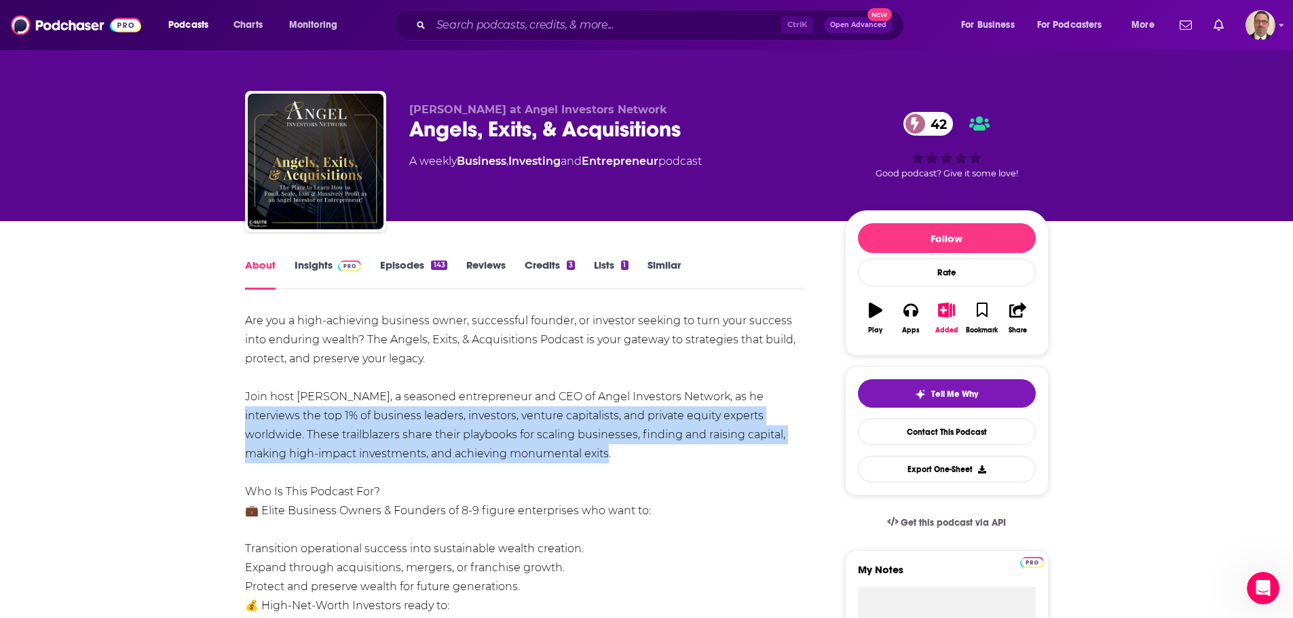
click at [402, 261] on link "Episodes 143" at bounding box center [413, 274] width 66 height 31
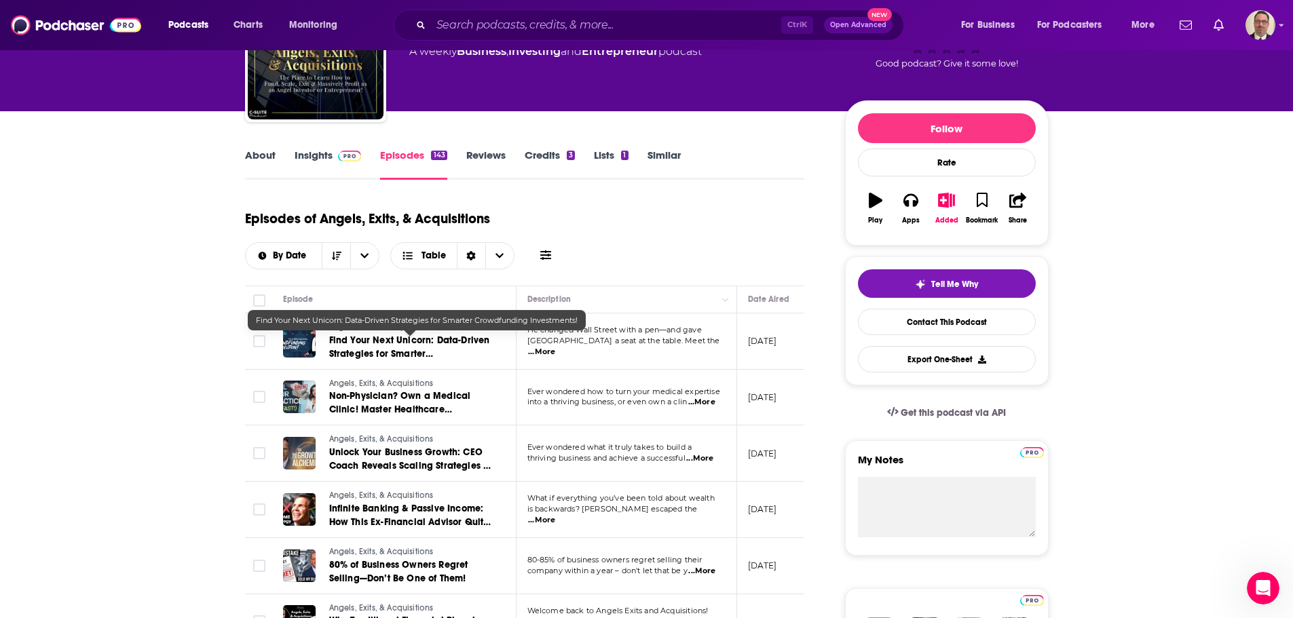
scroll to position [68, 0]
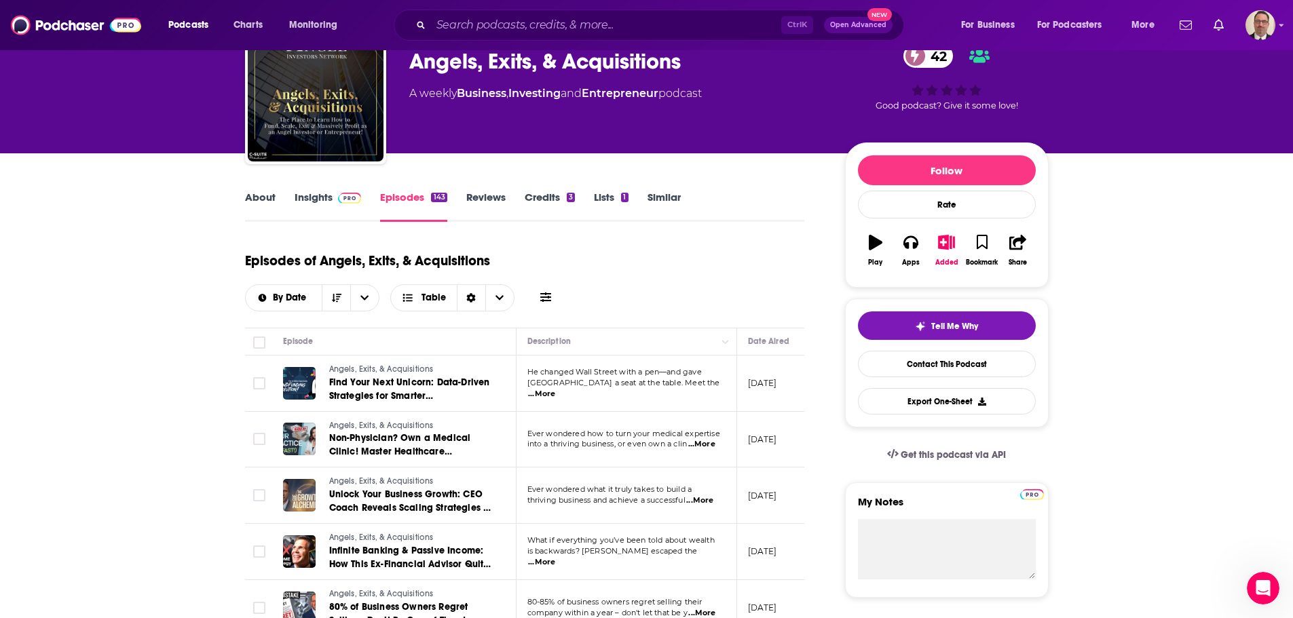
click at [627, 276] on div "Episodes of Angels, Exits, & Acquisitions By Date Table" at bounding box center [525, 278] width 560 height 68
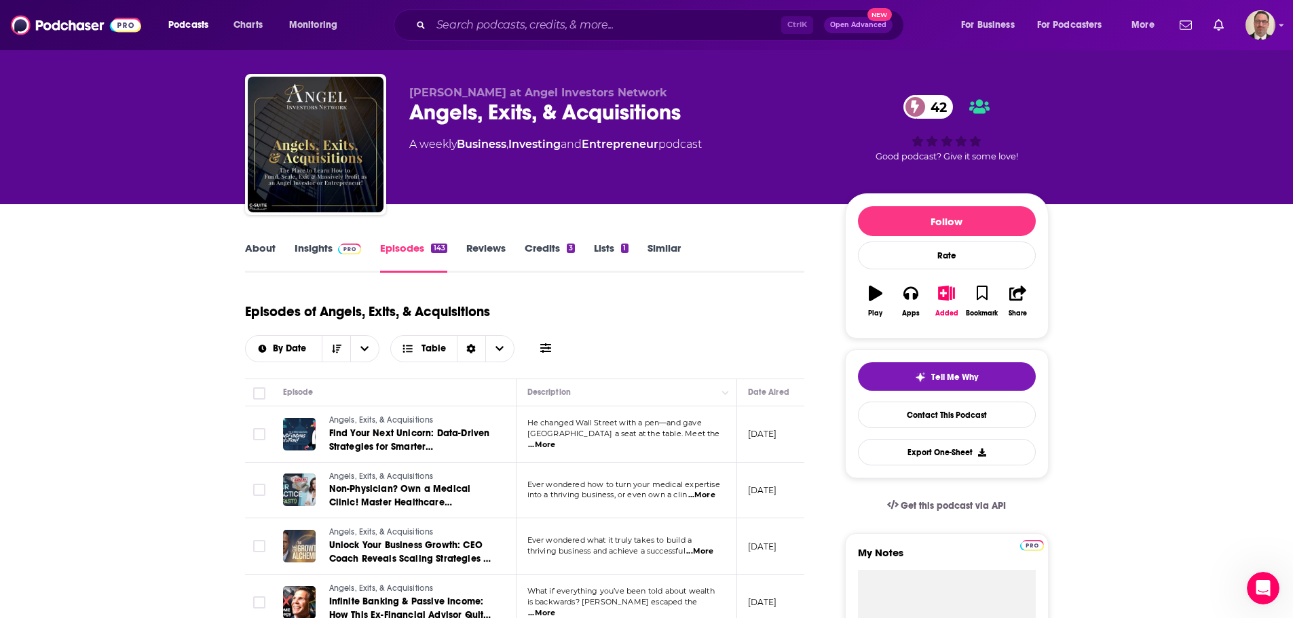
scroll to position [0, 0]
